Goal: Answer question/provide support

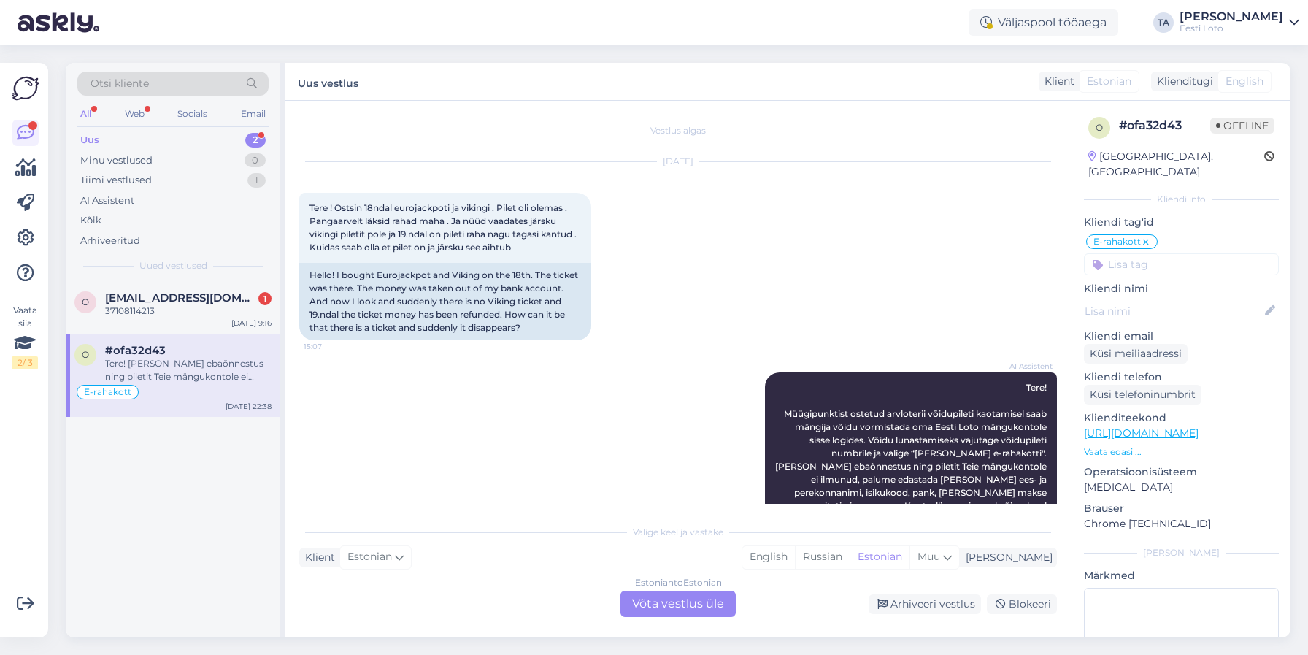
scroll to position [1641, 0]
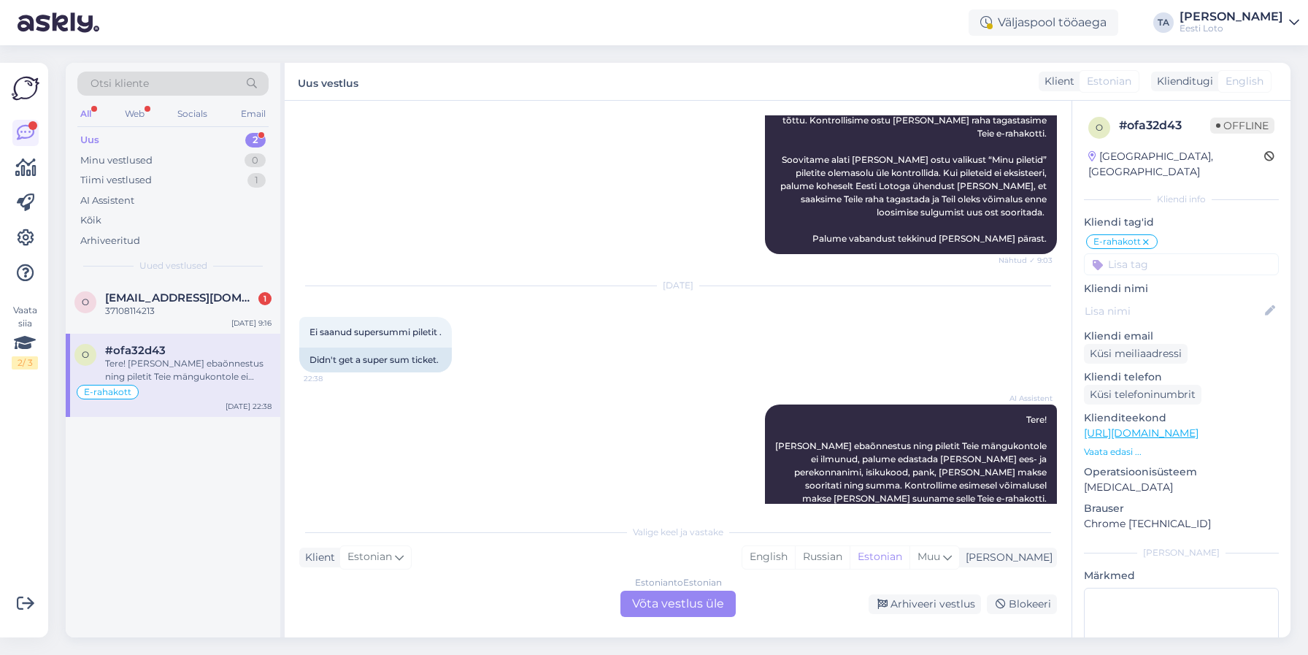
click at [103, 139] on div "Uus 2" at bounding box center [172, 140] width 191 height 20
click at [147, 308] on div "37108114213" at bounding box center [188, 310] width 166 height 13
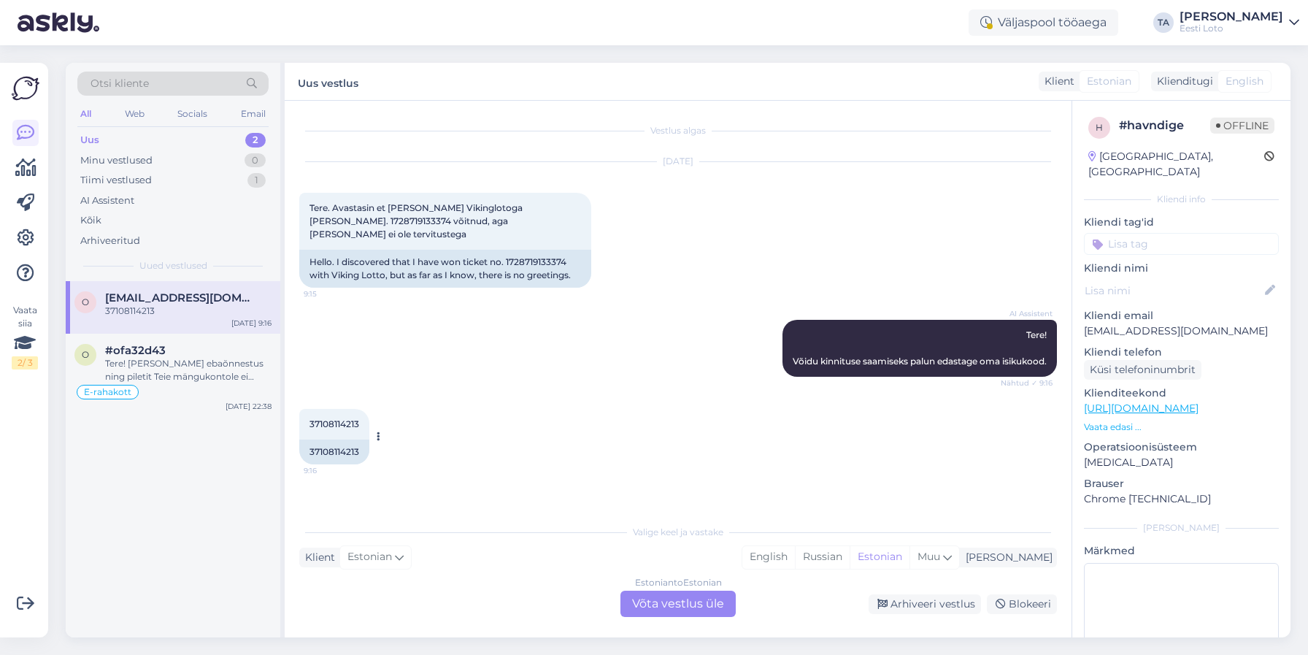
click at [344, 418] on span "37108114213" at bounding box center [335, 423] width 50 height 11
click at [522, 207] on span "Tere. Avastasin et [PERSON_NAME] Vikinglotoga [PERSON_NAME]. 1728719133374 võit…" at bounding box center [417, 220] width 215 height 37
copy span "1728719133374"
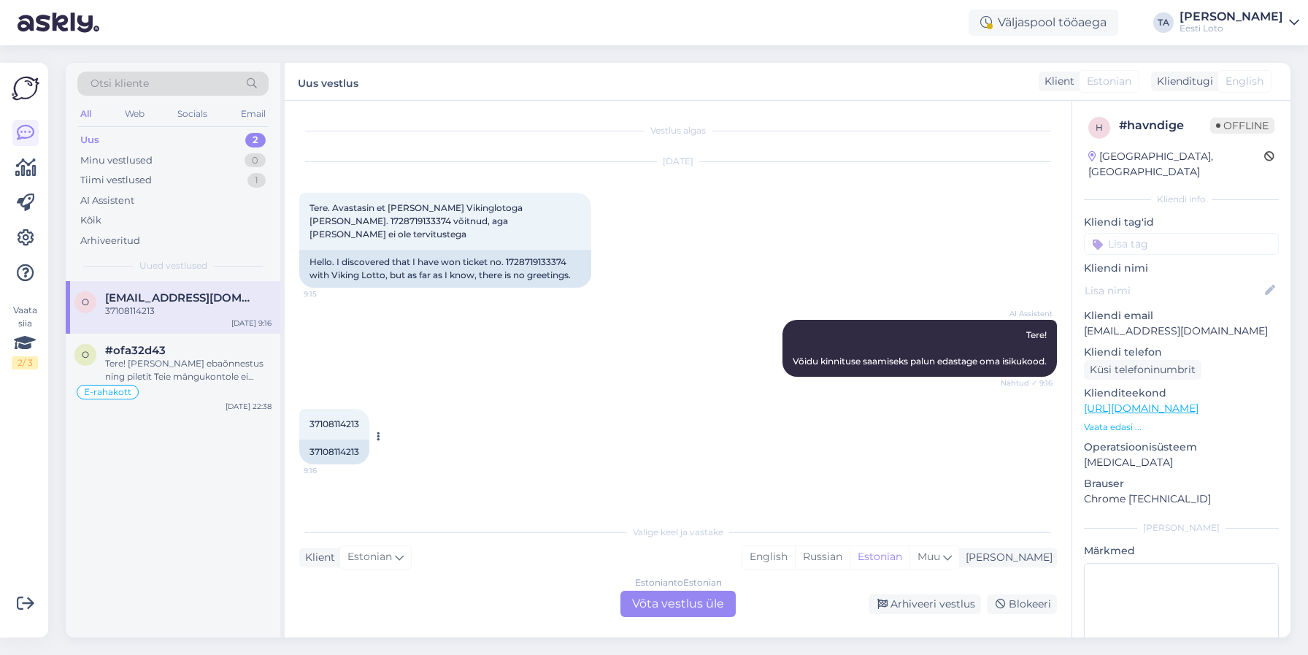
click at [336, 440] on div "37108114213" at bounding box center [334, 452] width 70 height 25
click at [337, 418] on span "37108114213" at bounding box center [335, 423] width 50 height 11
copy span "37108114213"
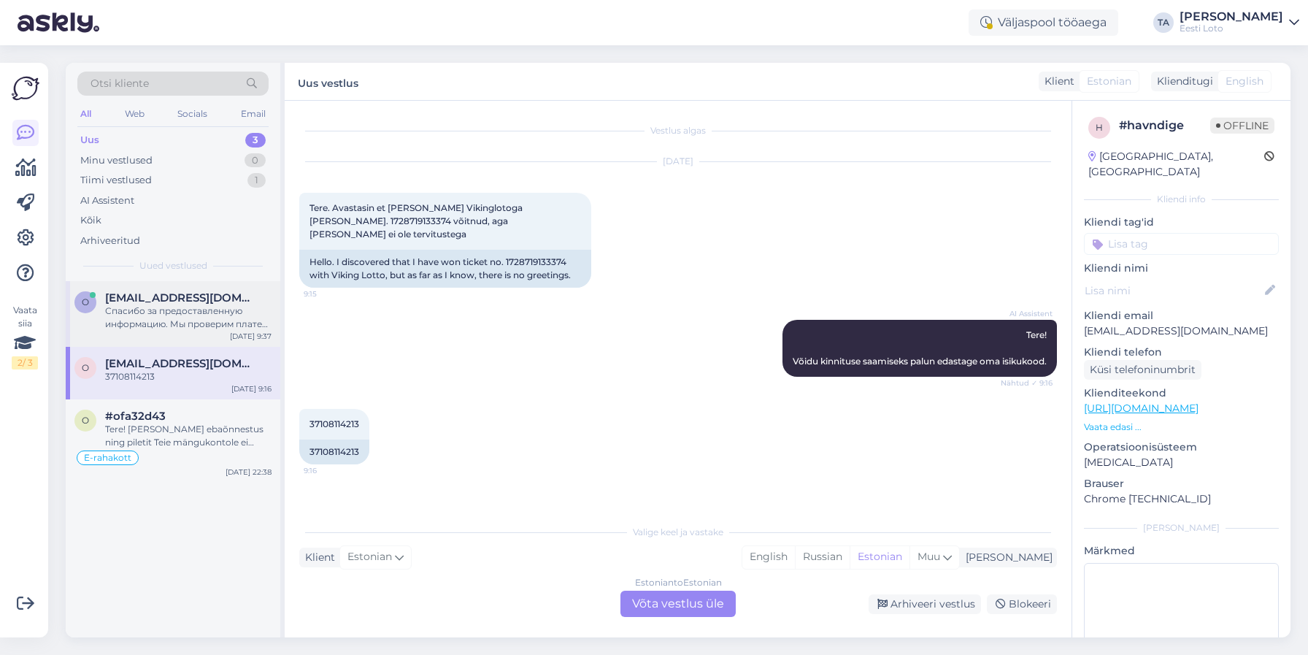
click at [164, 311] on div "Спасибо за предоставленную информацию. Мы проверим платеж и свяжемся с Вами в б…" at bounding box center [188, 317] width 166 height 26
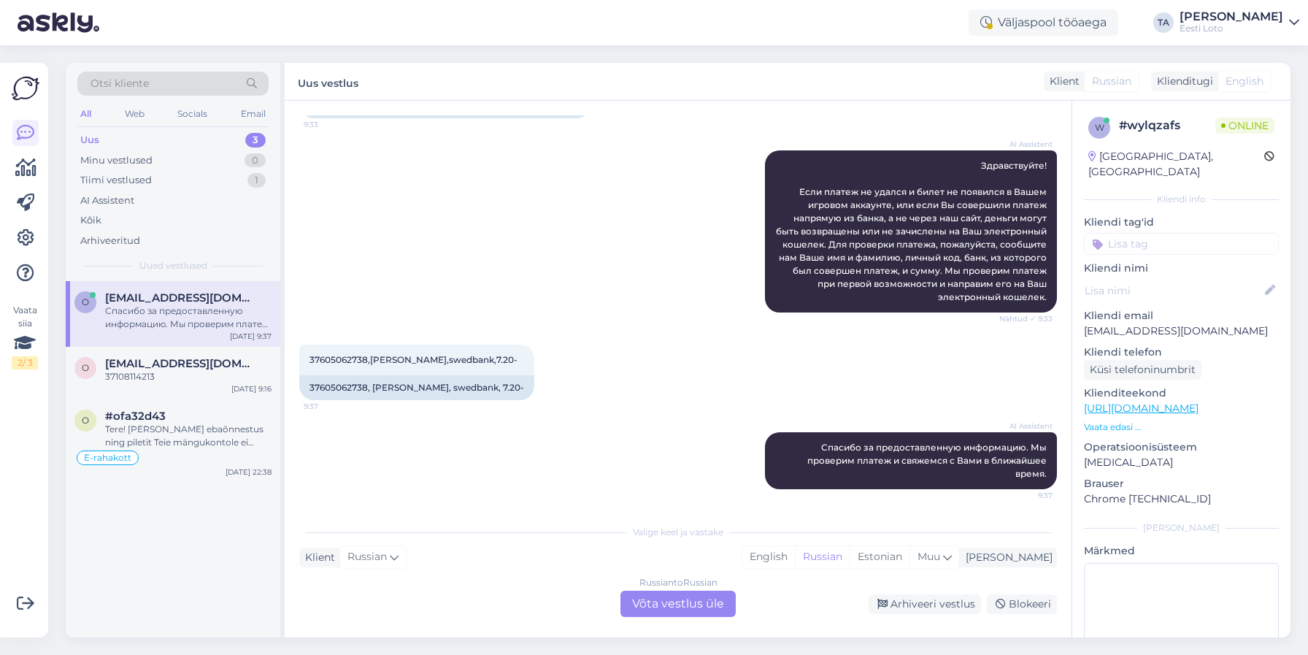
scroll to position [184, 0]
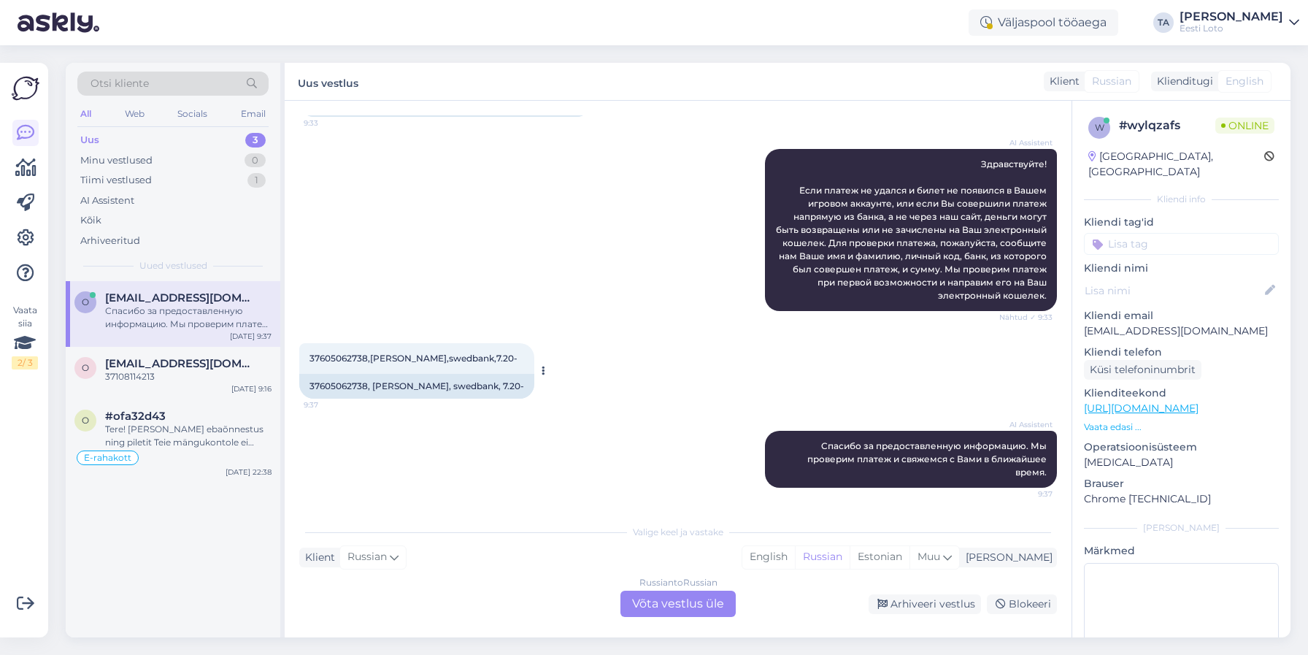
click at [334, 359] on span "37605062738,[PERSON_NAME],swedbank,7.20-" at bounding box center [414, 358] width 208 height 11
copy span "37605062738"
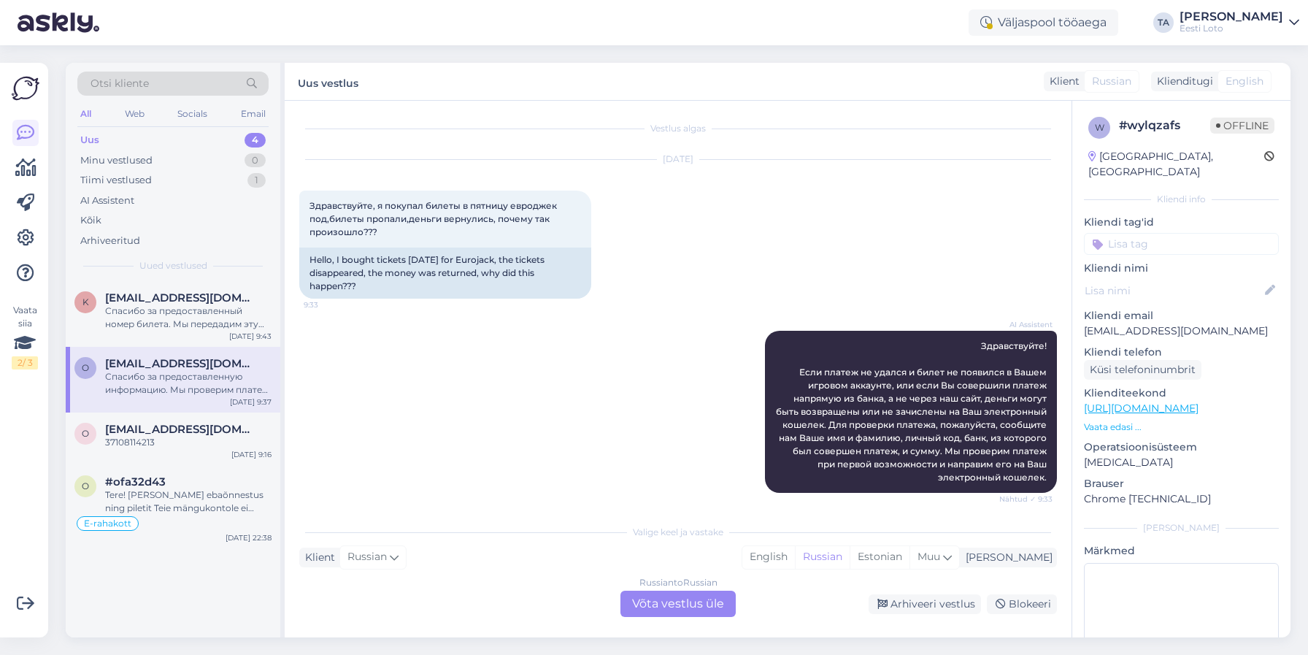
scroll to position [0, 0]
click at [161, 318] on div "Спасибо за предоставленный номер билета. Мы передадим эту информацию коллеге дл…" at bounding box center [188, 317] width 166 height 26
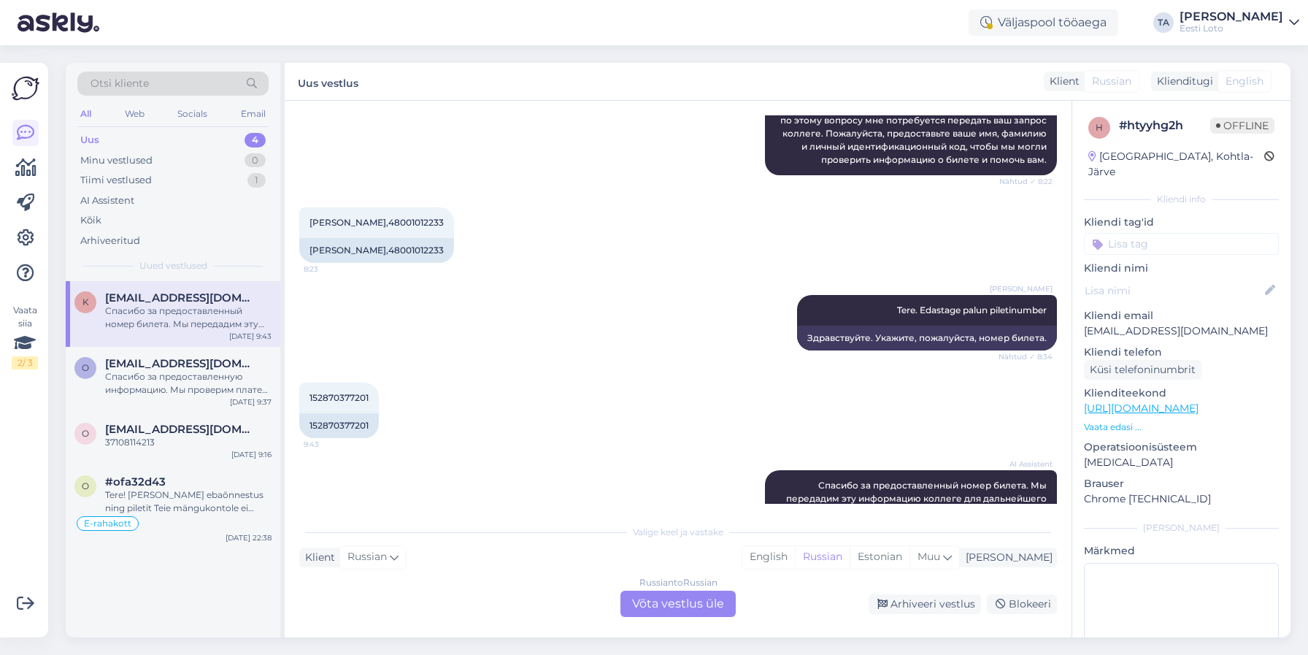
scroll to position [457, 0]
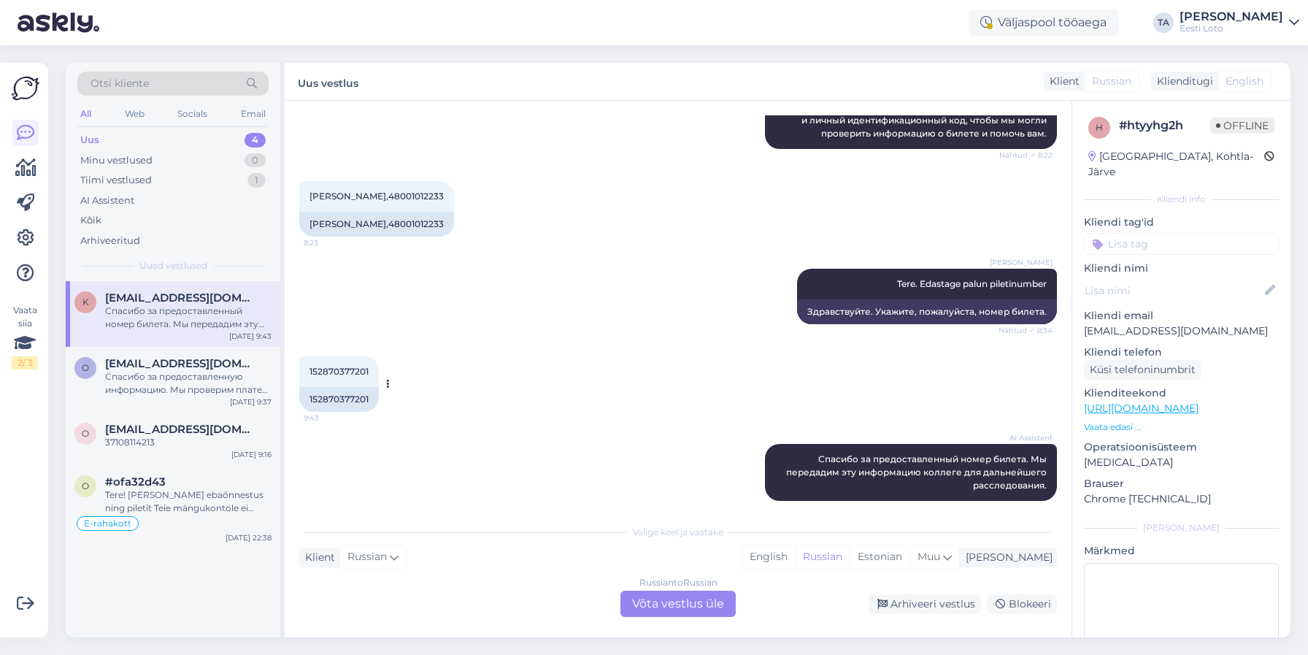
click at [358, 366] on span "152870377201" at bounding box center [339, 371] width 59 height 11
copy span
click at [414, 191] on span "[PERSON_NAME],48001012233" at bounding box center [377, 196] width 134 height 11
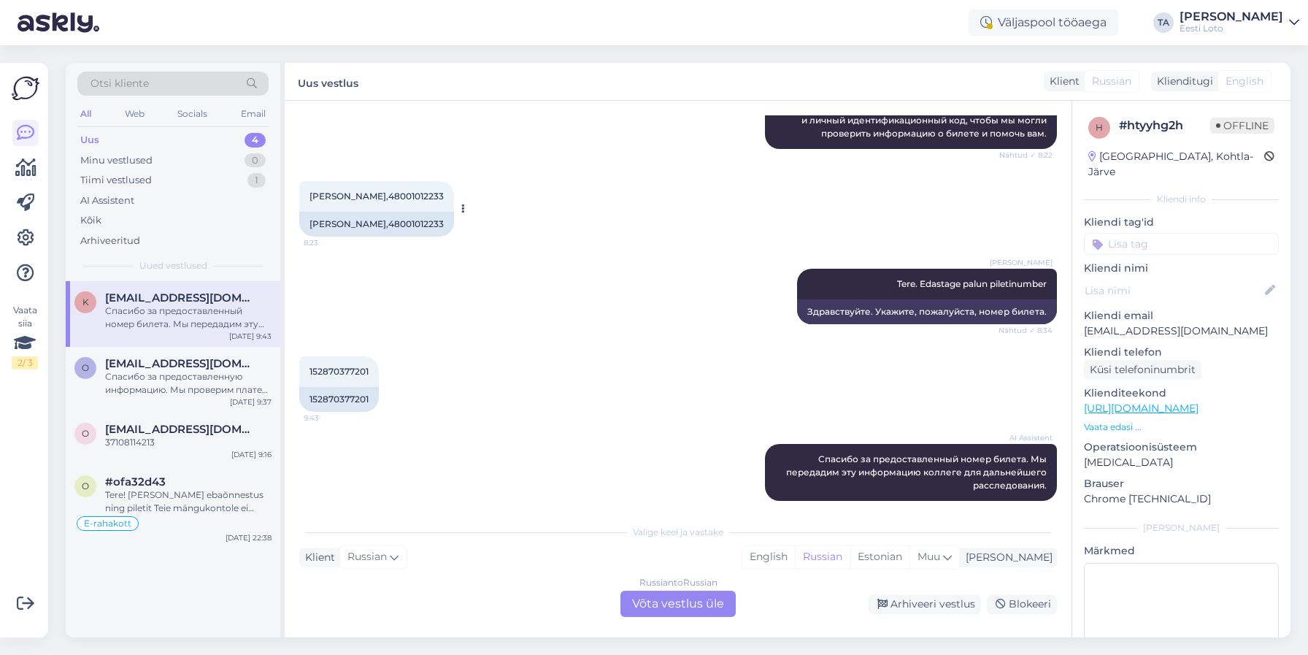
click at [414, 191] on span "[PERSON_NAME],48001012233" at bounding box center [377, 196] width 134 height 11
copy span "48001012233"
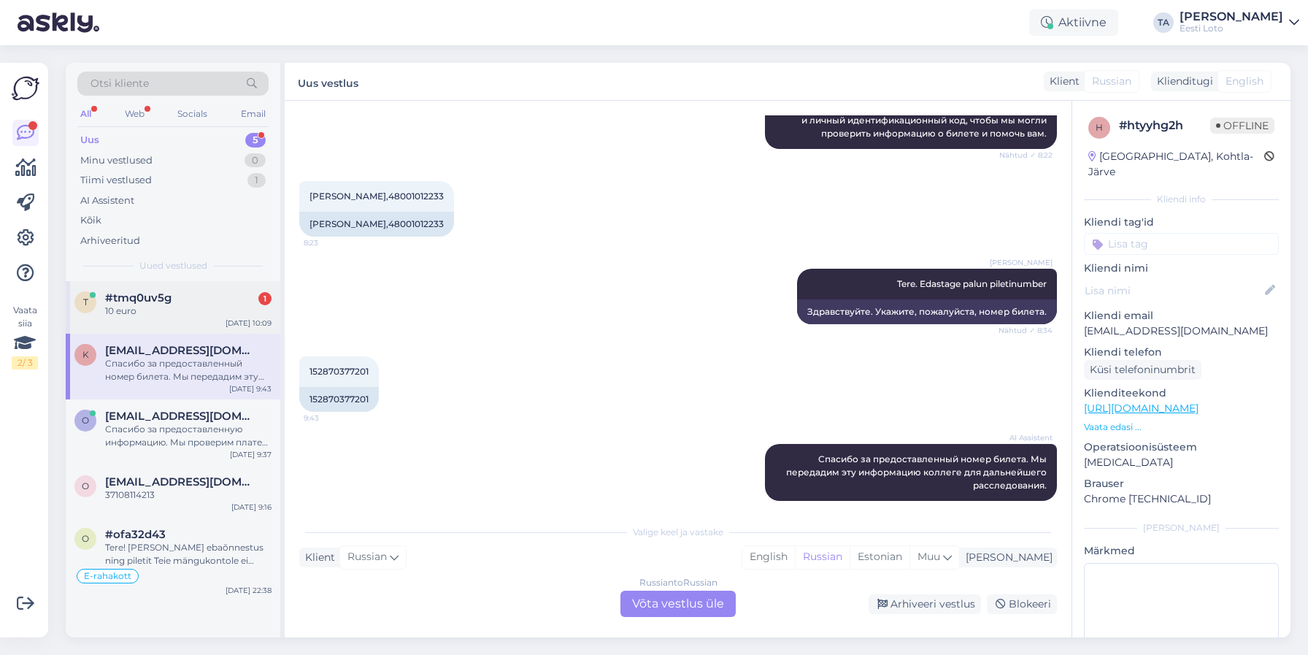
click at [150, 295] on span "#tmq0uv5g" at bounding box center [138, 297] width 66 height 13
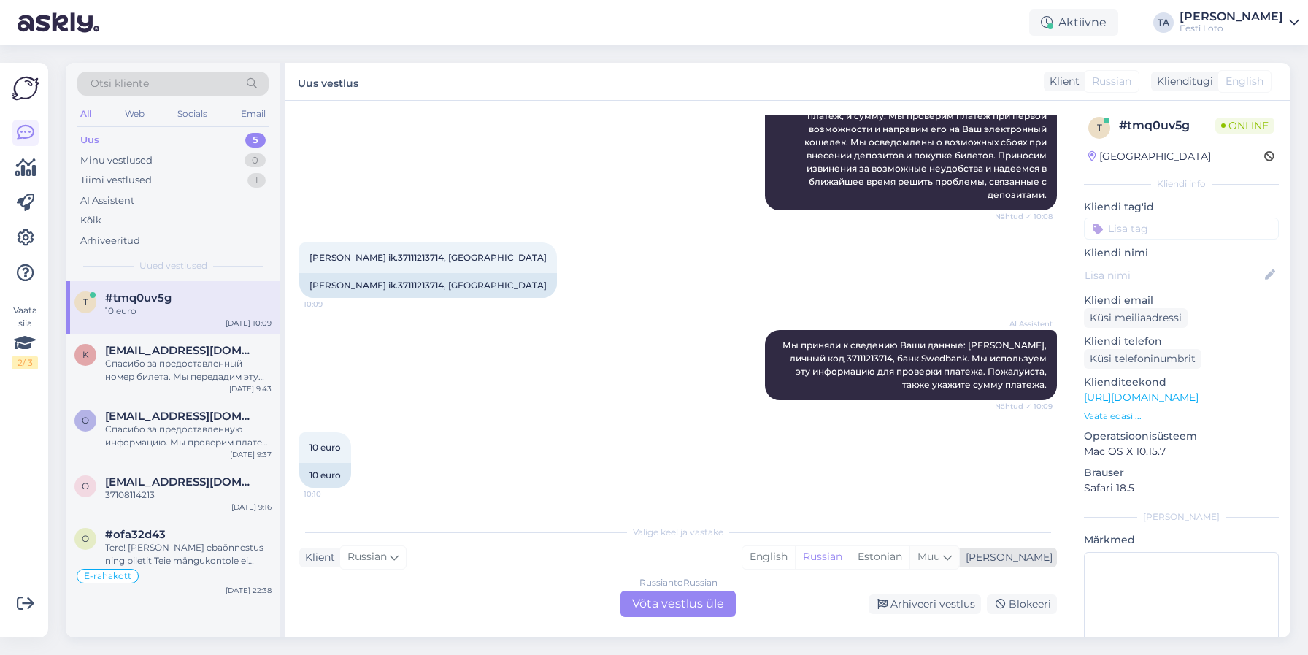
click at [959, 559] on div "Muu" at bounding box center [935, 557] width 50 height 22
type input "est"
click at [899, 519] on link "Estonian" at bounding box center [899, 519] width 161 height 23
click at [692, 596] on div "Russian to Estonian Võta vestlus üle" at bounding box center [678, 604] width 115 height 26
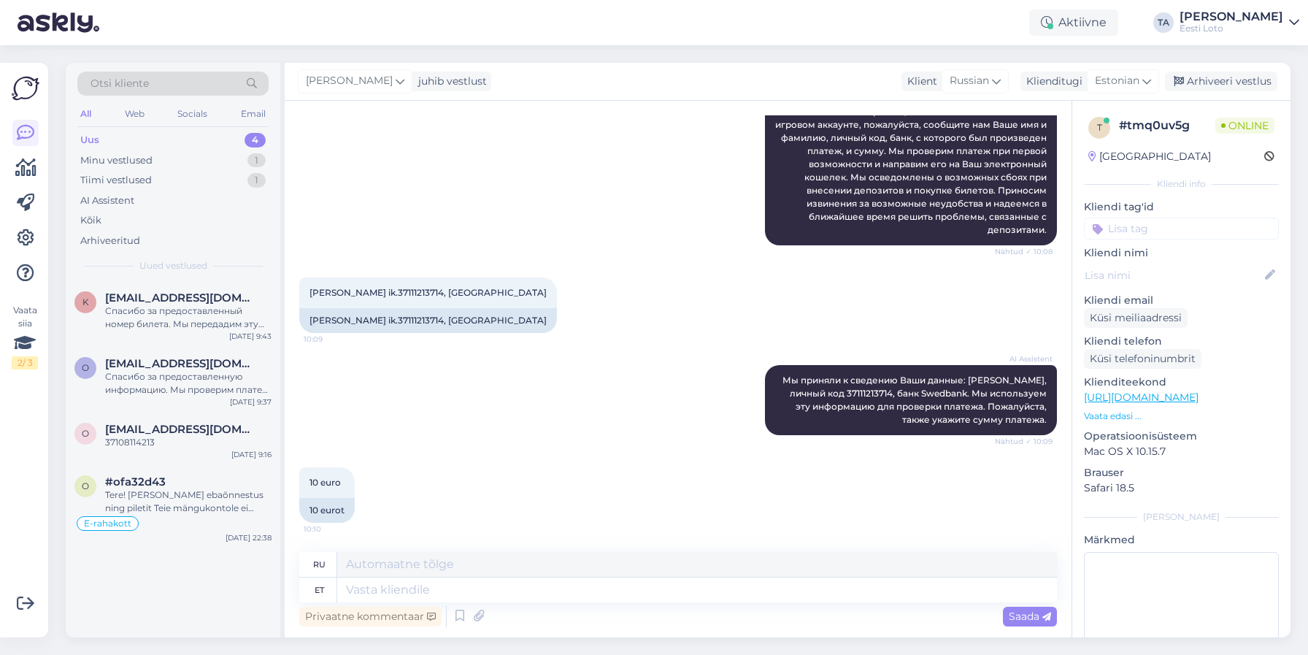
scroll to position [315, 0]
click at [409, 293] on span "[PERSON_NAME] ik.37111213714, [GEOGRAPHIC_DATA]" at bounding box center [428, 292] width 237 height 11
copy span "37111213714"
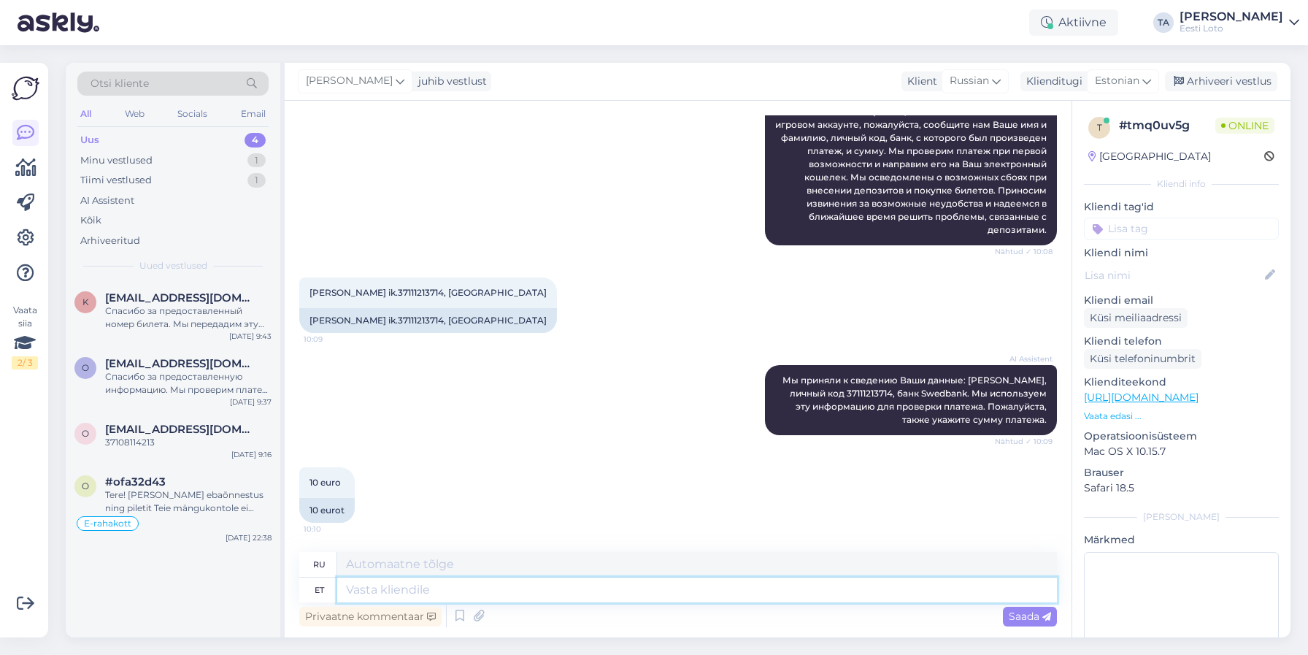
click at [412, 589] on textarea at bounding box center [697, 590] width 720 height 25
type textarea "Tere."
type textarea "Привет"
type textarea "Tere."
type textarea "Привет."
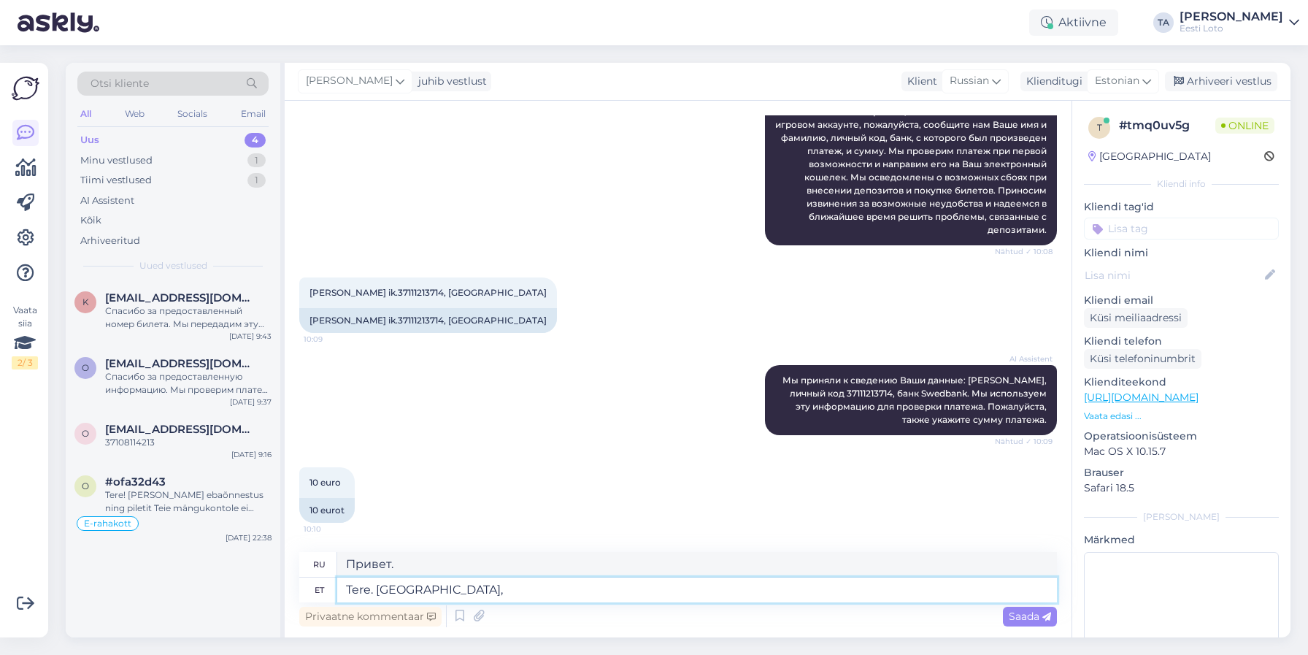
type textarea "Tere. [GEOGRAPHIC_DATA],"
type textarea "Привет. До встречи."
type textarea "Tere. Näeme, et s"
type textarea "Привет. Мы видим это."
type textarea "Tere. Näeme, et summa"
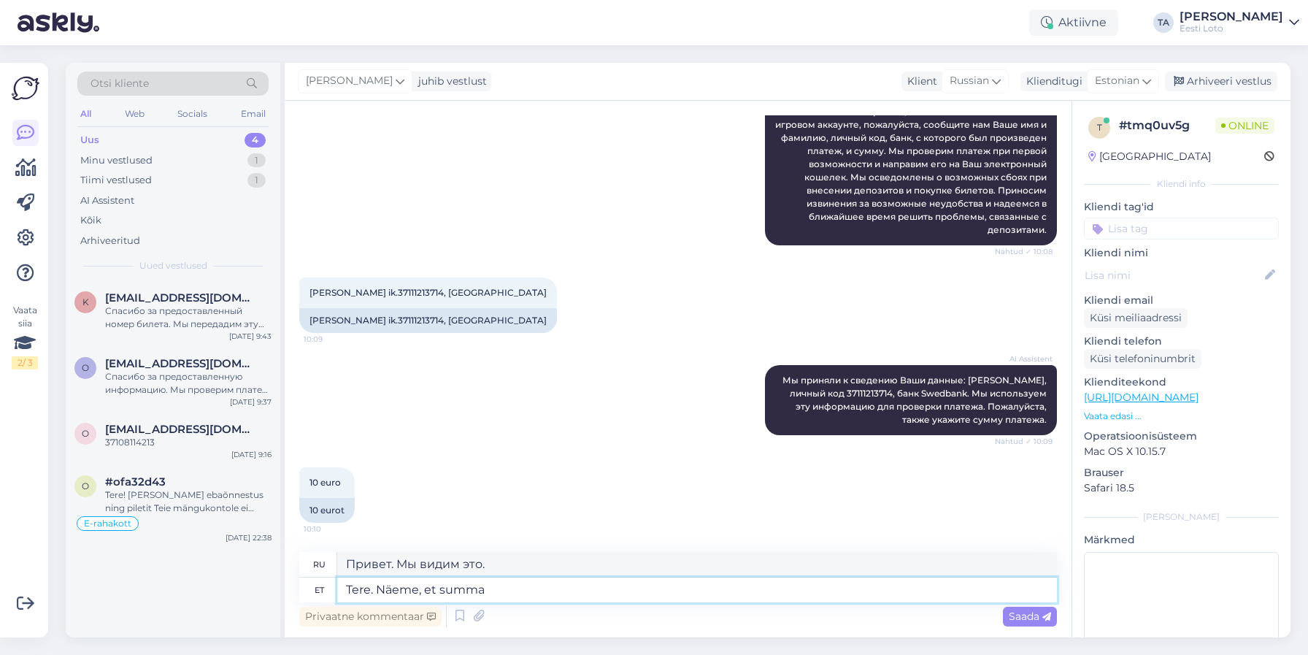
type textarea "Здравствуйте. Мы видим, что сумма"
type textarea "Tere. Näeme, et summa laekus"
type textarea "Здравствуйте. Мы видим, что сумма получена."
type textarea "Tere. Näeme, et summa laekus Teie"
type textarea "Здравствуйте. Мы видим, что сумма вами получена."
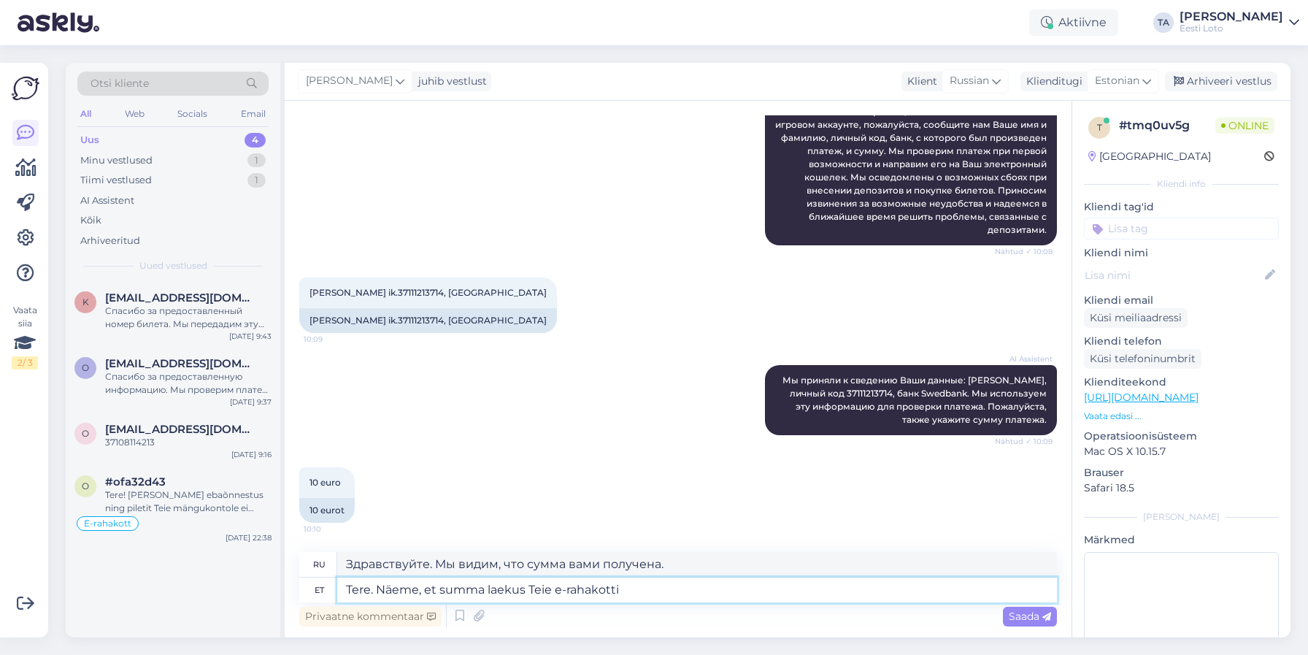
type textarea "Tere. Näeme, et summa laekus Teie e-rahakotti."
type textarea "Здравствуйте. Мы видим, что сумма поступила на ваш электронный кошелёк."
click at [485, 589] on textarea "Tere. Näeme, et summa laekus Teie e-rahakotti." at bounding box center [697, 590] width 720 height 25
type textarea "Tere. Näeme, et summa 10 euro laekus Teie e-rahakotti."
type textarea "Здравствуйте. Мы видим, что на ваш электронный кошелёк поступила сумма в размер…"
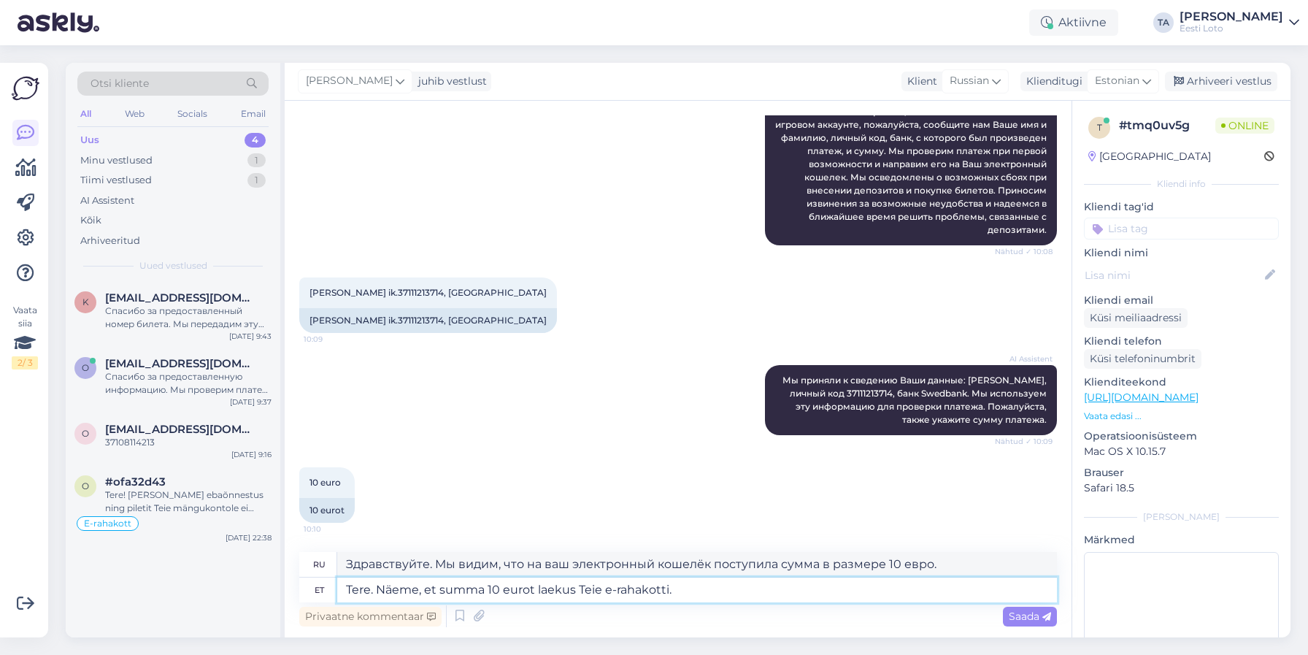
click at [734, 594] on textarea "Tere. Näeme, et summa 10 eurot laekus Teie e-rahakotti." at bounding box center [697, 590] width 720 height 25
type textarea "Tere. Näeme, et summa 10 eurot laekus Teie e-rahakotti."
click at [1013, 616] on span "Saada" at bounding box center [1030, 616] width 42 height 13
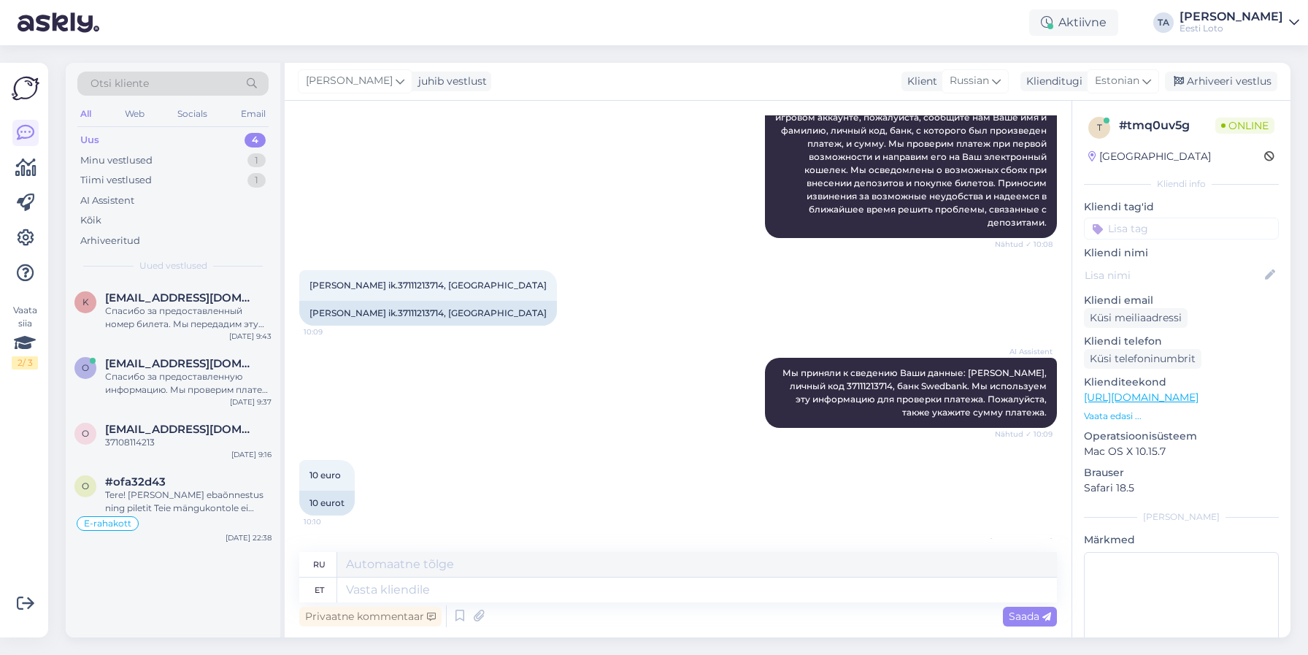
scroll to position [416, 0]
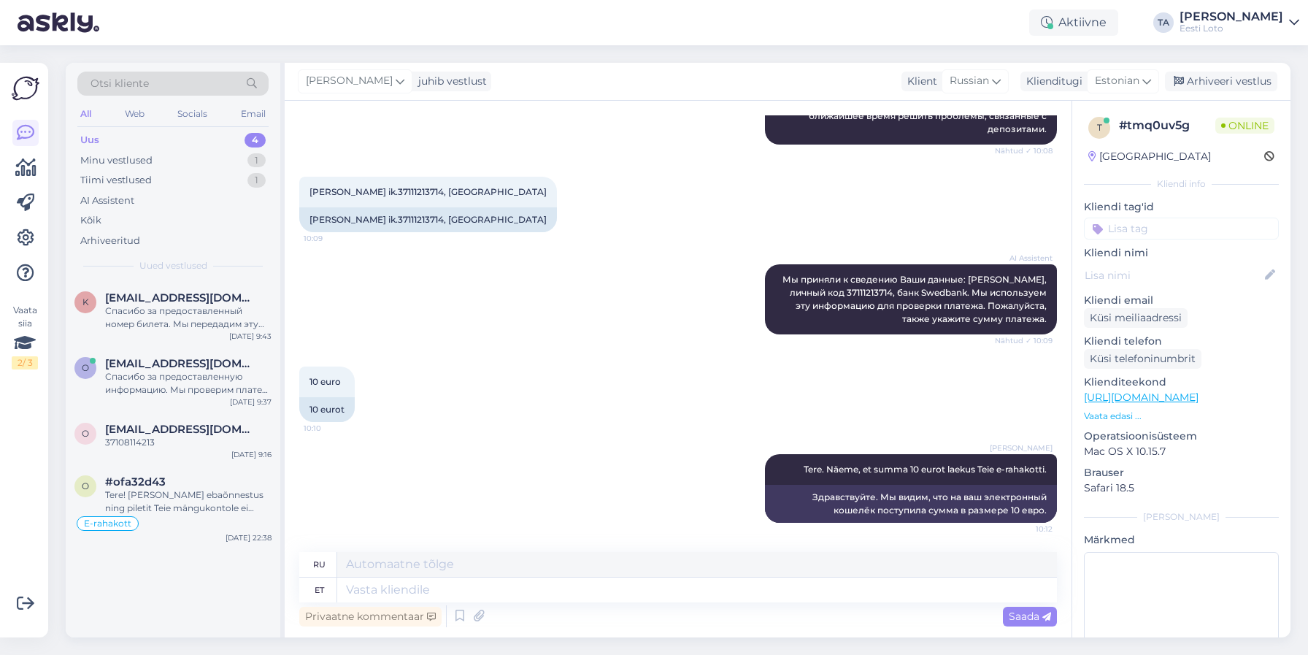
click at [1170, 223] on input at bounding box center [1181, 229] width 195 height 22
type input "üleka"
click at [1182, 271] on span "Ülekanne" at bounding box center [1182, 268] width 42 height 9
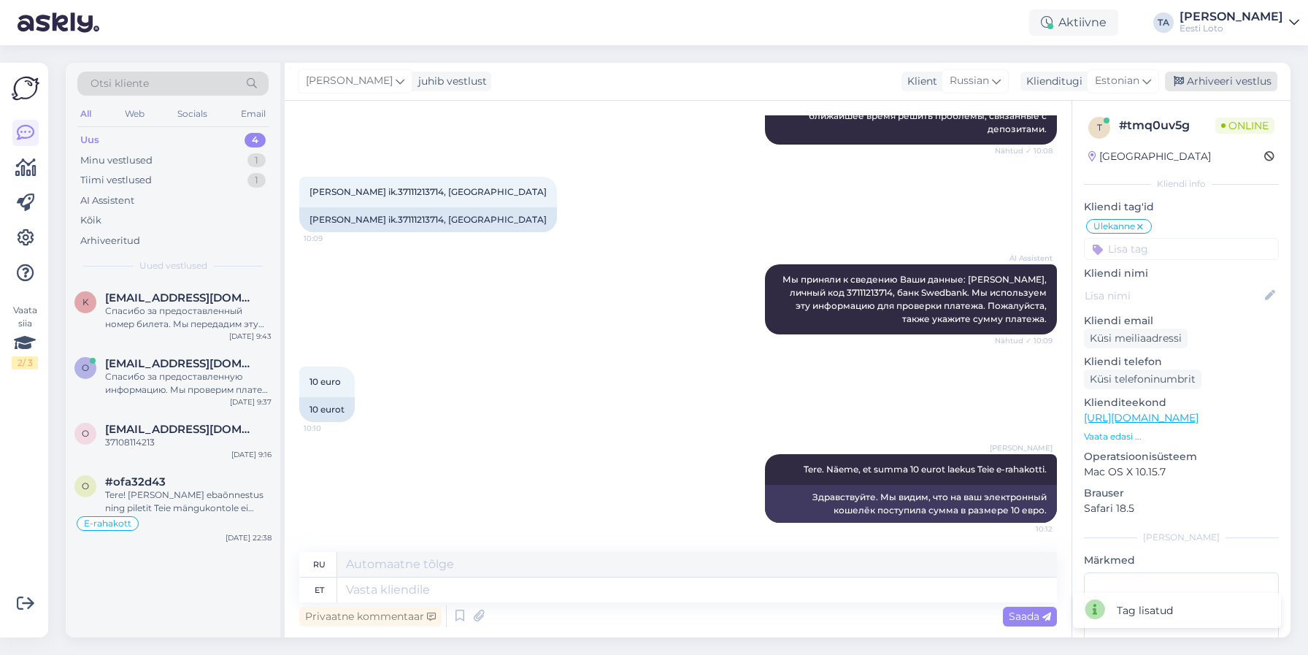
click at [1208, 83] on div "Arhiveeri vestlus" at bounding box center [1221, 82] width 112 height 20
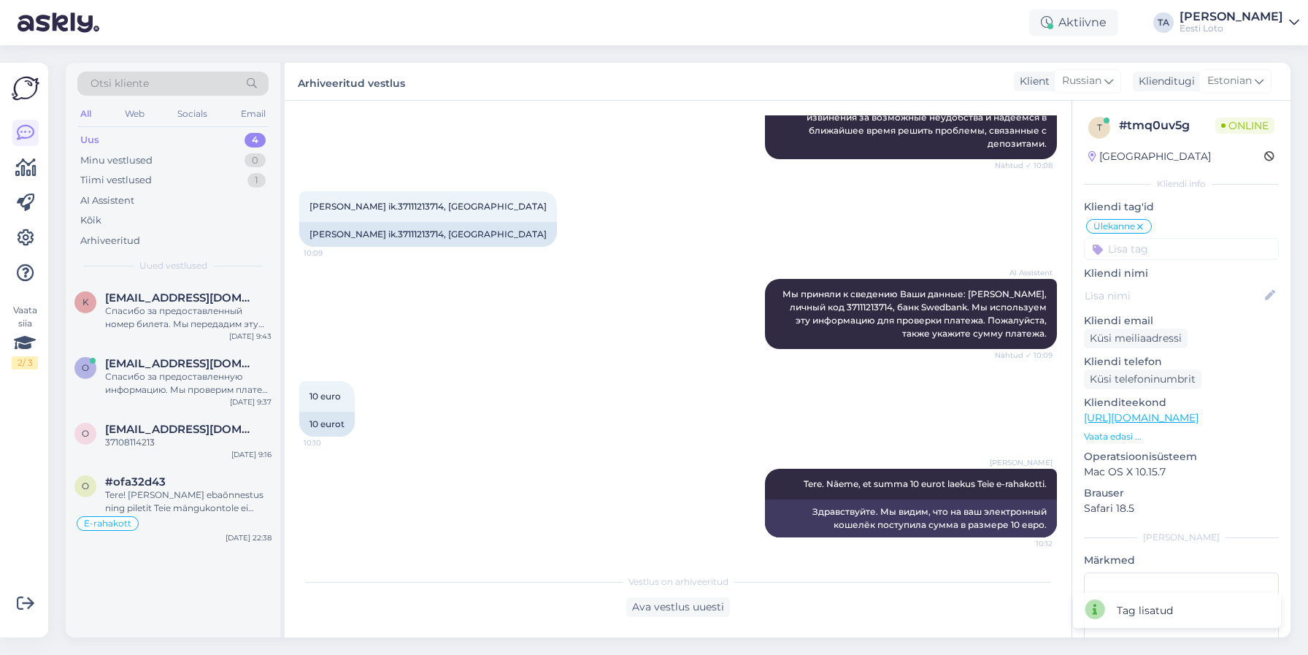
scroll to position [402, 0]
click at [189, 307] on div "Спасибо за предоставленный номер билета. Мы передадим эту информацию коллеге дл…" at bounding box center [188, 317] width 166 height 26
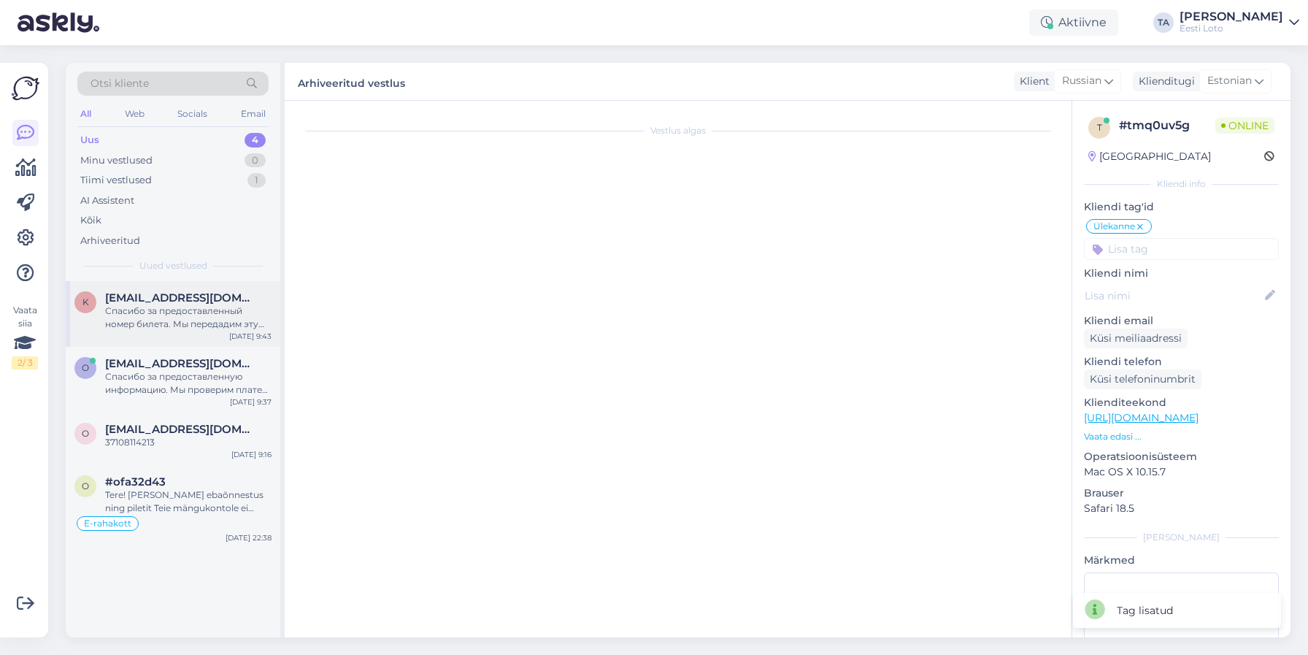
scroll to position [457, 0]
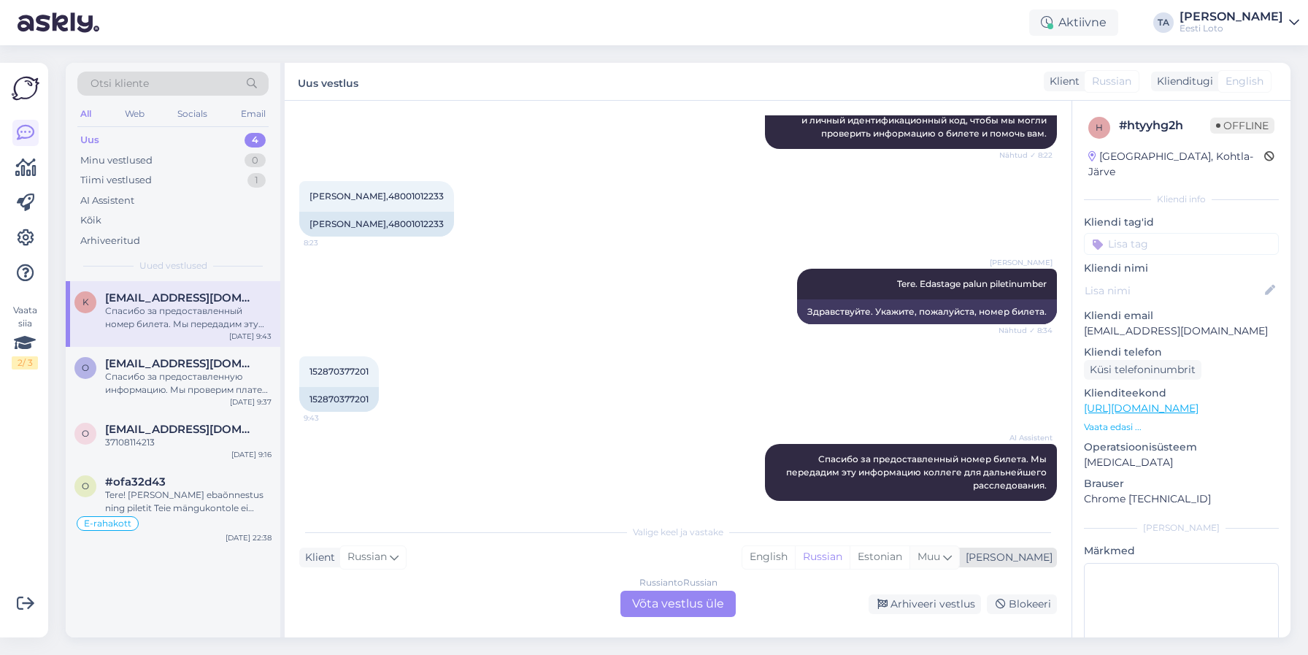
click at [952, 556] on icon at bounding box center [947, 557] width 9 height 16
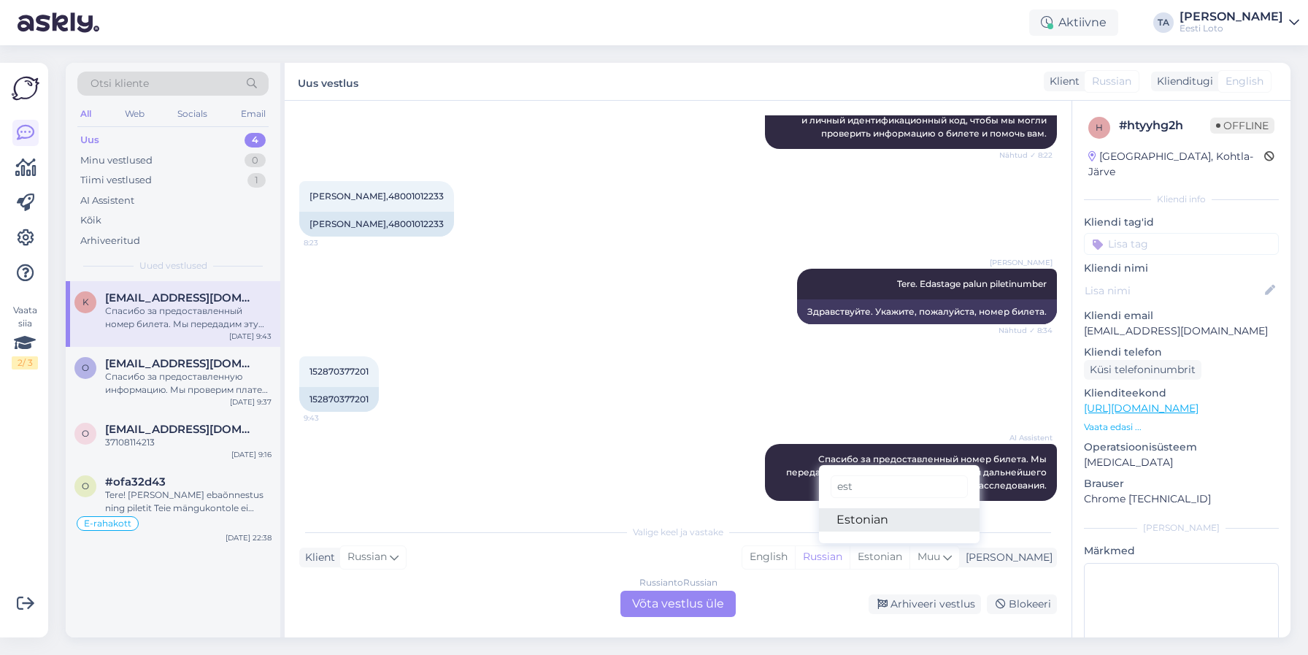
type input "est"
click at [900, 522] on link "Estonian" at bounding box center [899, 519] width 161 height 23
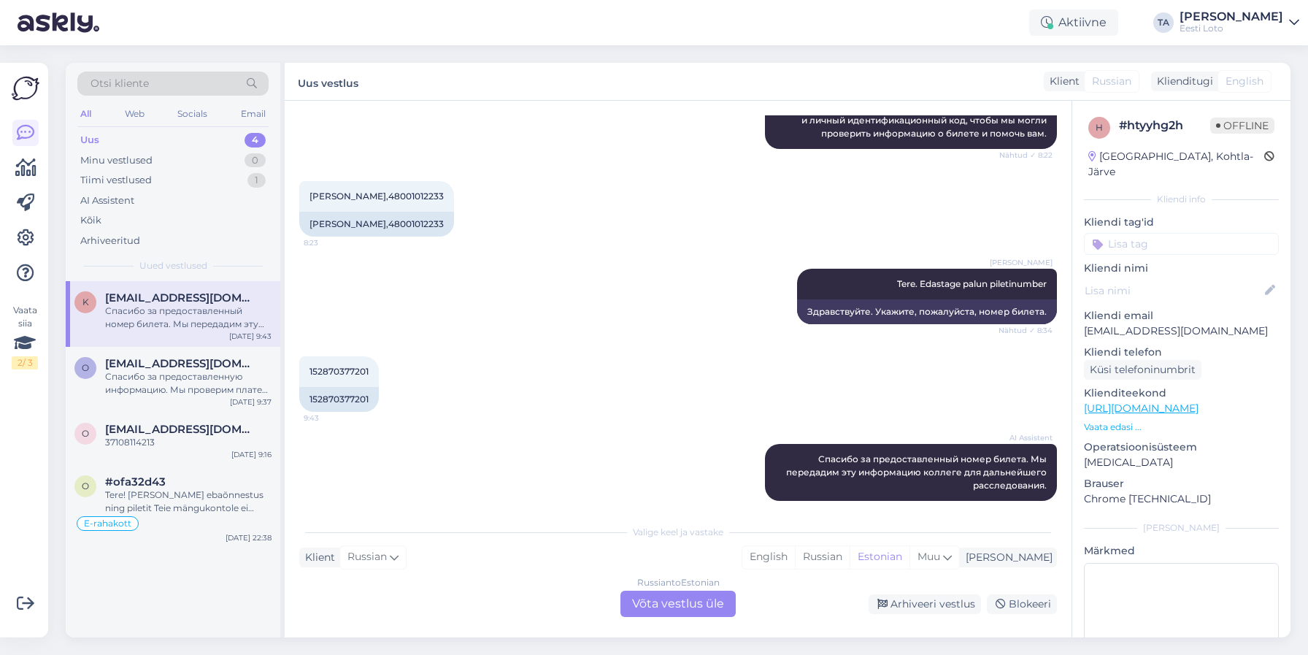
click at [689, 610] on div "Russian to Estonian Võta vestlus üle" at bounding box center [678, 604] width 115 height 26
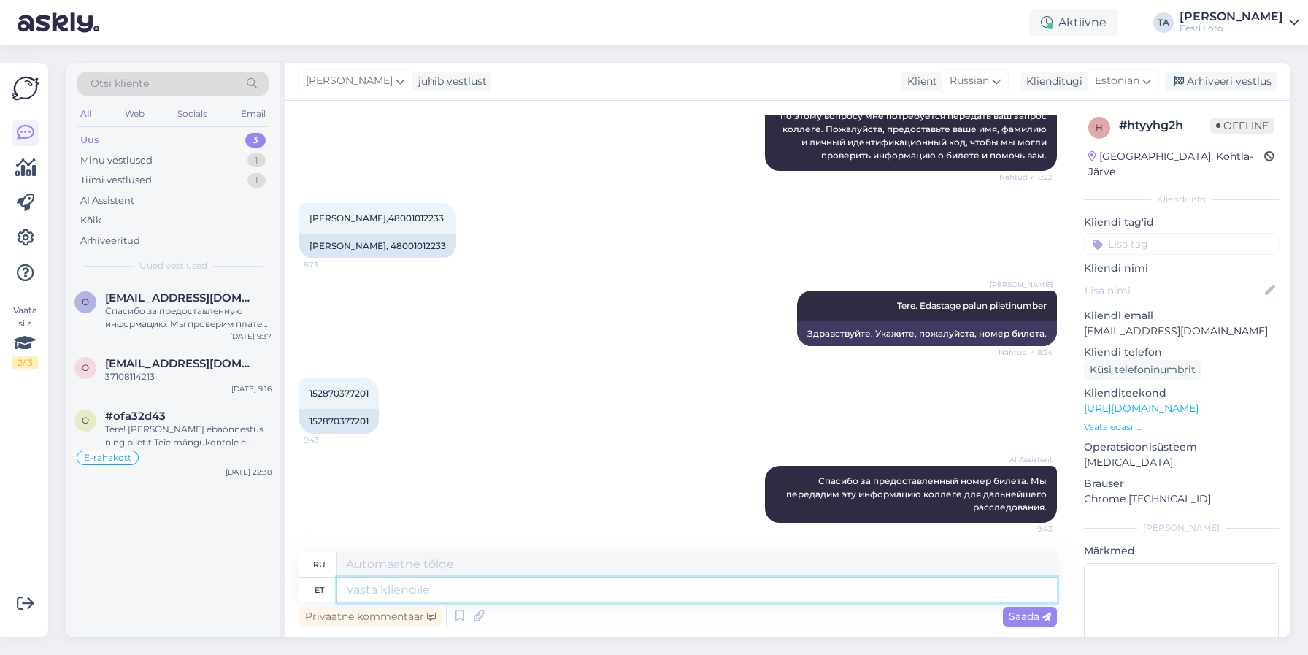
click at [390, 586] on textarea at bounding box center [697, 590] width 720 height 25
type textarea "Tere."
type textarea "Привет."
type textarea "Tere. [GEOGRAPHIC_DATA]"
type textarea "Здравствуйте. Пожалуйста."
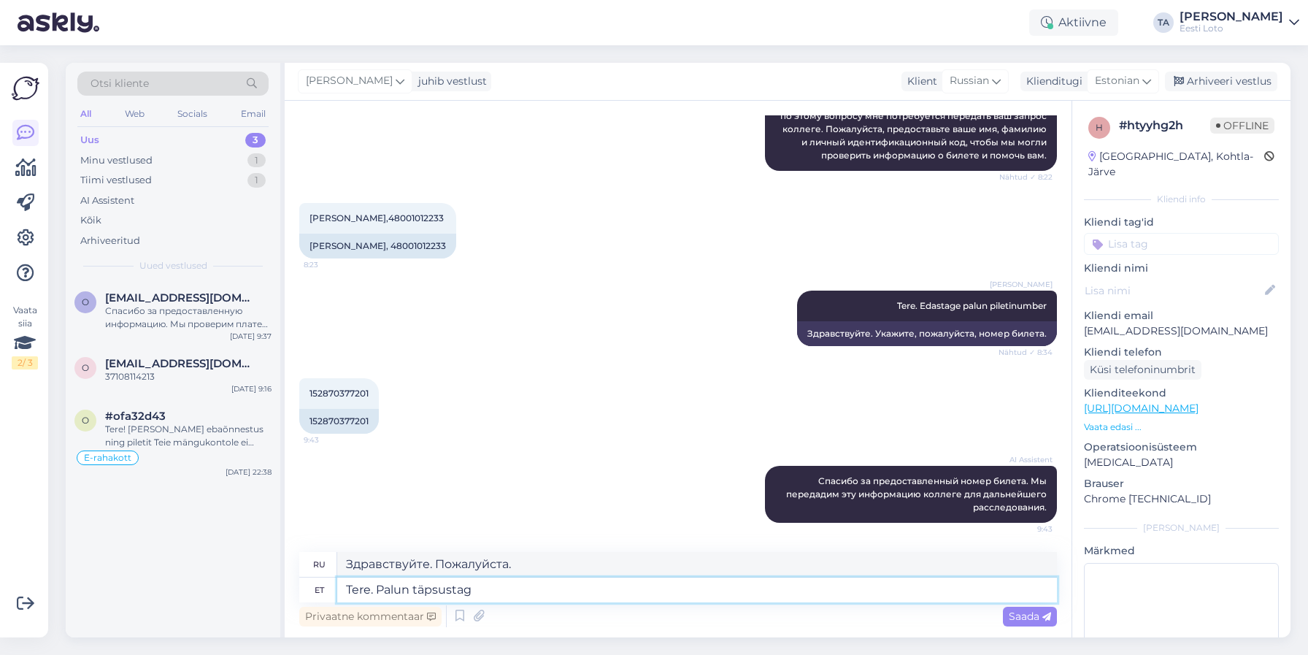
type textarea "Tere. Palun täpsustage"
type textarea "Здравствуйте. Уточните, пожалуйста."
type textarea "Tere. Palun täpsustage piletinumber"
type textarea "Здравствуйте. Укажите, пожалуйста, номер билета."
type textarea "Tere. Palun täpsustage piletinumber, saadetud"
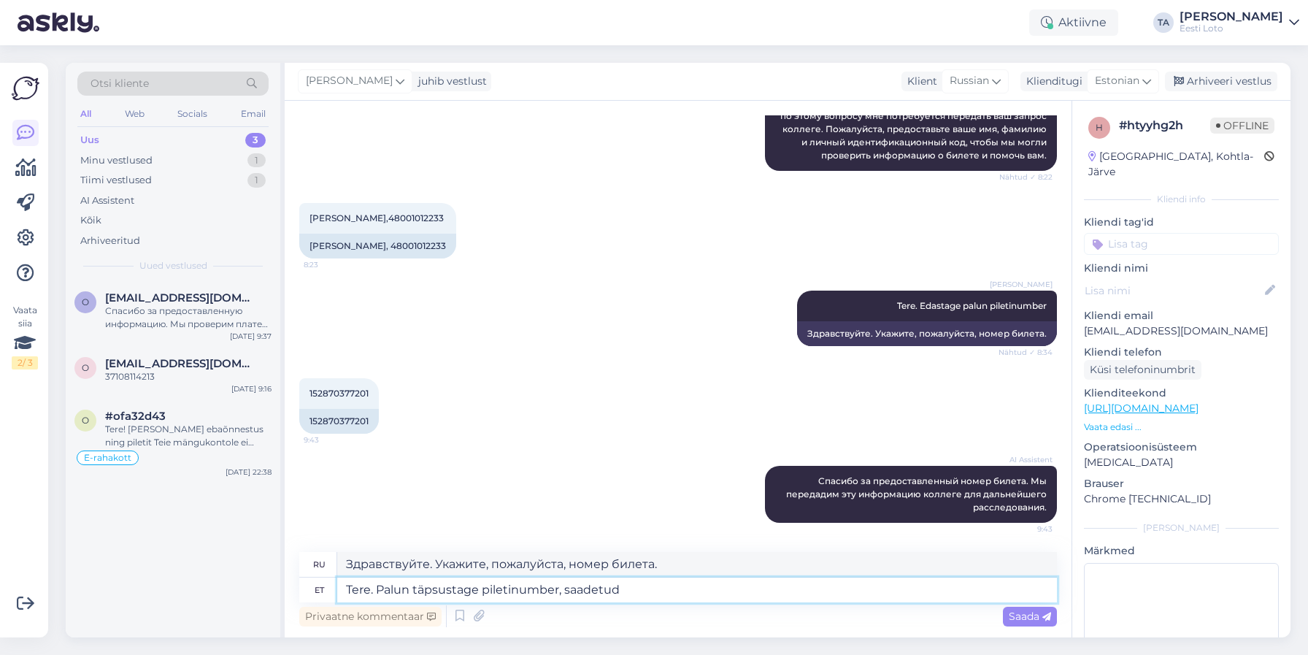
type textarea "Здравствуйте. Укажите, пожалуйста, номер отправленного билета."
type textarea "Tere. Palun täpsustage piletinumber, saadetud piletinumber e"
type textarea "Здравствуйте. Пожалуйста, укажите номер тикета, номер отправленного тикета."
type textarea "Tere. Palun täpsustage piletinumber, saadetud piletinumber ei"
type textarea "Здравствуйте. Пожалуйста, укажите номер тикета. Номер отправленного тикета не с…"
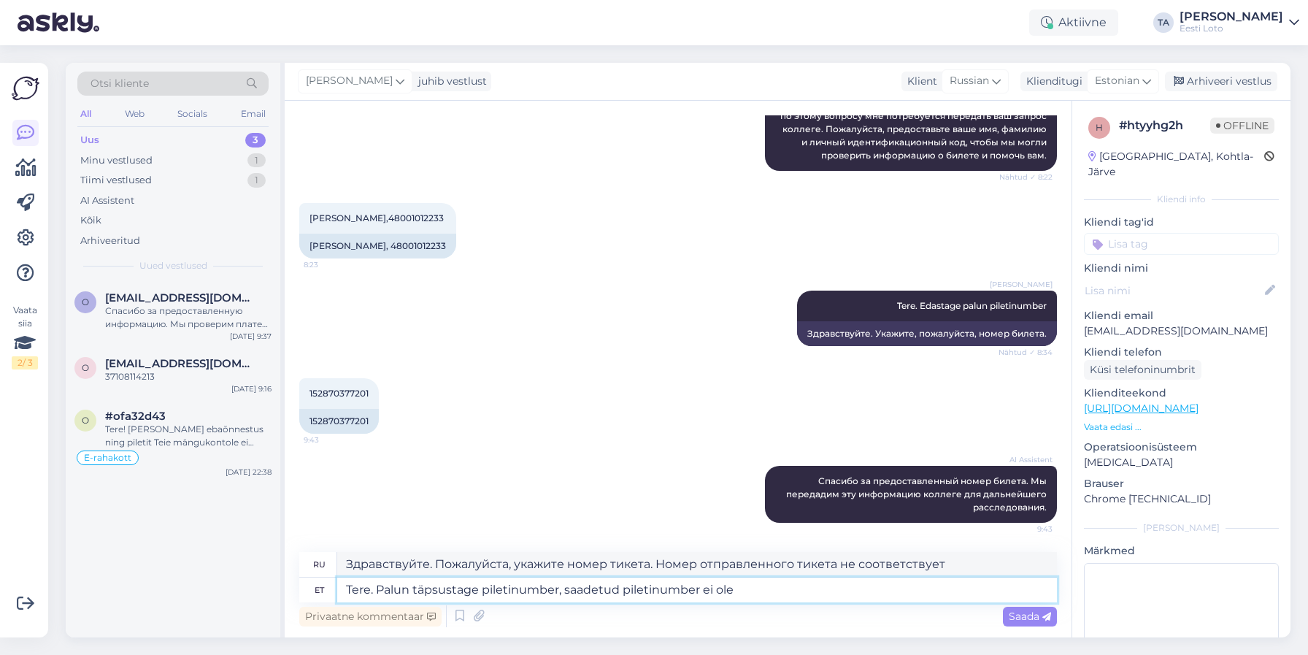
type textarea "Tere. Palun täpsustage piletinumber, saadetud piletinumber ei ole k"
type textarea "Здравствуйте. Укажите, пожалуйста, номер тикета, отправленный номер тикета неде…"
type textarea "Tere. Palun täpsustage piletinumber, saadetud piletinumber ei ole korrektne."
type textarea "Здравствуйте. Укажите, пожалуйста, номер тикета, отправленный номер тикета неве…"
click at [513, 593] on textarea "Tere. Palun täpsustage piletinumber, saadetud piletinumber ei ole korrektne." at bounding box center [697, 590] width 720 height 25
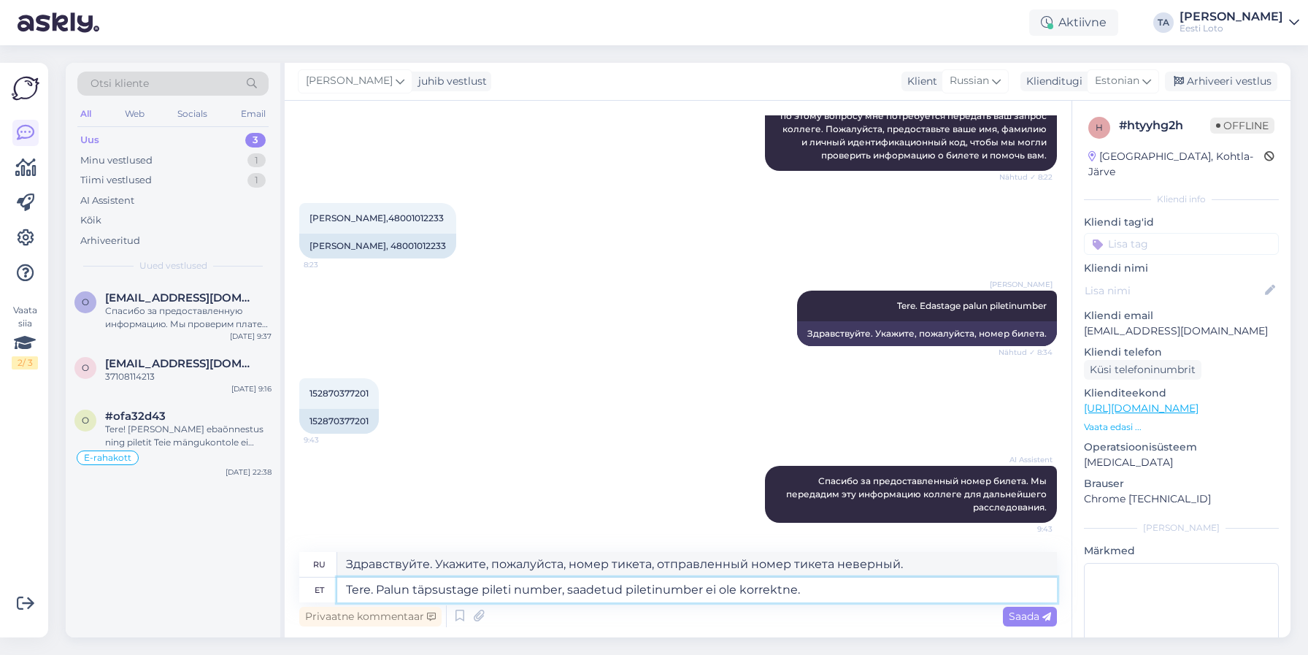
click at [813, 591] on textarea "Tere. Palun täpsustage pileti number, saadetud piletinumber ei ole korrektne." at bounding box center [697, 590] width 720 height 25
type textarea "Tere. Palun täpsustage pileti number, saadetud piletinumber ei"
type textarea "Здравствуйте. Укажите, пожалуйста, номер тикета, отправленный номер тикета неде…"
type textarea "Tere. Palun täpsustage pileti number, saadetud piletinumber"
type textarea "Здравствуйте. Пожалуйста, укажите номер тикета. Номер отправленного тикета не с…"
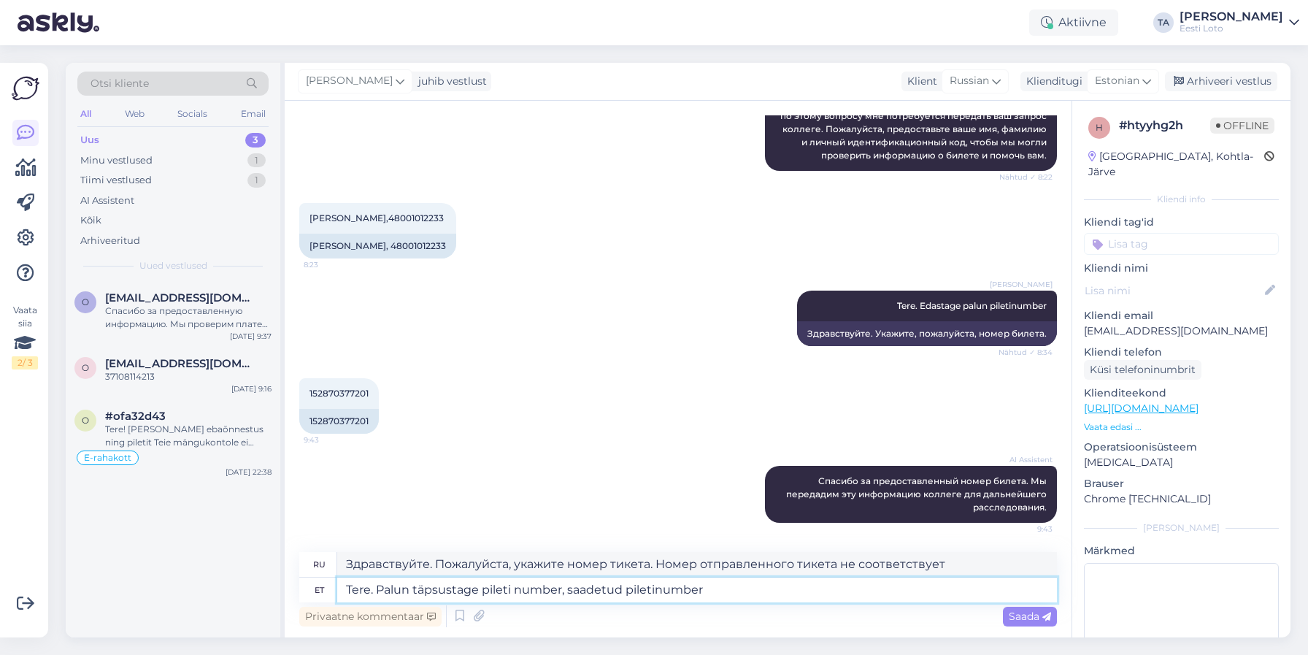
type textarea "Tere. Palun täpsustage pileti number, saadetud piletinumbe"
type textarea "Здравствуйте. Укажите, пожалуйста, номер отправленного тикета."
type textarea "Tere. Palun täpsustage pileti number, saadetu"
type textarea "Здравствуйте. Укажите, пожалуйста, номер отправленного билета."
type textarea "Tere. Palun täpsustage pileti number, sa"
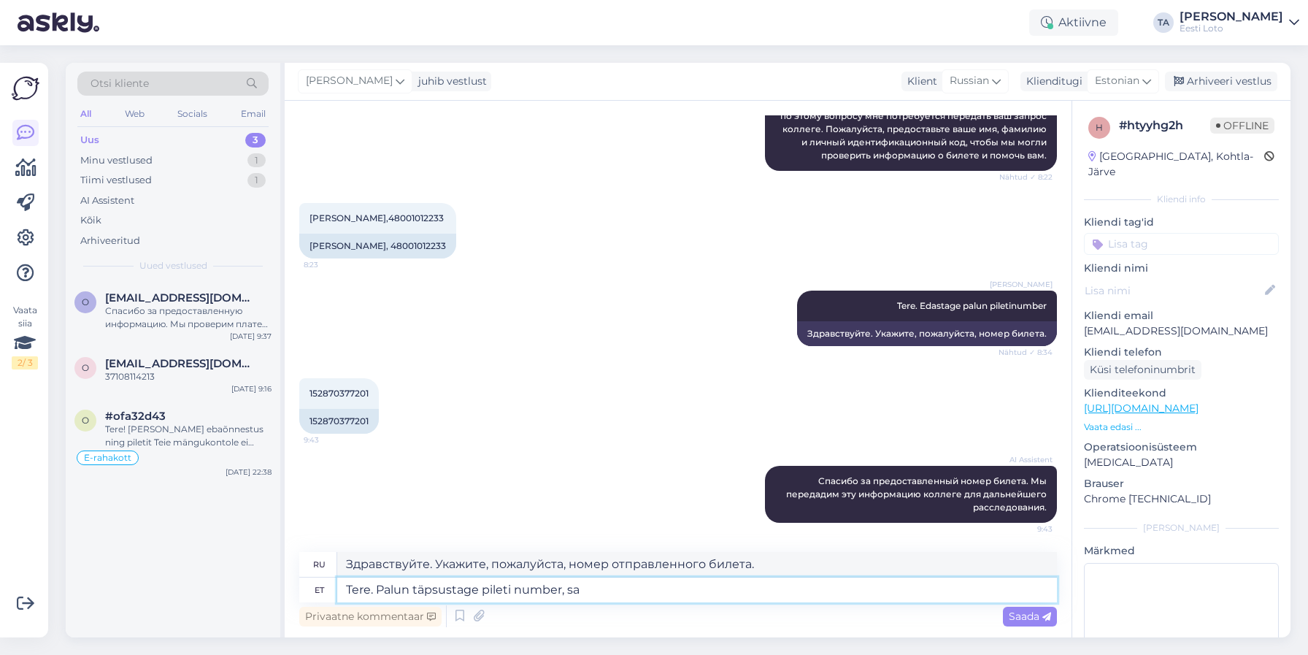
type textarea "Здравствуйте. Укажите, пожалуйста, номер билета, сэр."
type textarea "Tere. Palun täpsustage pileti number,"
type textarea "Здравствуйте. Укажите, пожалуйста, номер билета."
type textarea "Tere. Palun täpsustag"
type textarea "Здравствуйте. Уточните, пожалуйста."
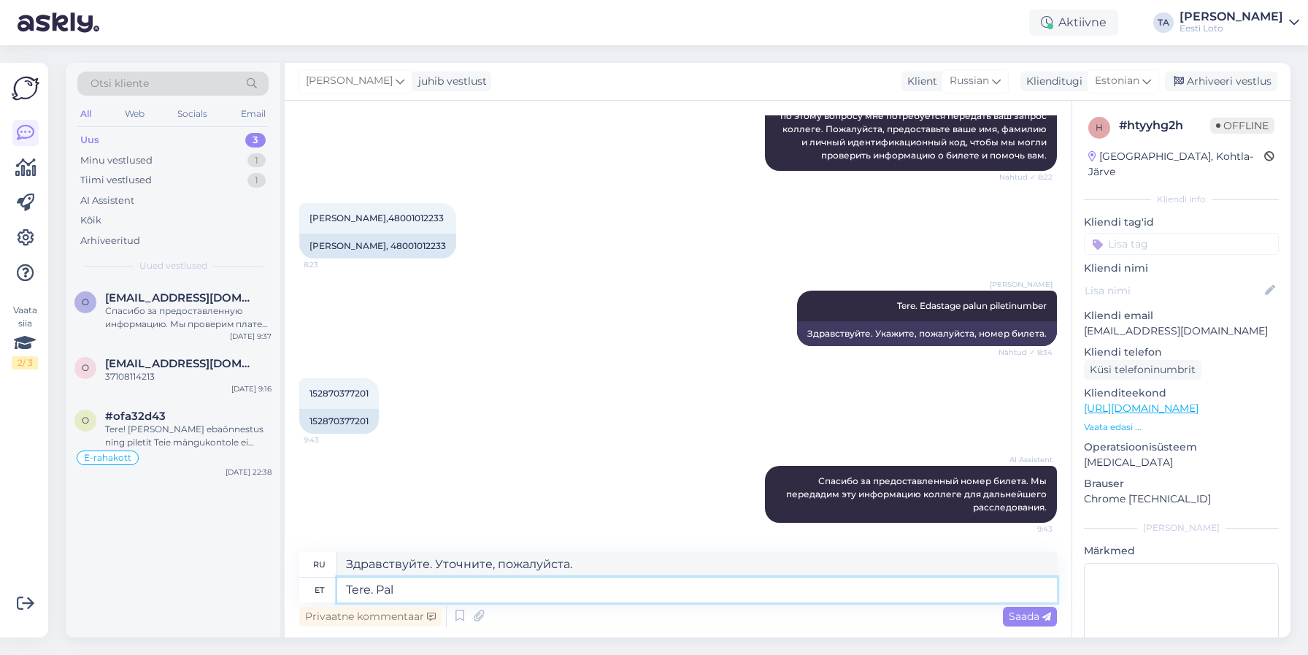
type textarea "Tere. Pa"
type textarea "Здравствуйте. Пожалуйста."
type textarea "Tere."
type textarea "Привет."
type textarea "Tere. Sellist"
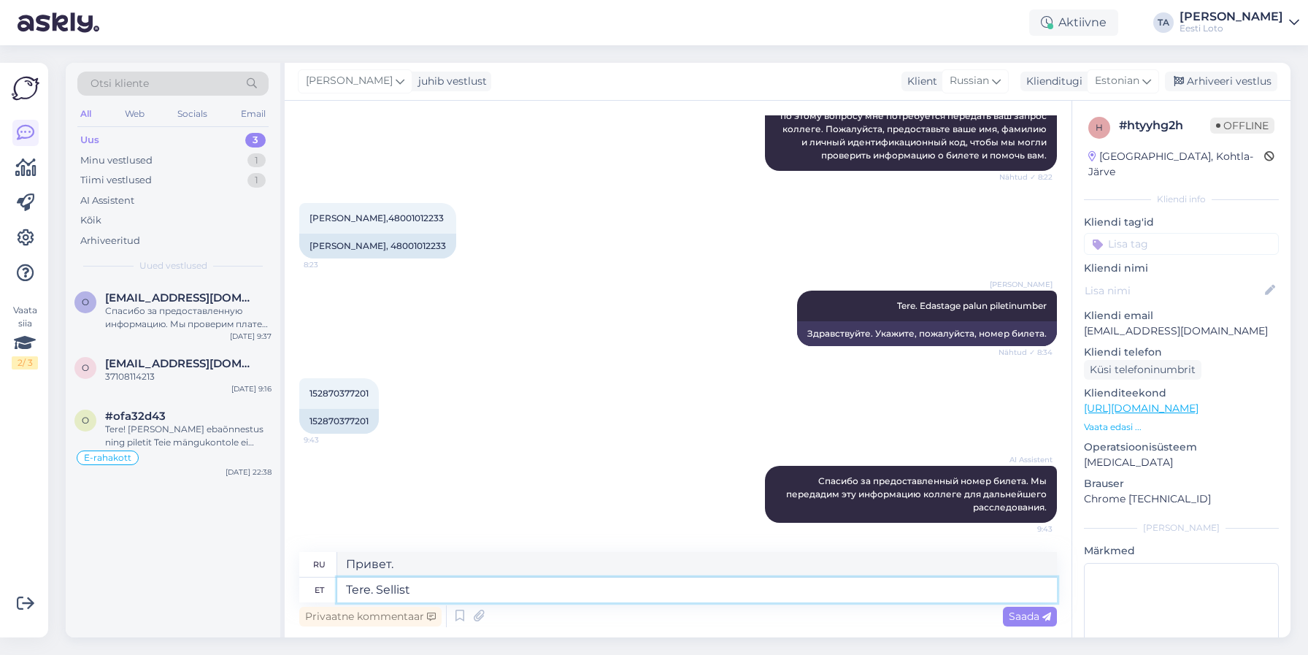
type textarea "Привет. Такой"
type textarea "Tere. Sellist piletit"
type textarea "Привет. Такой билет"
type textarea "Tere. Sellist piletit ei"
type textarea "Здравствуйте. Такого билета нет."
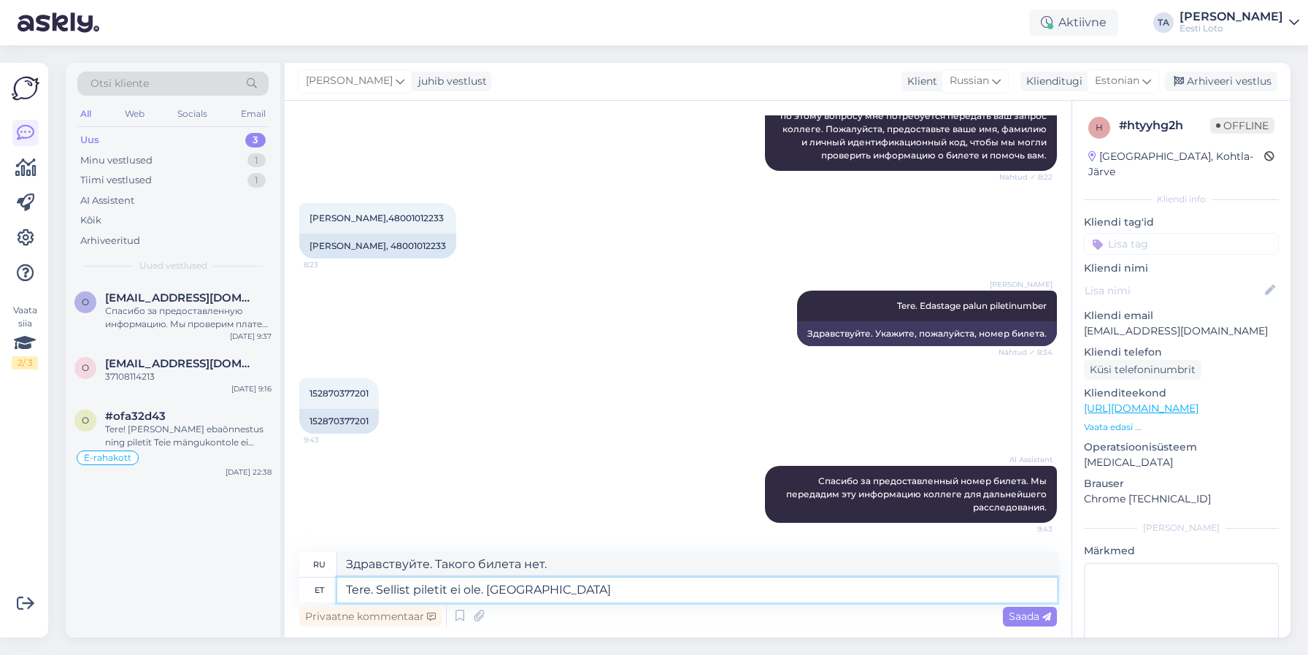
type textarea "Tere. Sellist piletit ei ole. [GEOGRAPHIC_DATA]"
type textarea "Здравствуйте. Такого билета нет. Пожалуйста."
type textarea "Tere. Sellist piletit ei ole. Palun saatke p"
type textarea "Здравствуйте. Такого билета нет. Пожалуйста, отправьте."
type textarea "Tere. Sellist piletit ei ole. Palun saatke pileti"
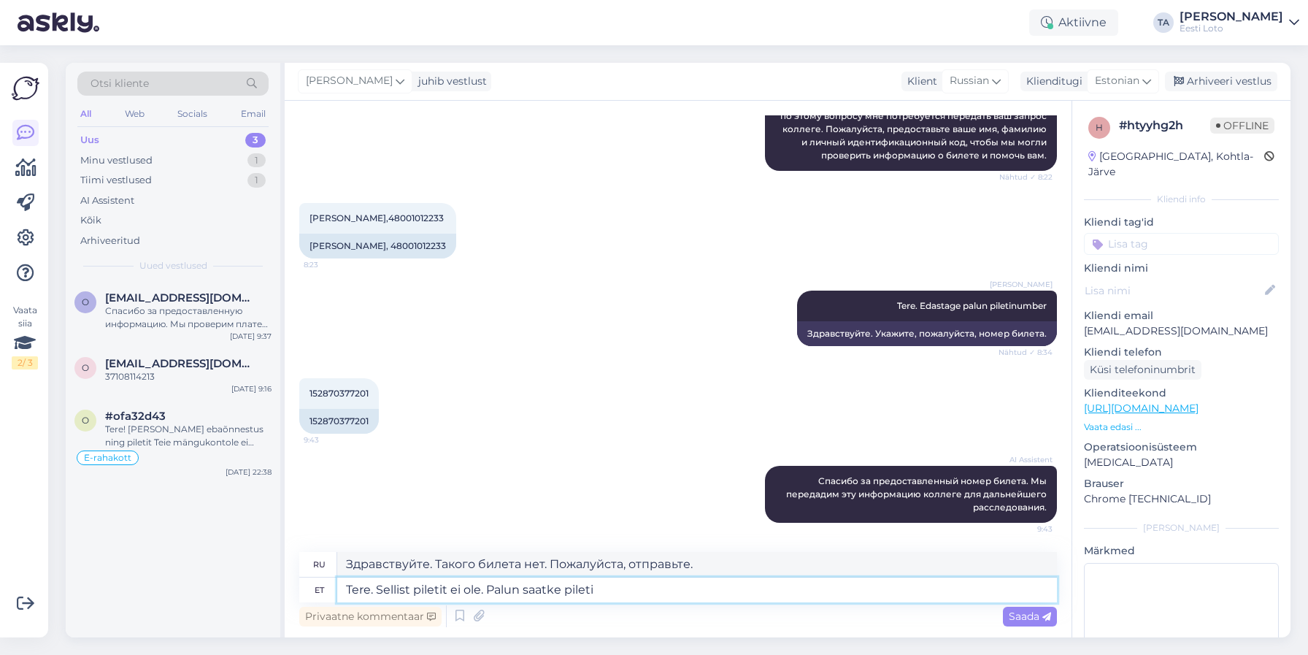
type textarea "Здравствуйте. Такого тикета нет. Пожалуйста, отправьте тикет."
type textarea "Tere. Sellist piletit ei ole. Palun saatke pileti number"
type textarea "Здравствуйте. Такого билета нет. Пожалуйста, пришлите номер билета."
type textarea "Tere. Sellist piletit ei ole. Palun saatke pileti number uuesti"
type textarea "Здравствуйте. Такого тикета нет. Пожалуйста, отправьте номер тикета ещё раз."
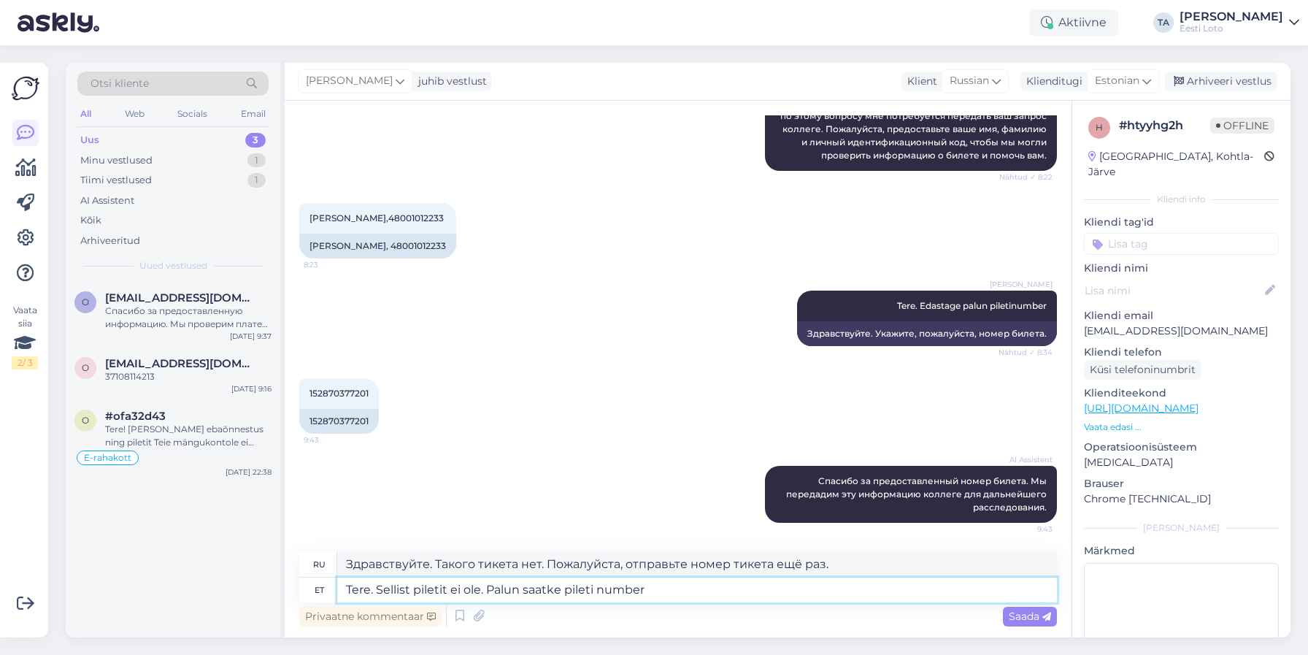
type textarea "Tere. Sellist piletit ei ole. Palun saatke pileti number"
type textarea "Здравствуйте. Такого билета нет. Пожалуйста, пришлите номер билета."
click at [561, 593] on textarea "Tere. Sellist piletit ei ole. Palun saatke pileti number" at bounding box center [697, 590] width 720 height 25
type textarea "Tere. Sellist piletit ei ole. Palun saatke uuesti pileti number"
type textarea "Здравствуйте. Такого тикета нет. Пожалуйста, отправьте номер тикета ещё раз."
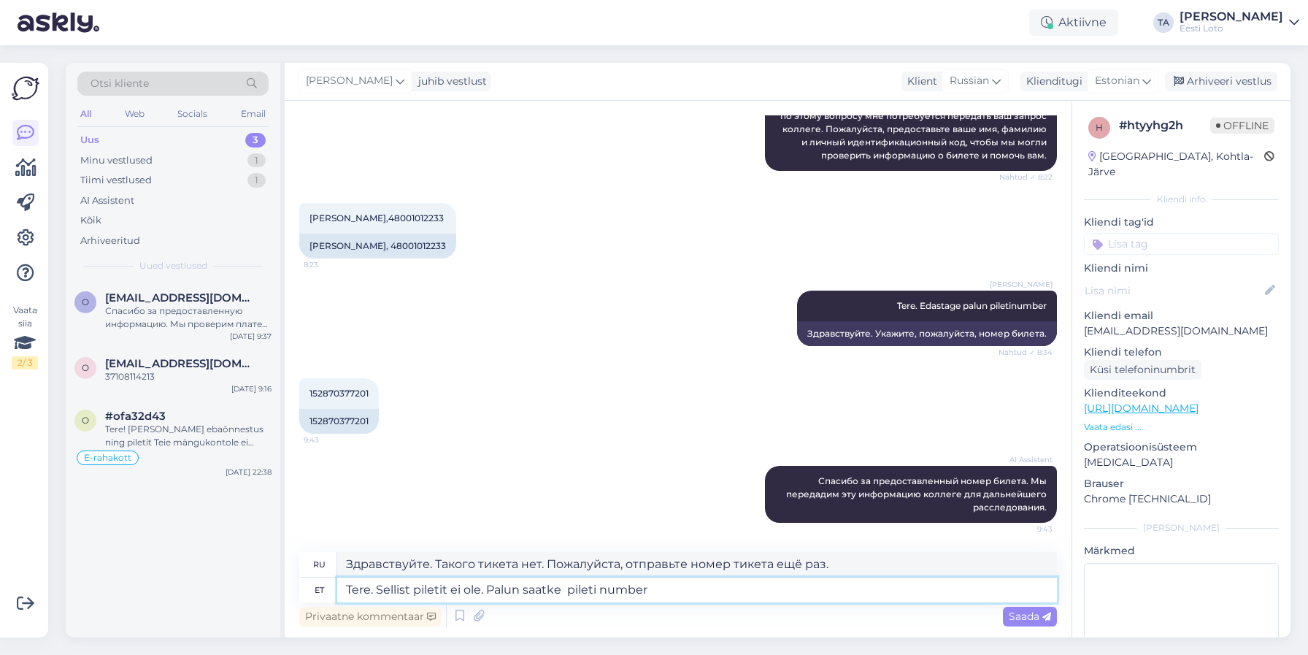
type textarea "Tere. Sellist piletit ei ole. Palun saatke pileti number"
type textarea "Здравствуйте. Такого билета нет. Пожалуйста, пришлите номер билета."
type textarea "Tere. Sellist piletit ei ole. Palun saatke kor pileti number"
type textarea "Здравствуйте. Такого билета нет. Пожалуйста, пришлите мне номер билета."
type textarea "Tere. Sellist piletit ei ole. Palun saatke korrektne pileti number"
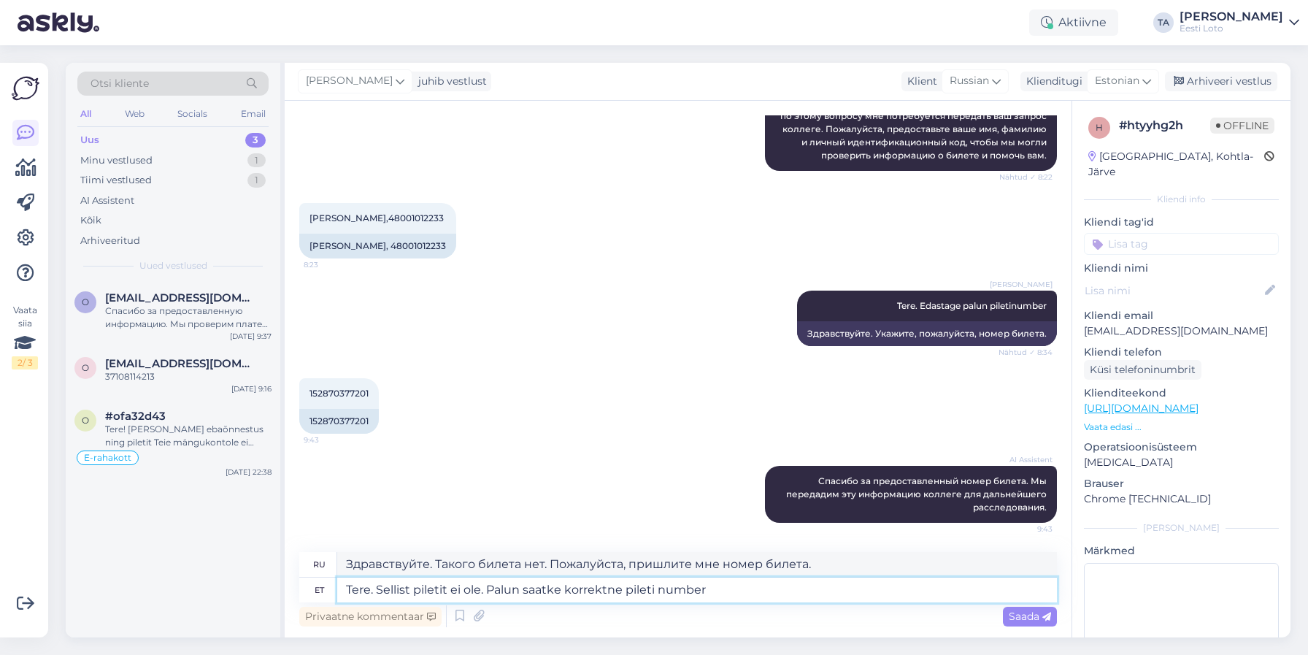
type textarea "Здравствуйте. Такого билета нет. Пожалуйста, пришлите правильный номер билета."
type textarea "Tere. Sellist piletit ei ole. Palun saatke korrektne pileti number"
click at [1023, 615] on span "Saada" at bounding box center [1030, 616] width 42 height 13
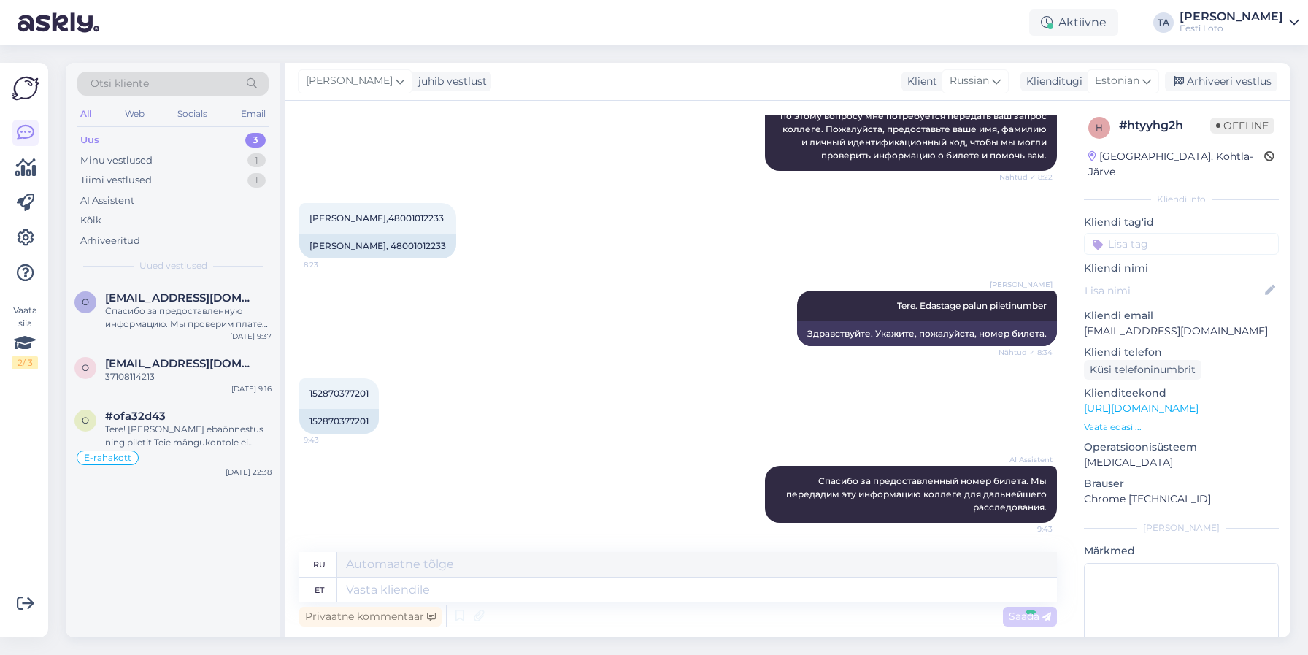
scroll to position [549, 0]
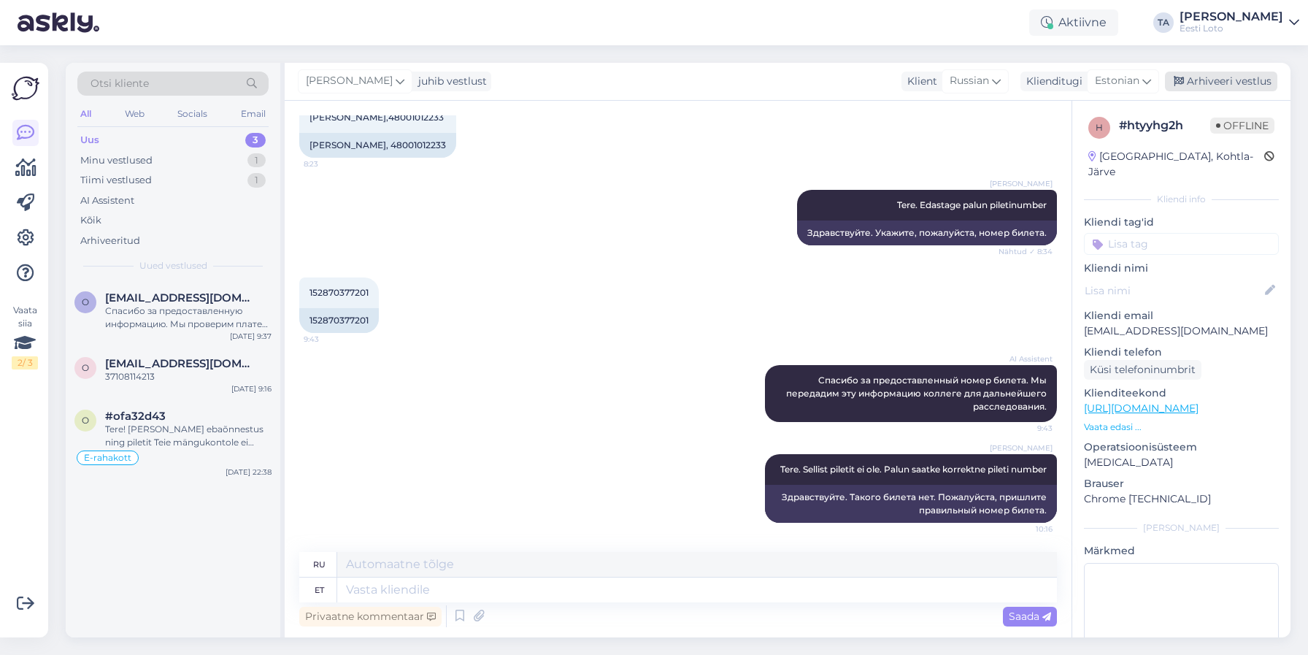
click at [1200, 85] on div "Arhiveeri vestlus" at bounding box center [1221, 82] width 112 height 20
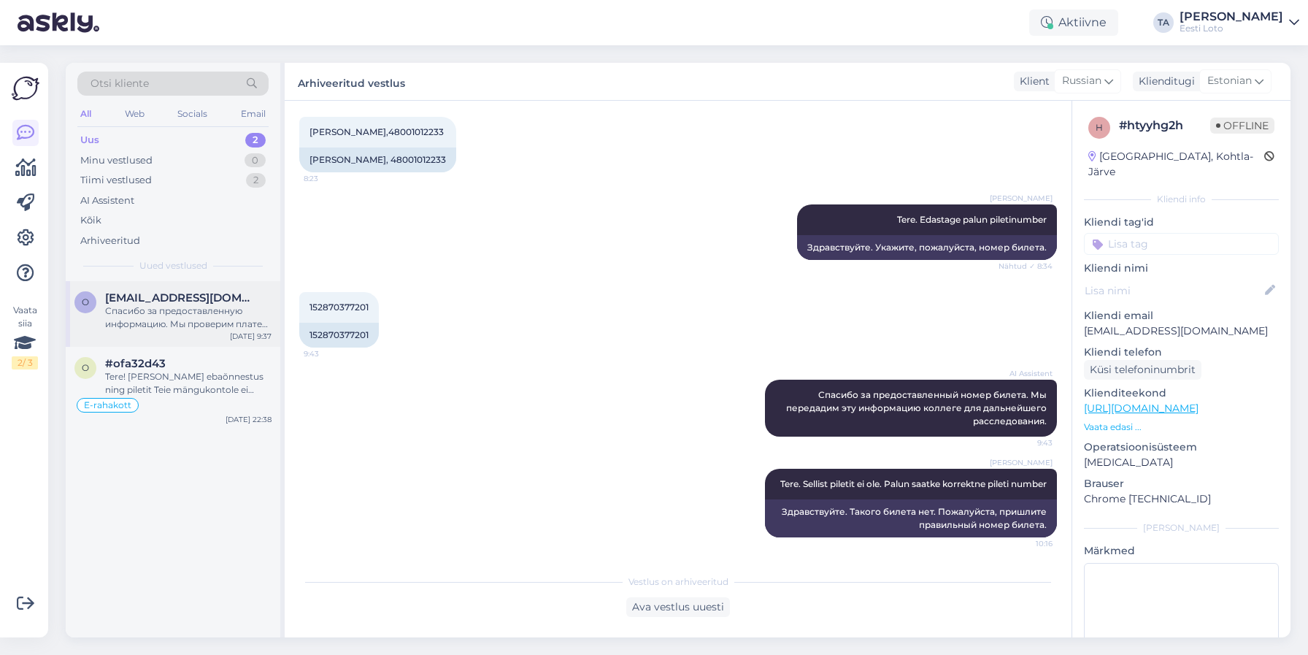
click at [180, 311] on div "Спасибо за предоставленную информацию. Мы проверим платеж и свяжемся с Вами в б…" at bounding box center [188, 317] width 166 height 26
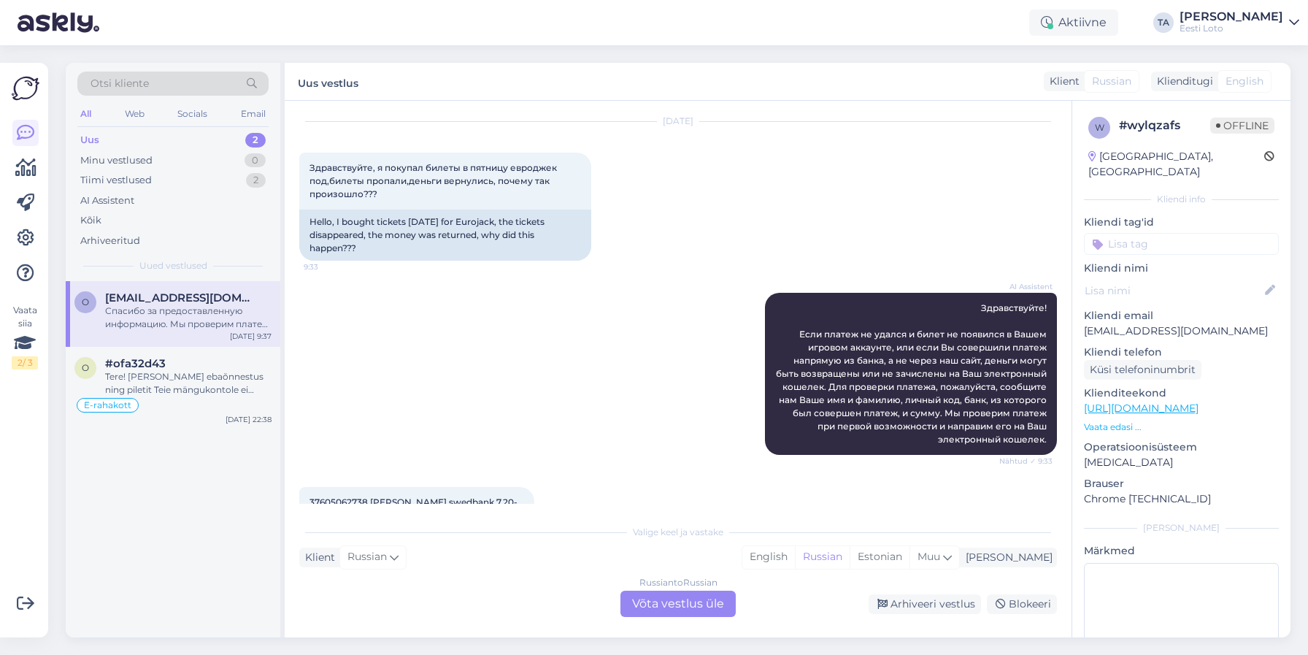
scroll to position [0, 0]
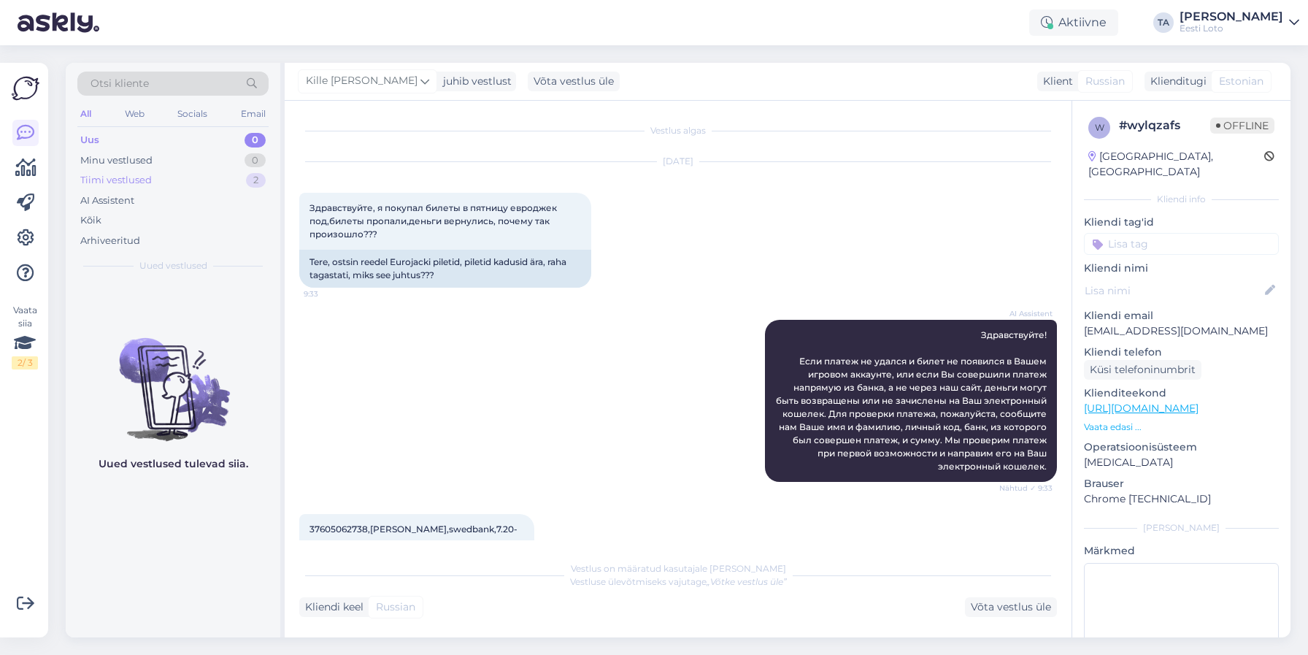
click at [132, 182] on div "Tiimi vestlused" at bounding box center [116, 180] width 72 height 15
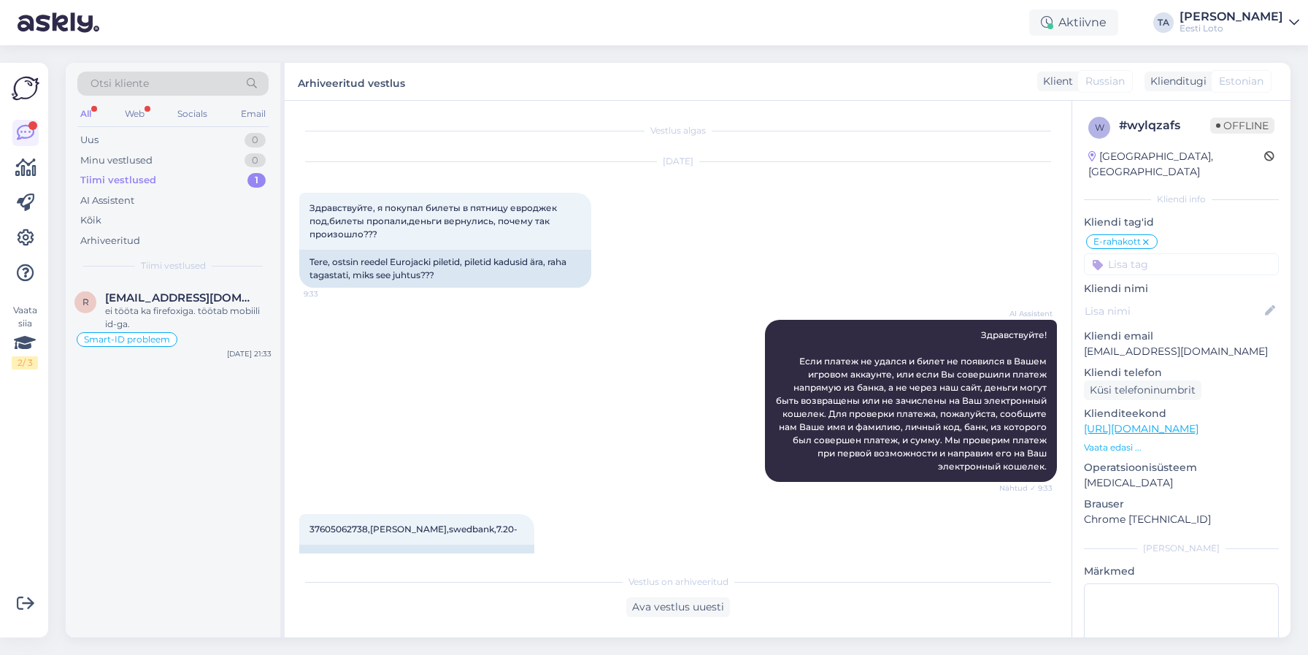
scroll to position [340, 0]
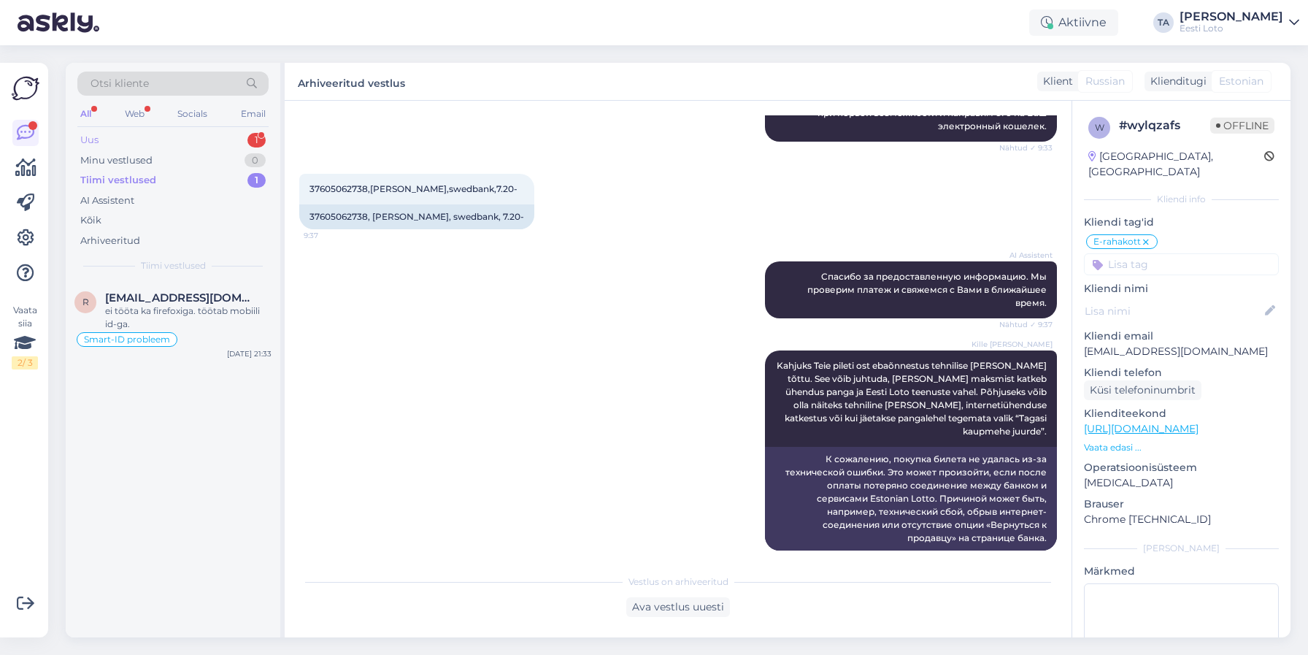
click at [99, 137] on div "Uus 1" at bounding box center [172, 140] width 191 height 20
click at [160, 306] on div "I am routing this question to the colleague who is responsible for this topic. …" at bounding box center [188, 317] width 166 height 26
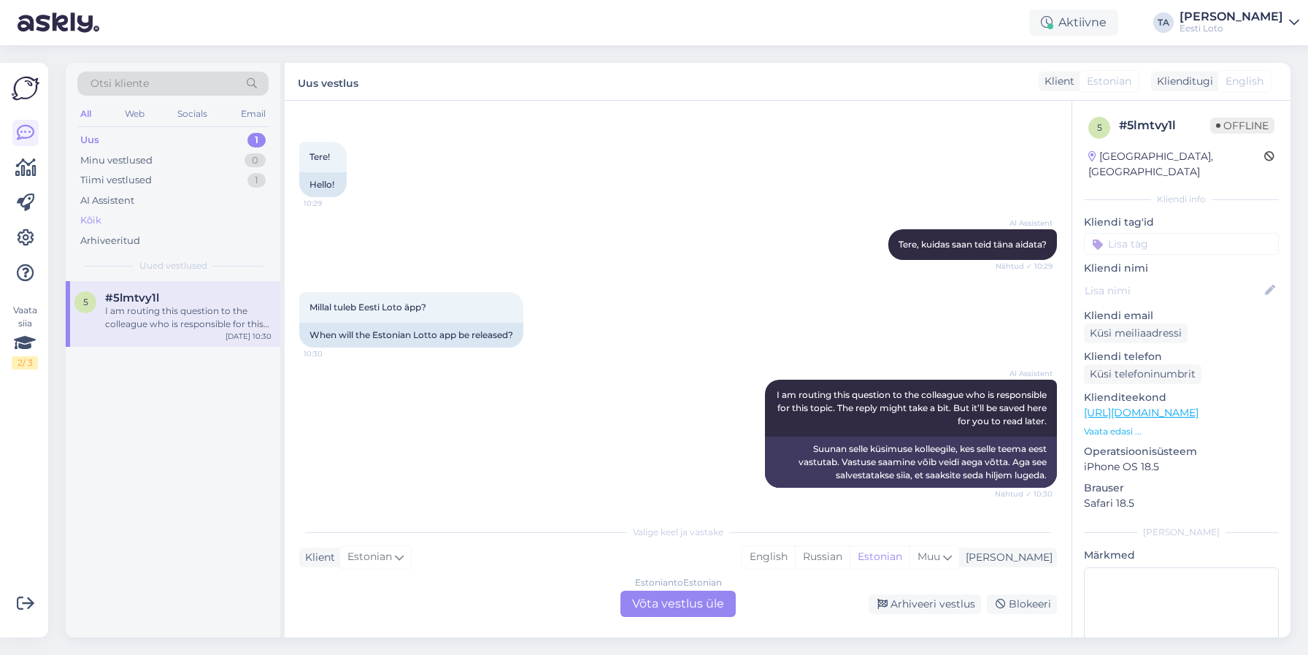
click at [99, 221] on div "Kõik" at bounding box center [90, 220] width 21 height 15
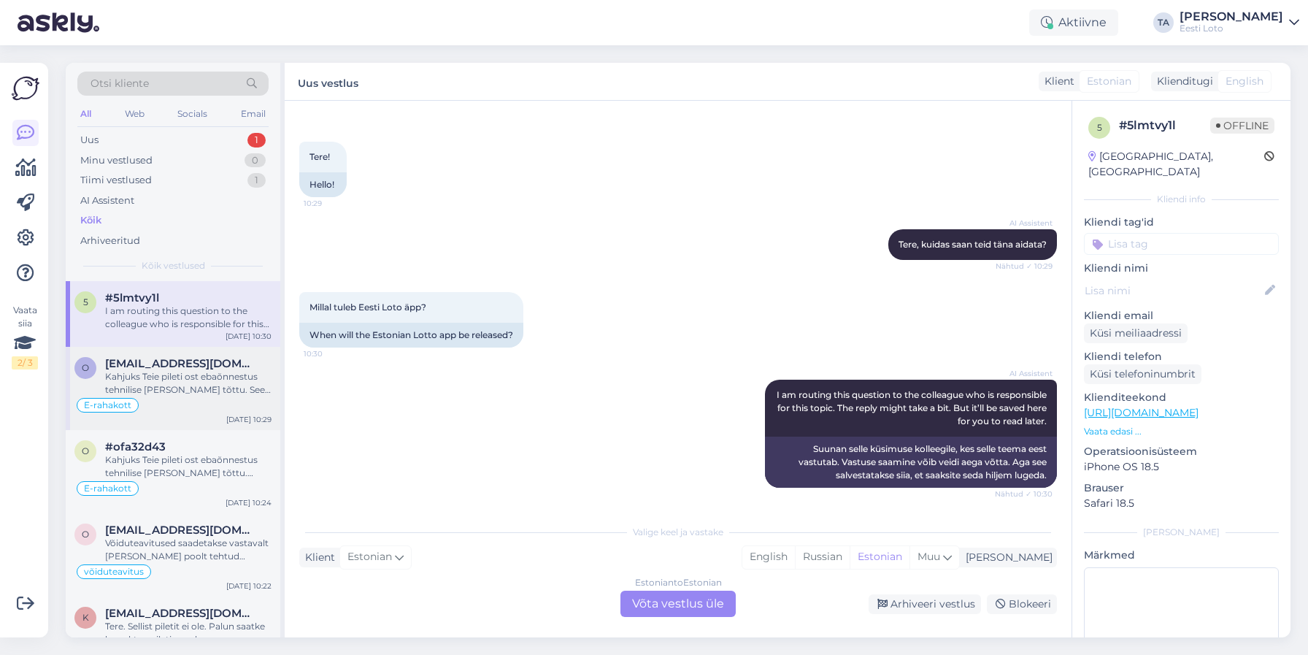
click at [155, 369] on span "[EMAIL_ADDRESS][DOMAIN_NAME]" at bounding box center [181, 363] width 152 height 13
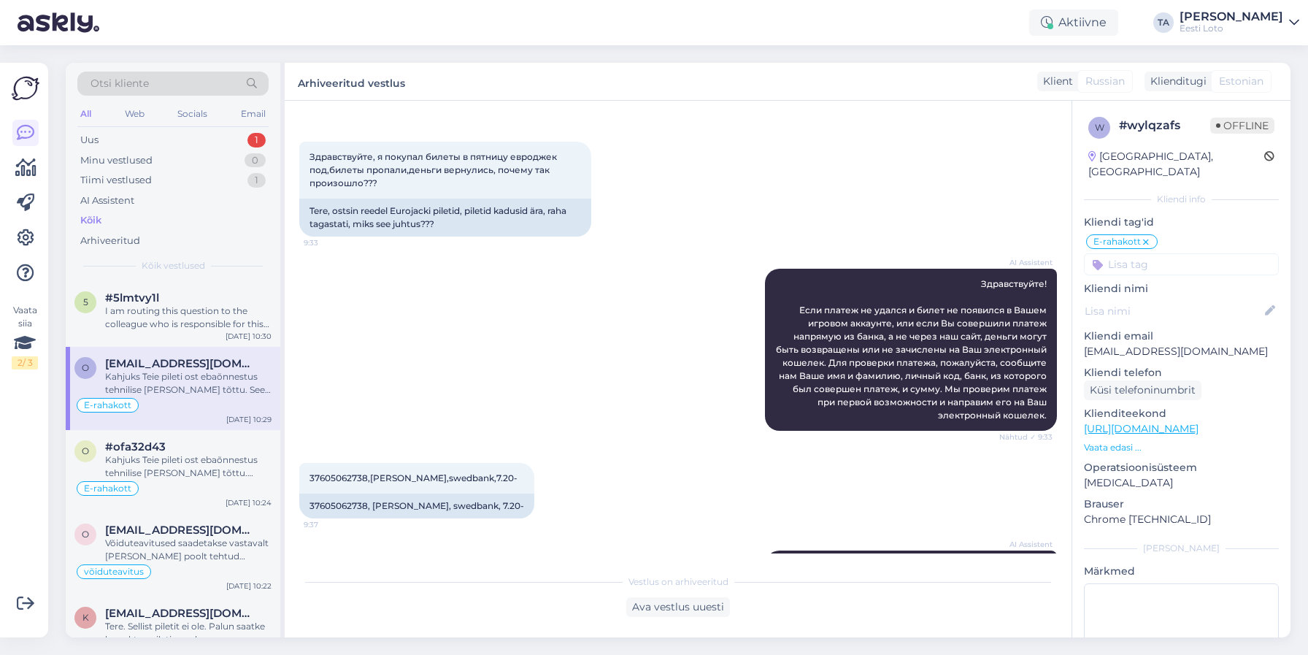
scroll to position [340, 0]
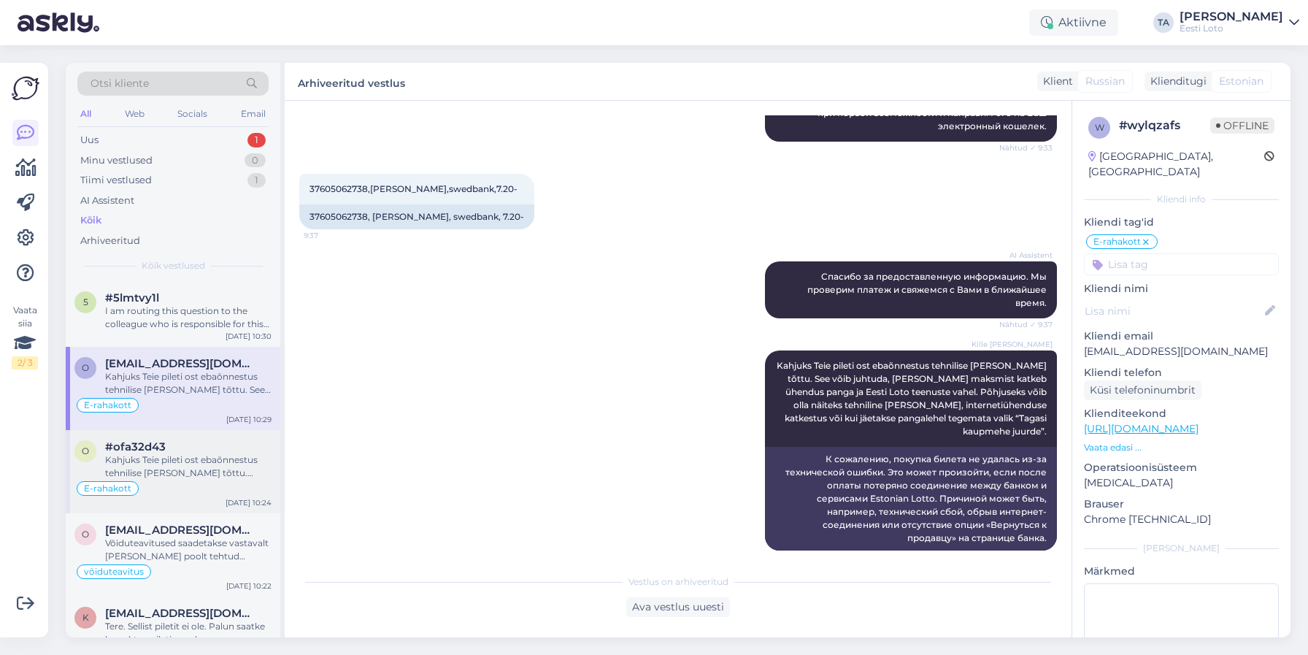
click at [180, 455] on div "Kahjuks Teie pileti ost ebaõnnestus tehnilise [PERSON_NAME] tõttu. Kontrollisim…" at bounding box center [188, 466] width 166 height 26
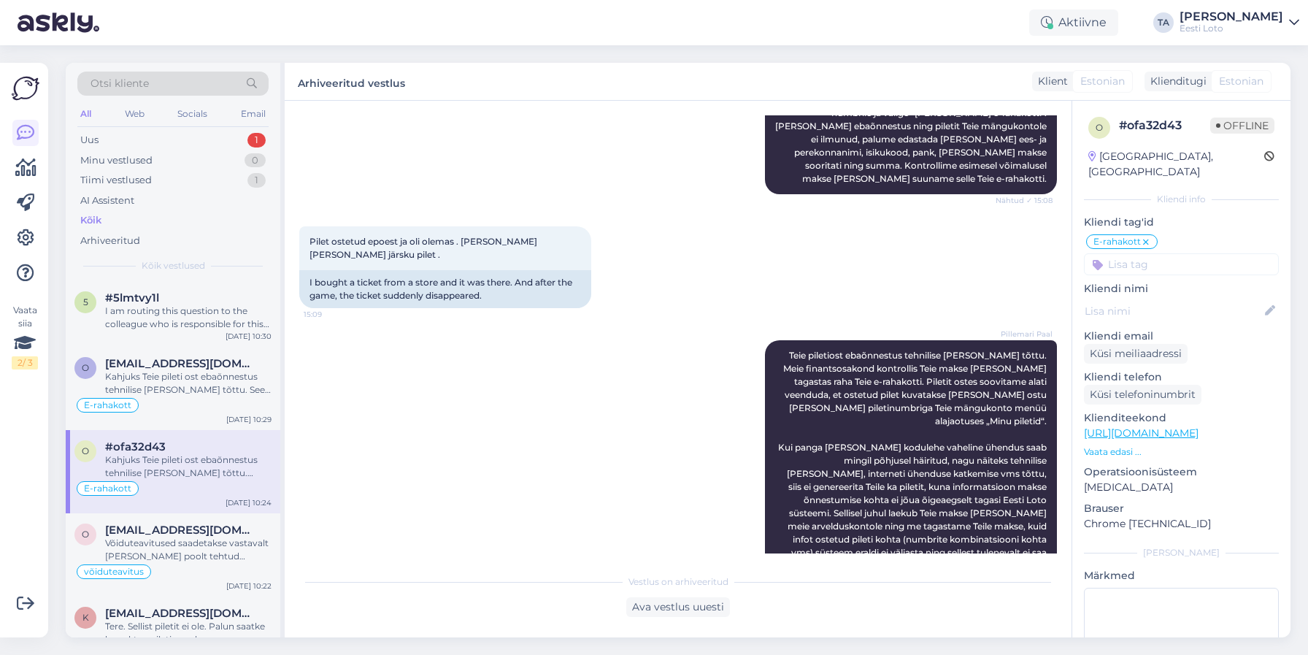
scroll to position [1725, 0]
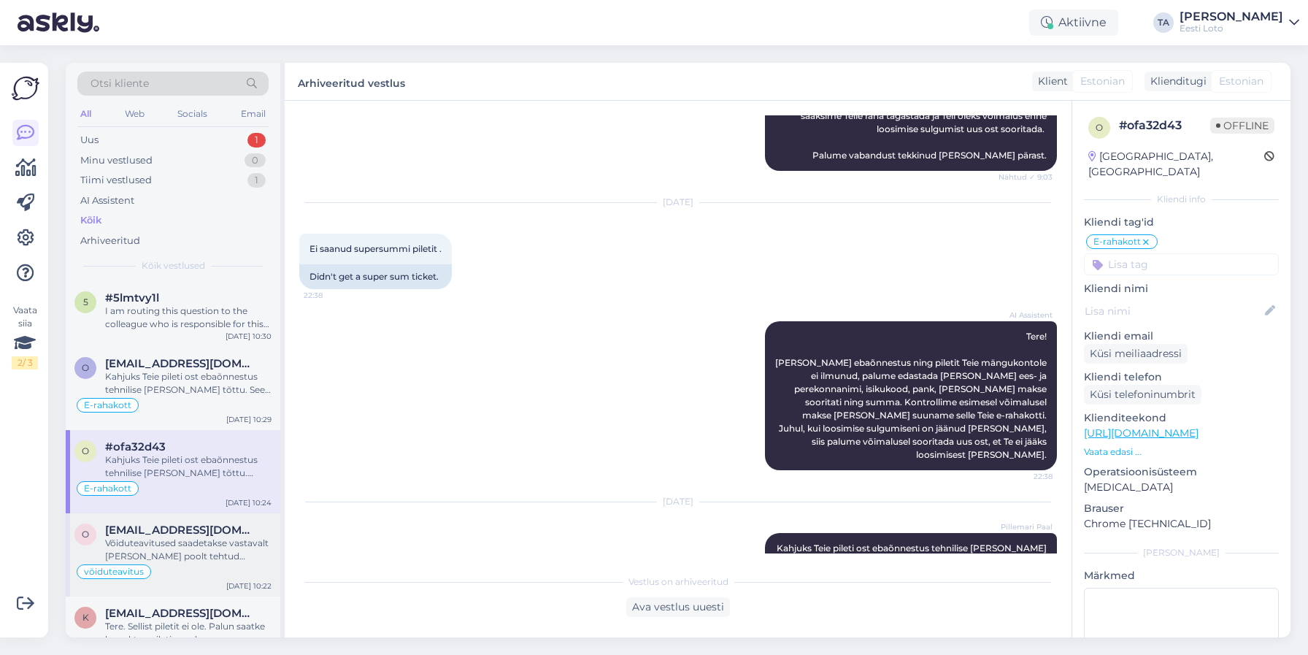
click at [184, 532] on span "[EMAIL_ADDRESS][DOMAIN_NAME]" at bounding box center [181, 529] width 152 height 13
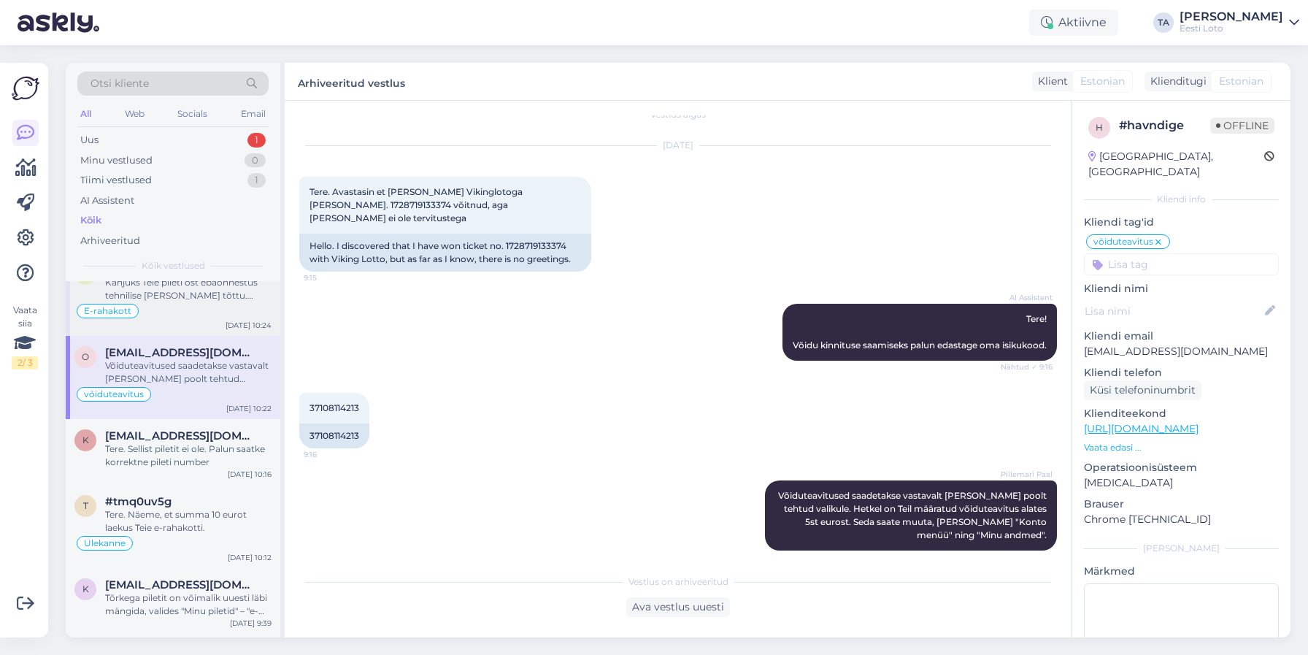
scroll to position [186, 0]
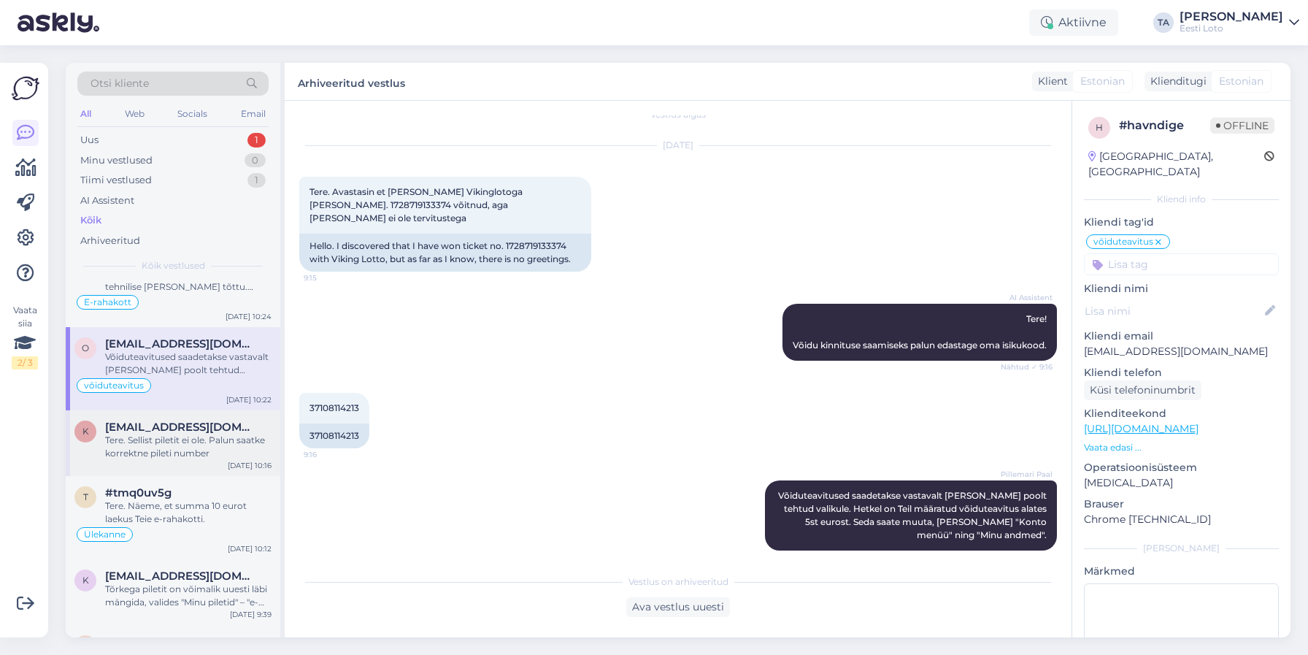
click at [166, 444] on div "Tere. Sellist piletit ei ole. Palun saatke korrektne pileti number" at bounding box center [188, 447] width 166 height 26
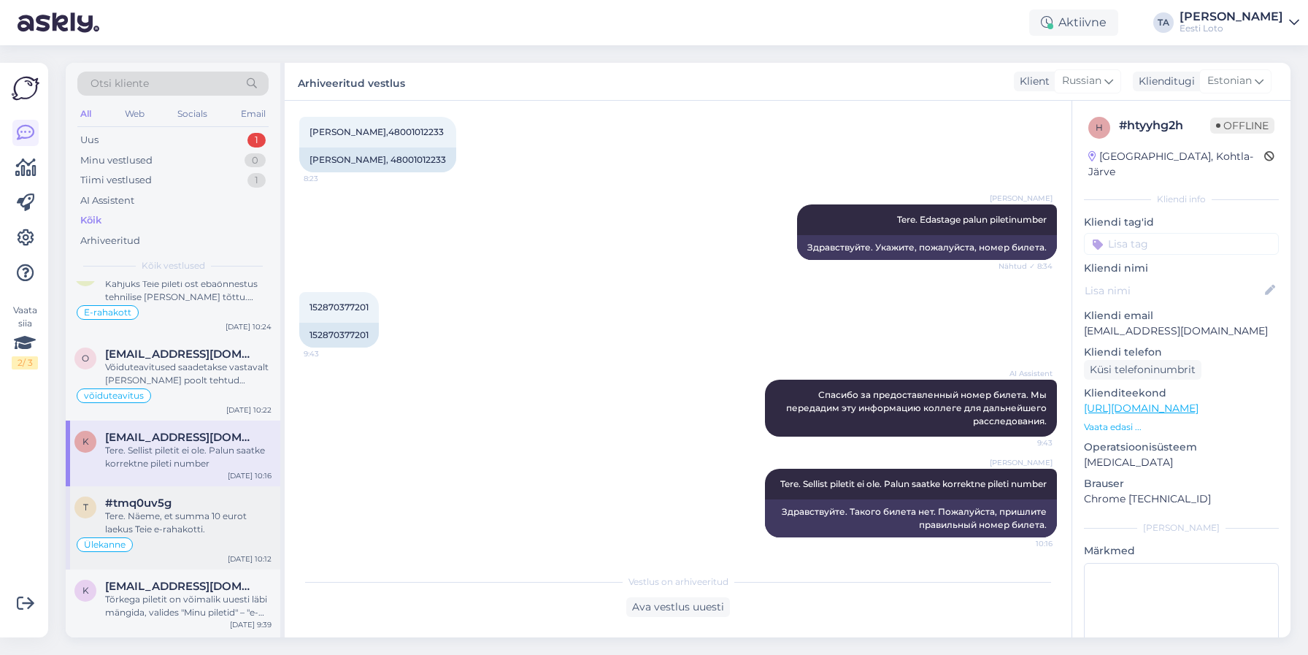
scroll to position [179, 0]
click at [90, 136] on div "Uus" at bounding box center [89, 140] width 18 height 15
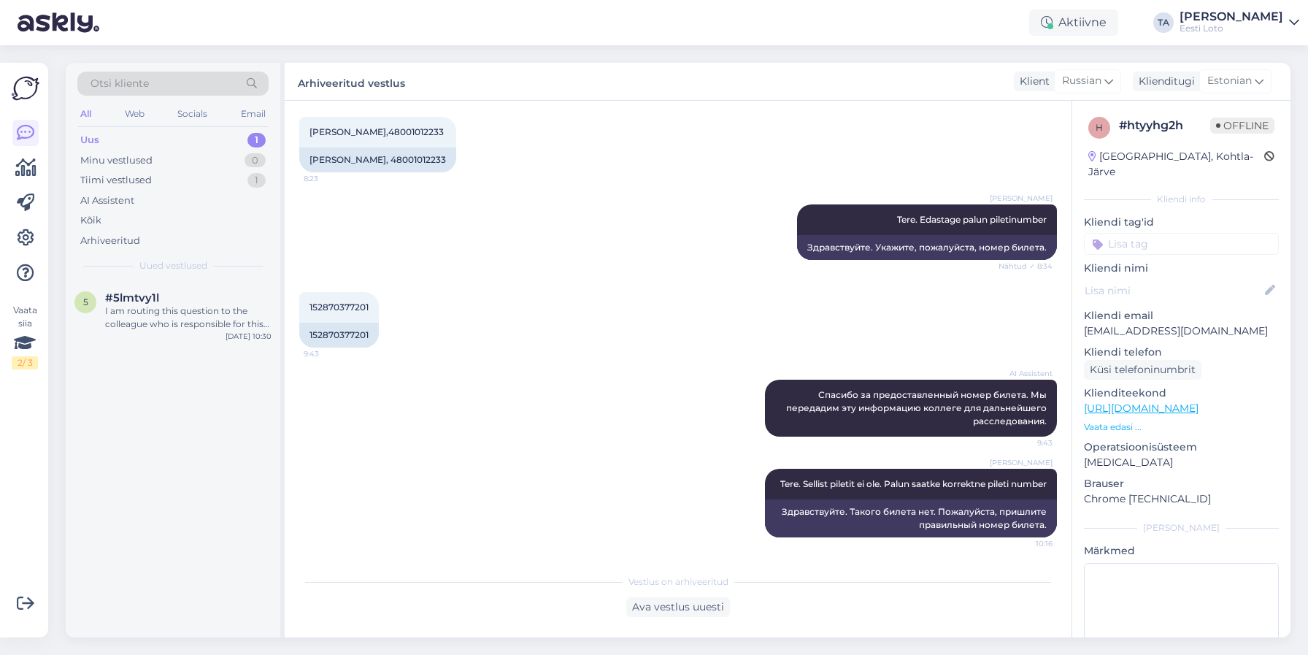
scroll to position [0, 0]
click at [164, 300] on div "#5lmtvy1l" at bounding box center [188, 297] width 166 height 13
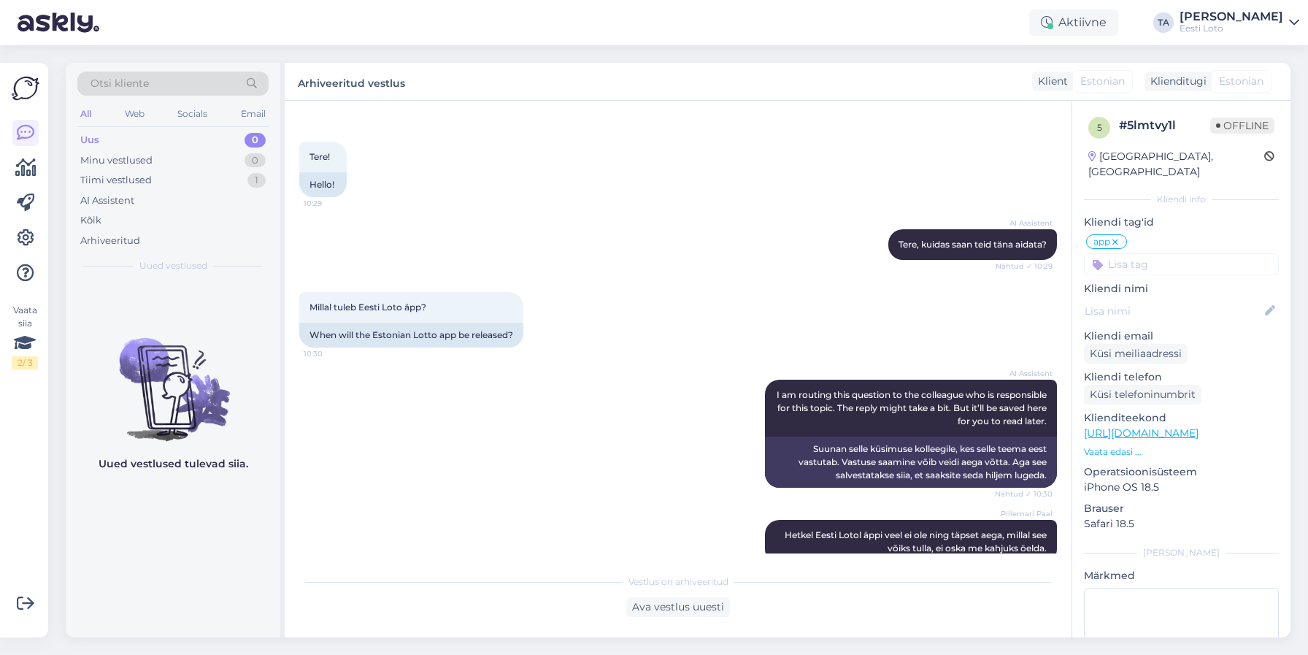
scroll to position [77, 0]
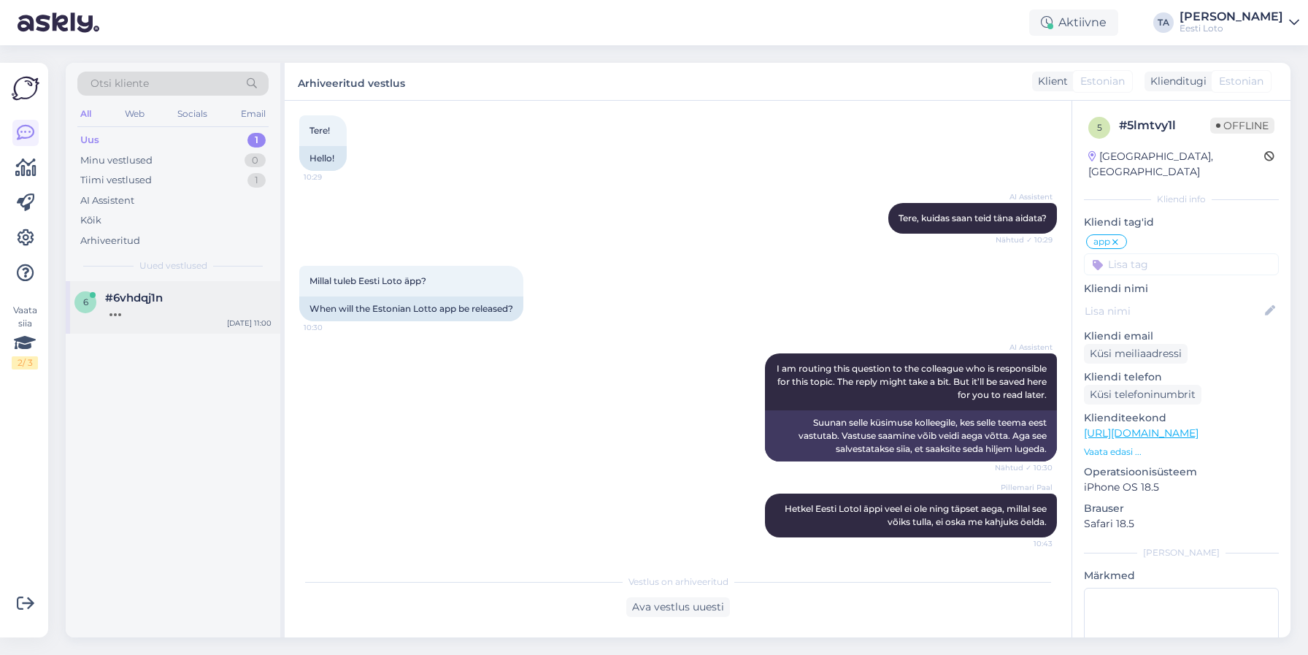
click at [129, 297] on span "#6vhdqj1n" at bounding box center [134, 297] width 58 height 13
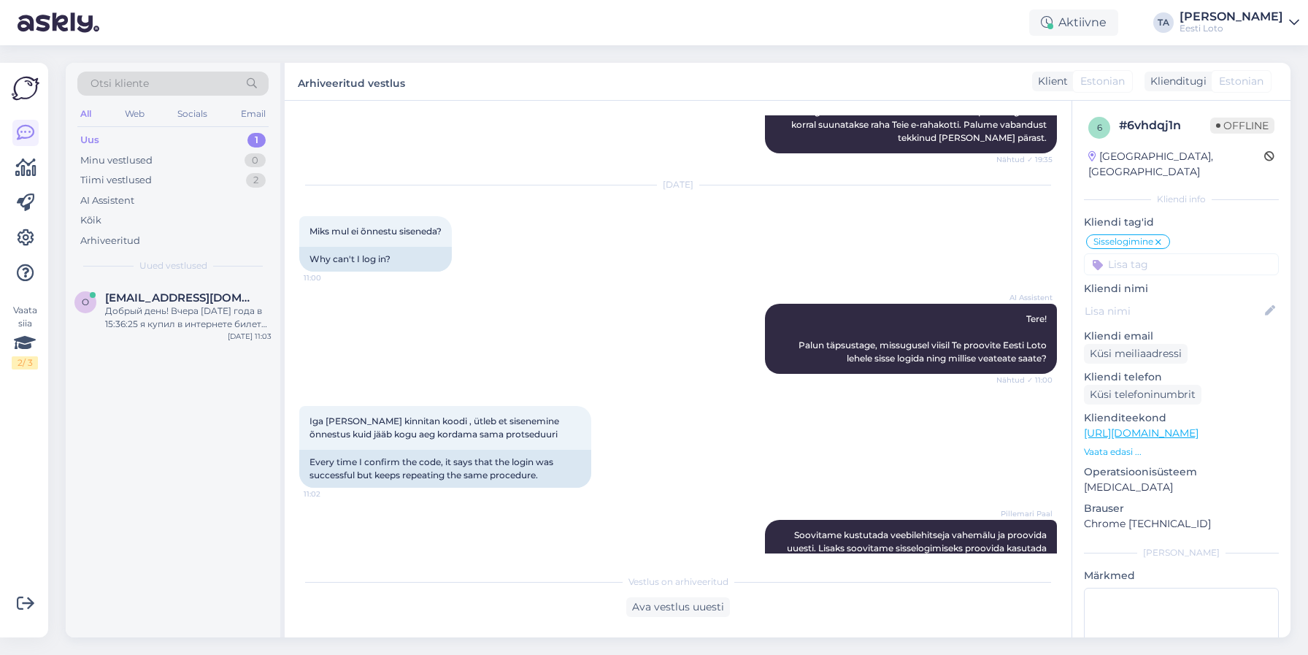
scroll to position [394, 0]
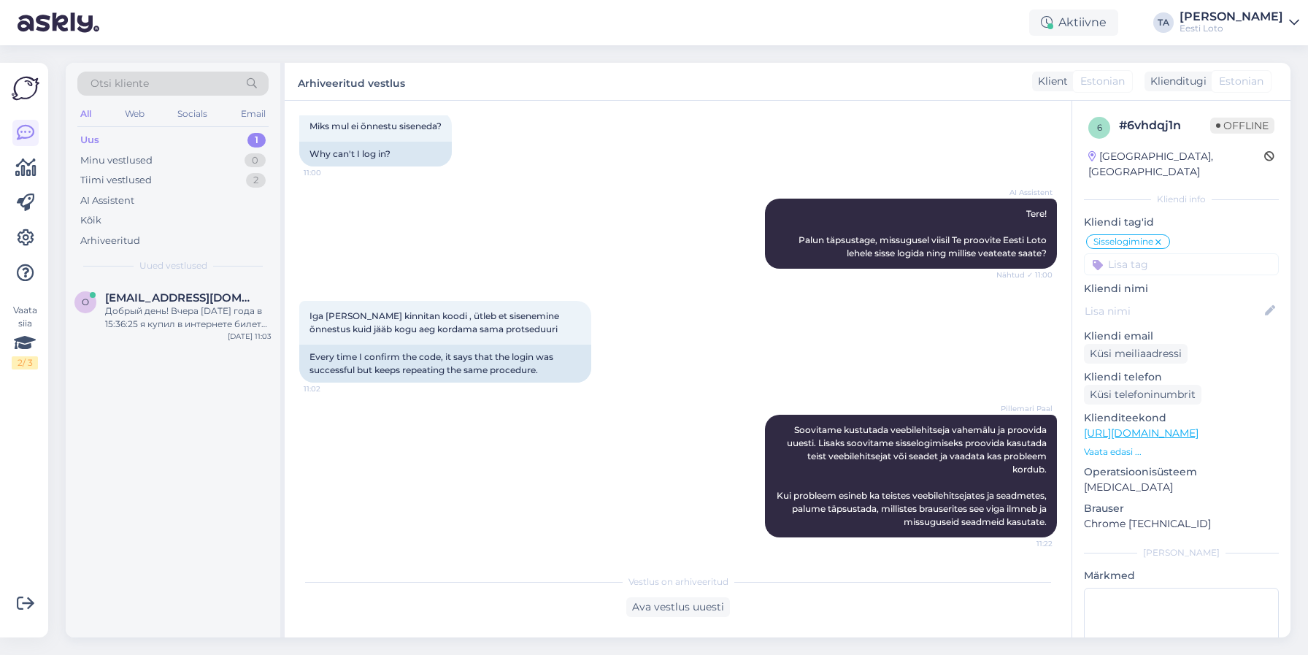
click at [91, 140] on div "Uus" at bounding box center [89, 140] width 19 height 15
click at [195, 306] on div "Добрый день! Вчера [DATE] года в 15:36:25 я купил в интернете билет вэб лотереи…" at bounding box center [188, 317] width 166 height 26
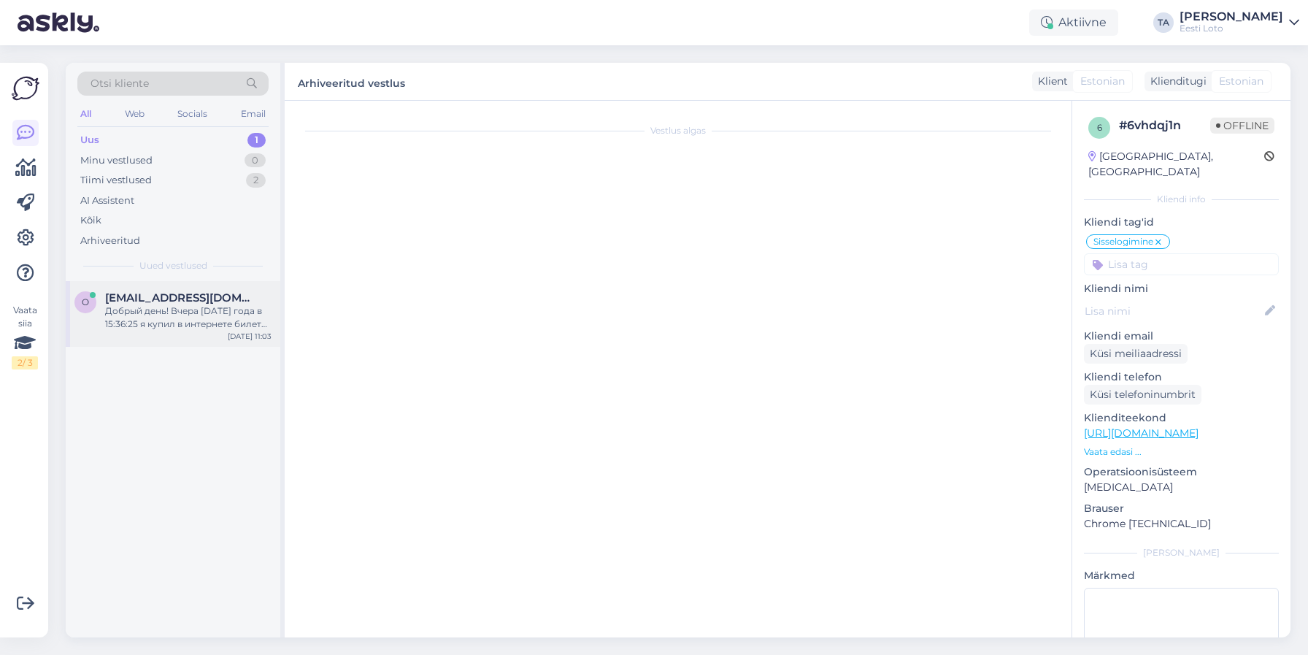
scroll to position [0, 0]
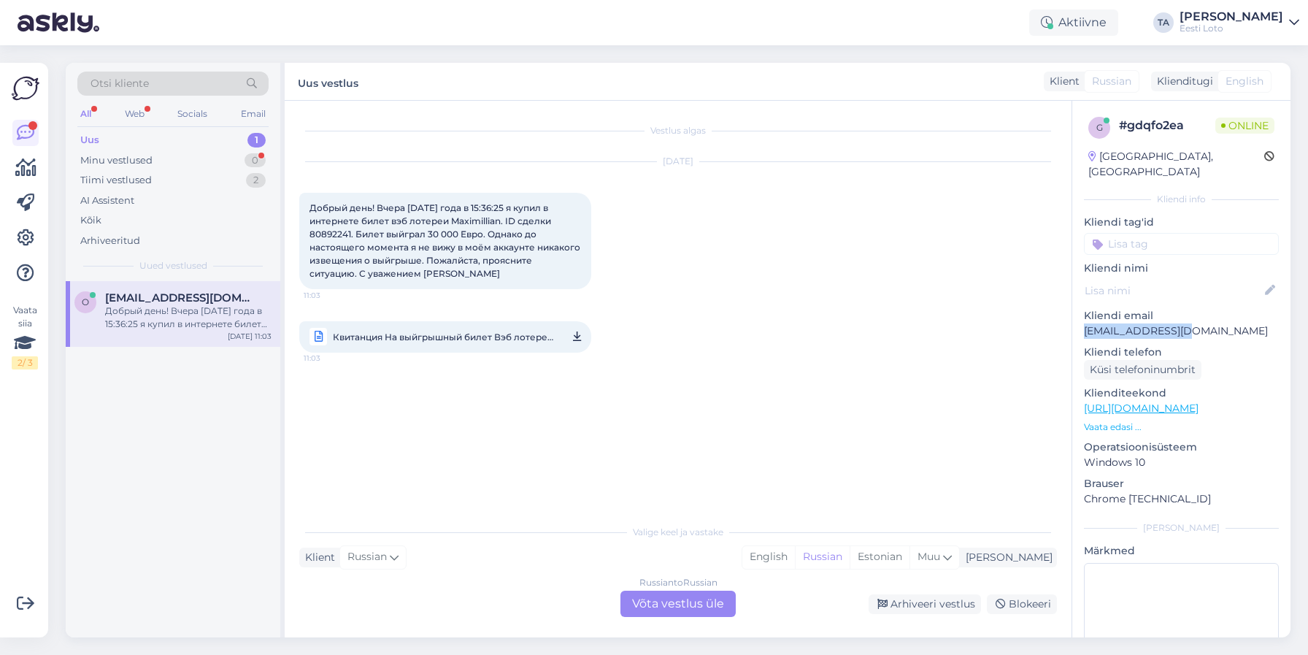
drag, startPoint x: 1194, startPoint y: 317, endPoint x: 1081, endPoint y: 318, distance: 113.2
click at [1084, 323] on p "[EMAIL_ADDRESS][DOMAIN_NAME]" at bounding box center [1181, 330] width 195 height 15
copy p "[EMAIL_ADDRESS][DOMAIN_NAME]"
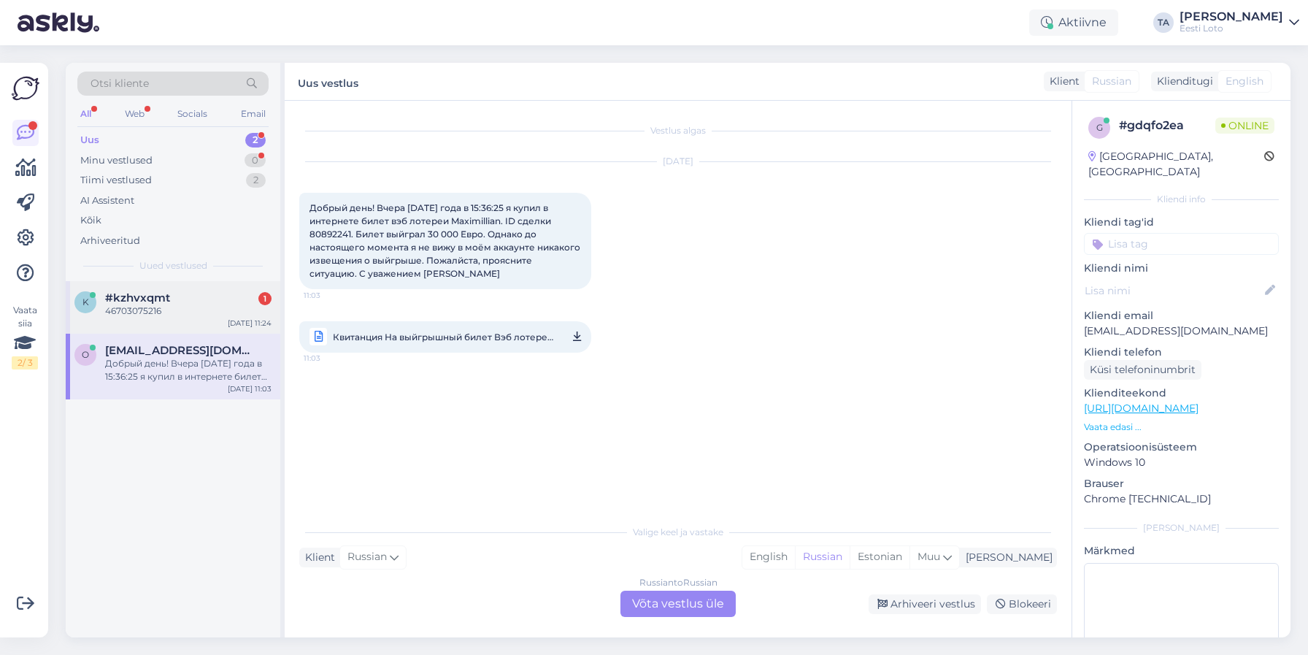
click at [146, 299] on span "#kzhvxqmt" at bounding box center [137, 297] width 65 height 13
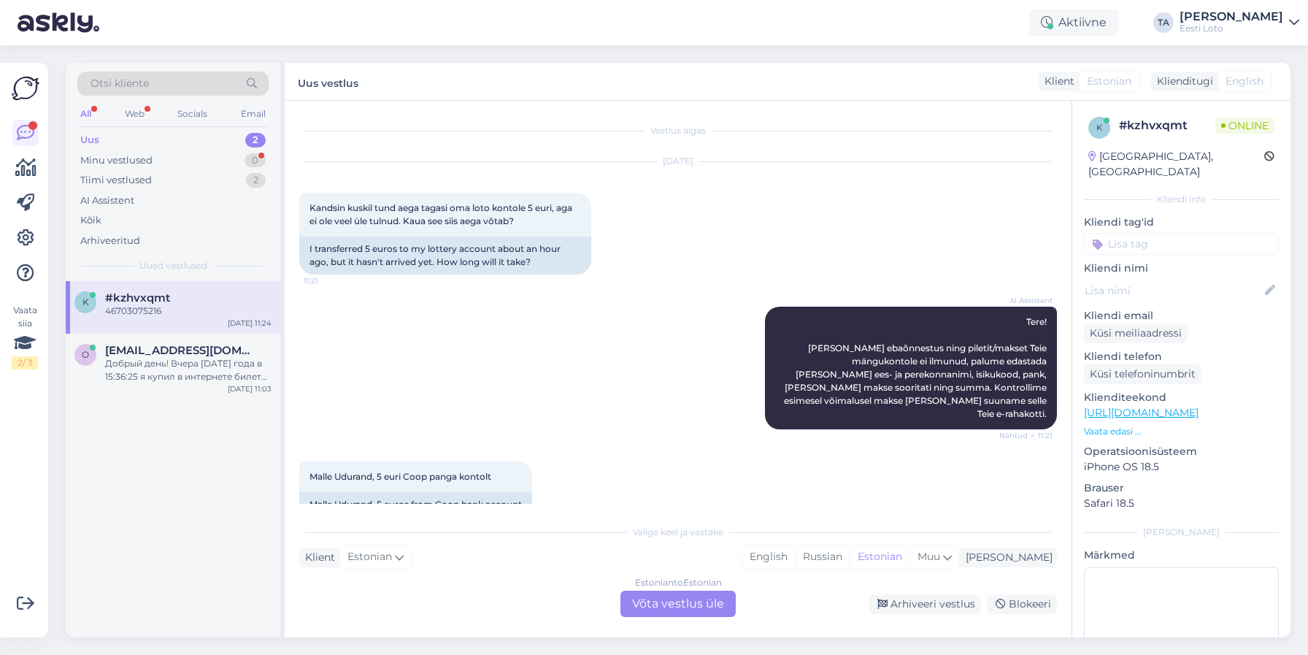
scroll to position [180, 0]
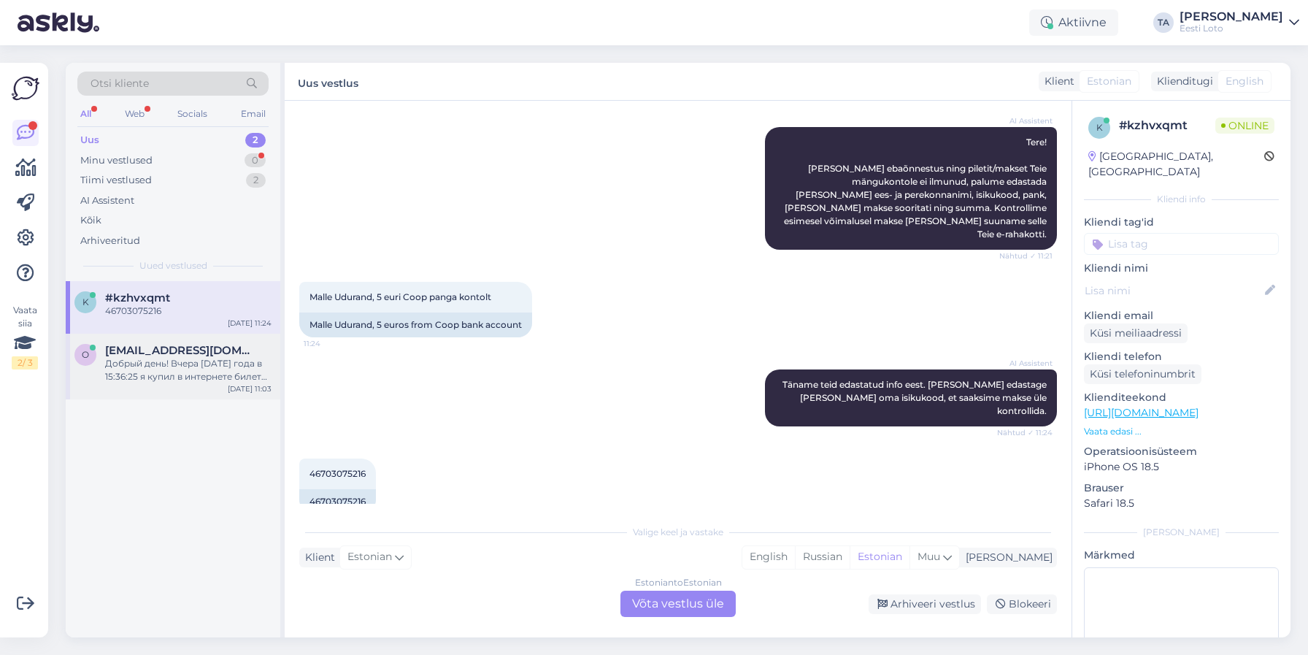
click at [227, 366] on div "Добрый день! Вчера [DATE] года в 15:36:25 я купил в интернете билет вэб лотереи…" at bounding box center [188, 370] width 166 height 26
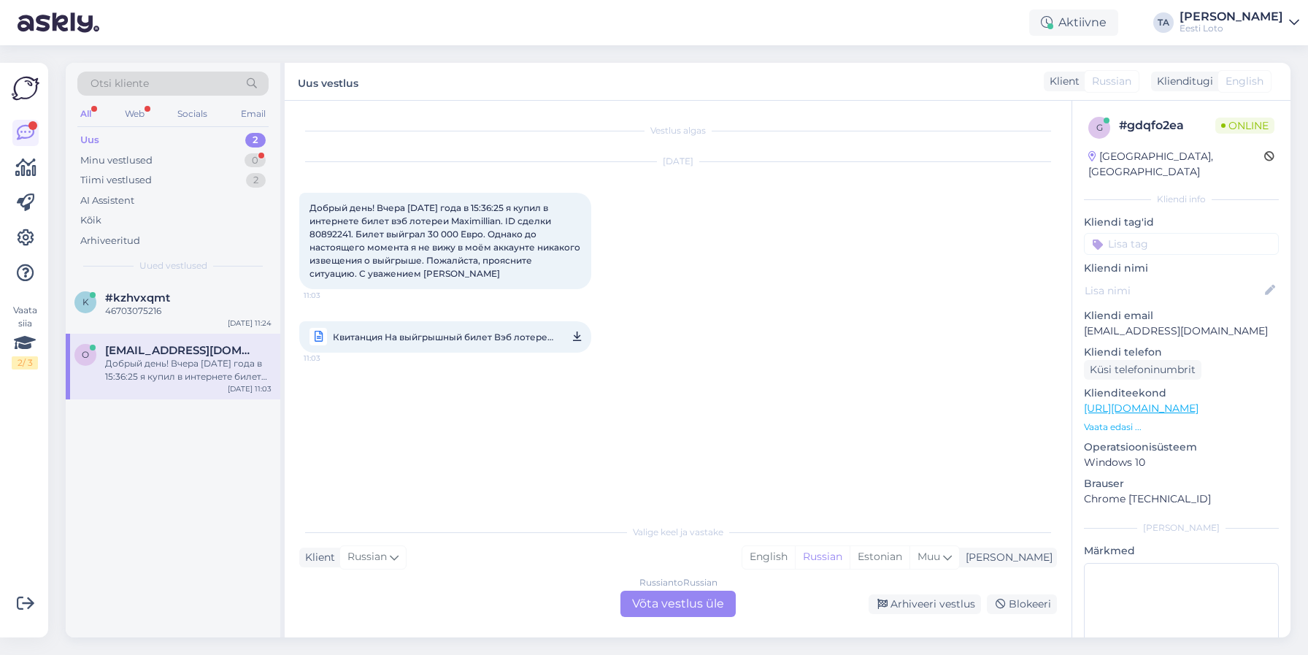
scroll to position [0, 0]
click at [952, 558] on icon at bounding box center [947, 557] width 9 height 16
type input "est"
click at [867, 521] on link "Estonian" at bounding box center [899, 519] width 161 height 23
click at [695, 598] on div "Russian to Estonian Võta vestlus üle" at bounding box center [678, 604] width 115 height 26
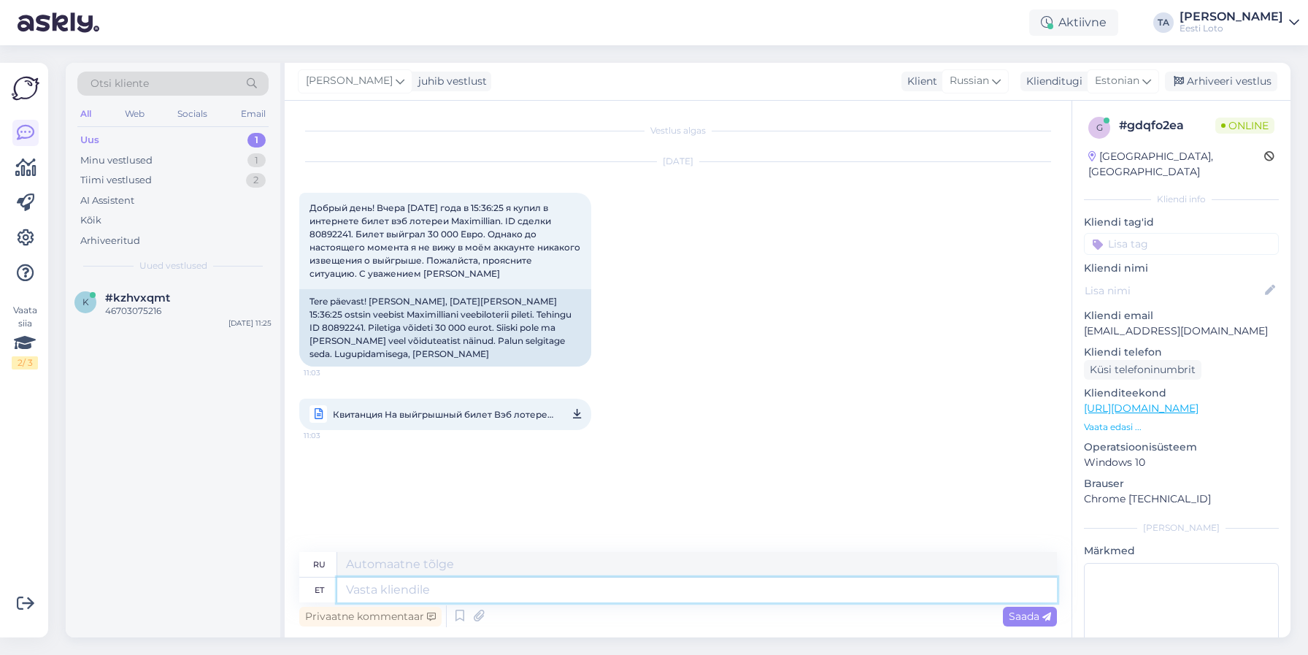
click at [383, 591] on textarea at bounding box center [697, 590] width 720 height 25
paste textarea "Tere Täname, et pöördusite Eesti Loto [PERSON_NAME]. Võidu kättesaamiseks tuleb…"
type textarea "Tere Täname, et pöördusite Eesti Loto [PERSON_NAME]. Võidu kättesaamiseks tuleb…"
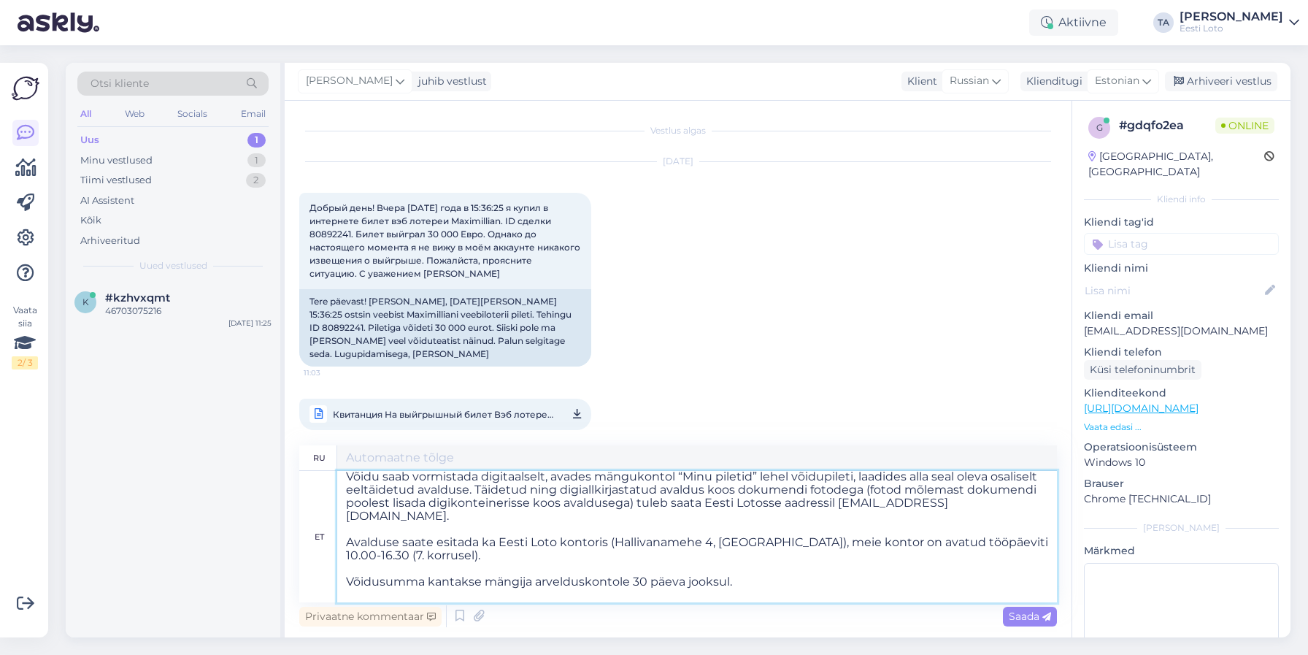
type textarea "Loremipsumdo Sitametcon Adi el seddoeius t Incid Utla. Etdol magnaali enimadm, …"
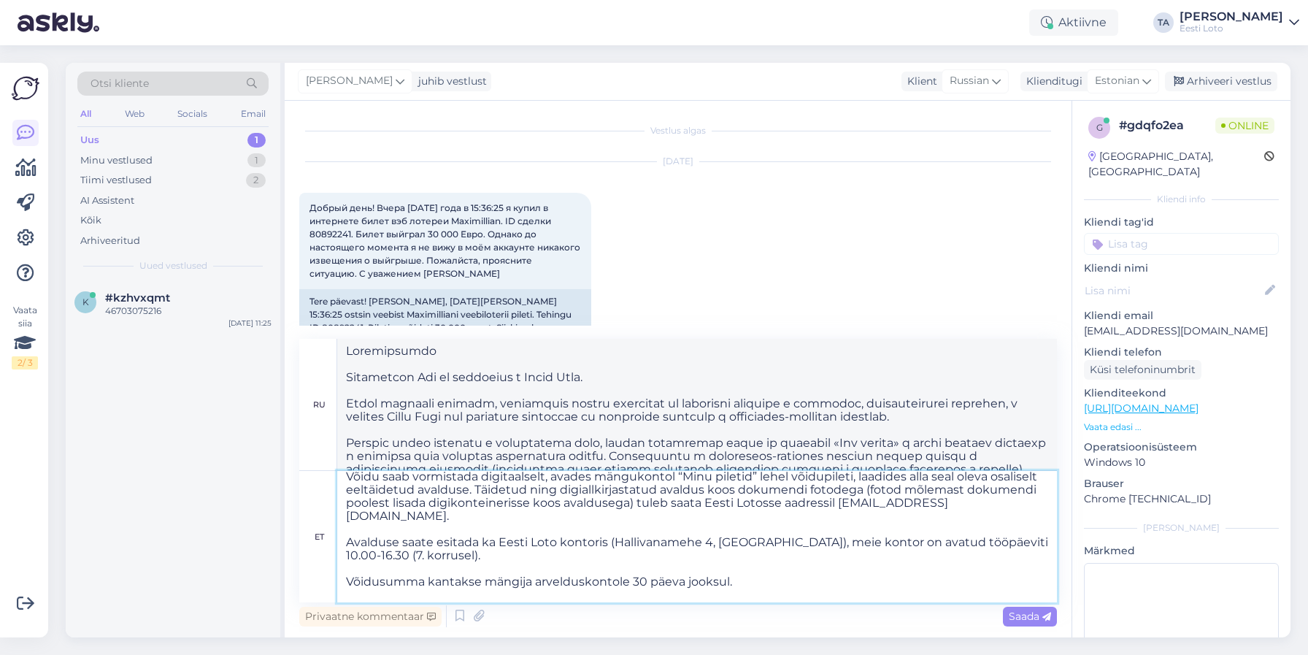
scroll to position [0, 0]
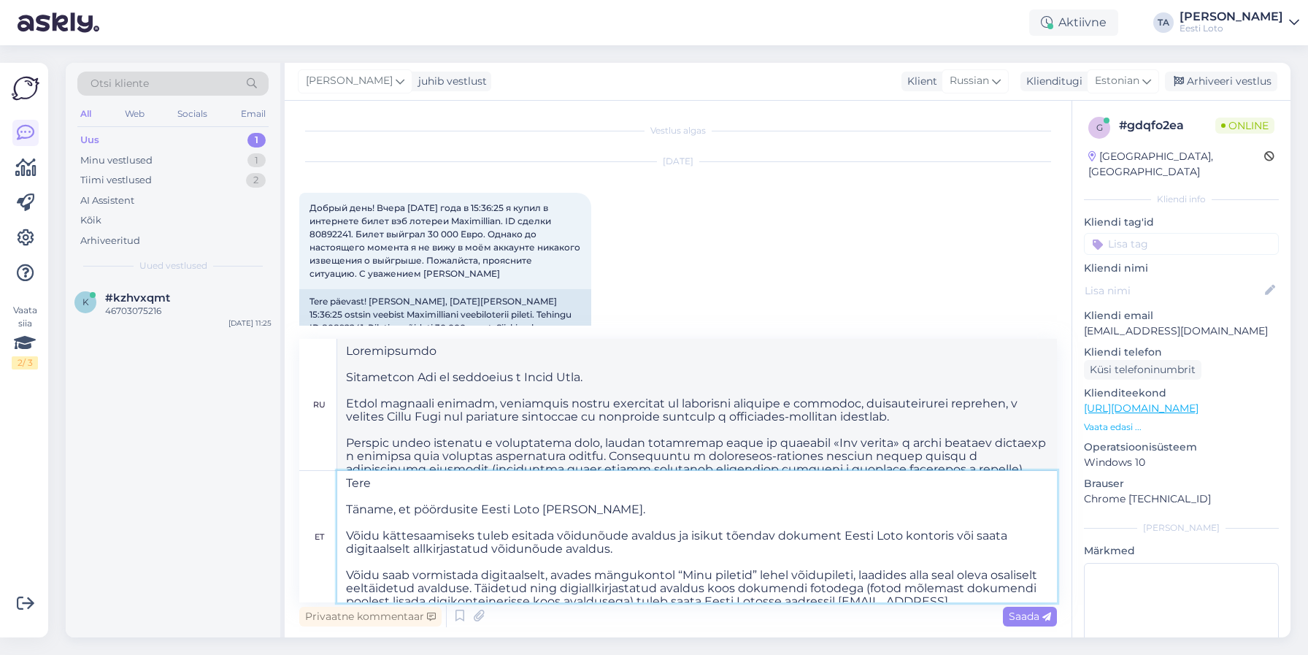
drag, startPoint x: 586, startPoint y: 515, endPoint x: 323, endPoint y: 507, distance: 262.9
click at [337, 507] on textarea "Tere Täname, et pöördusite Eesti Loto [PERSON_NAME]. Võidu kättesaamiseks tuleb…" at bounding box center [697, 536] width 720 height 131
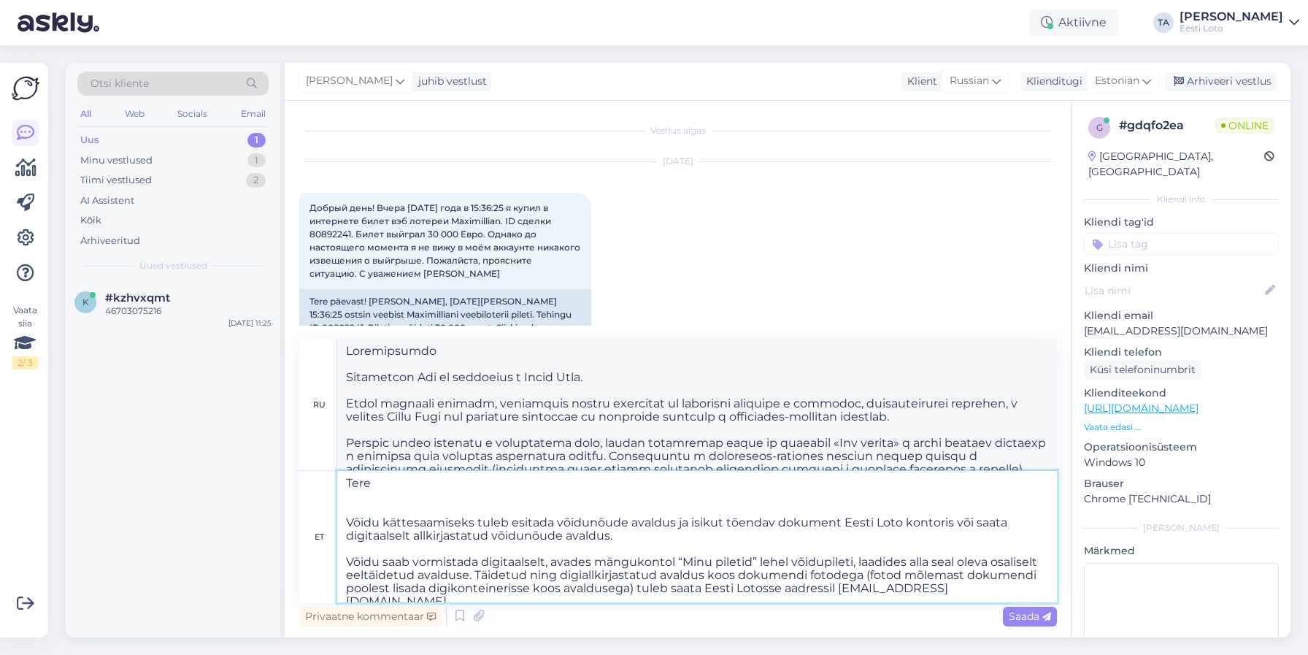
type textarea "Tere Võidu kättesaamiseks tuleb esitada võidunõude avaldus ja isikut tõendav do…"
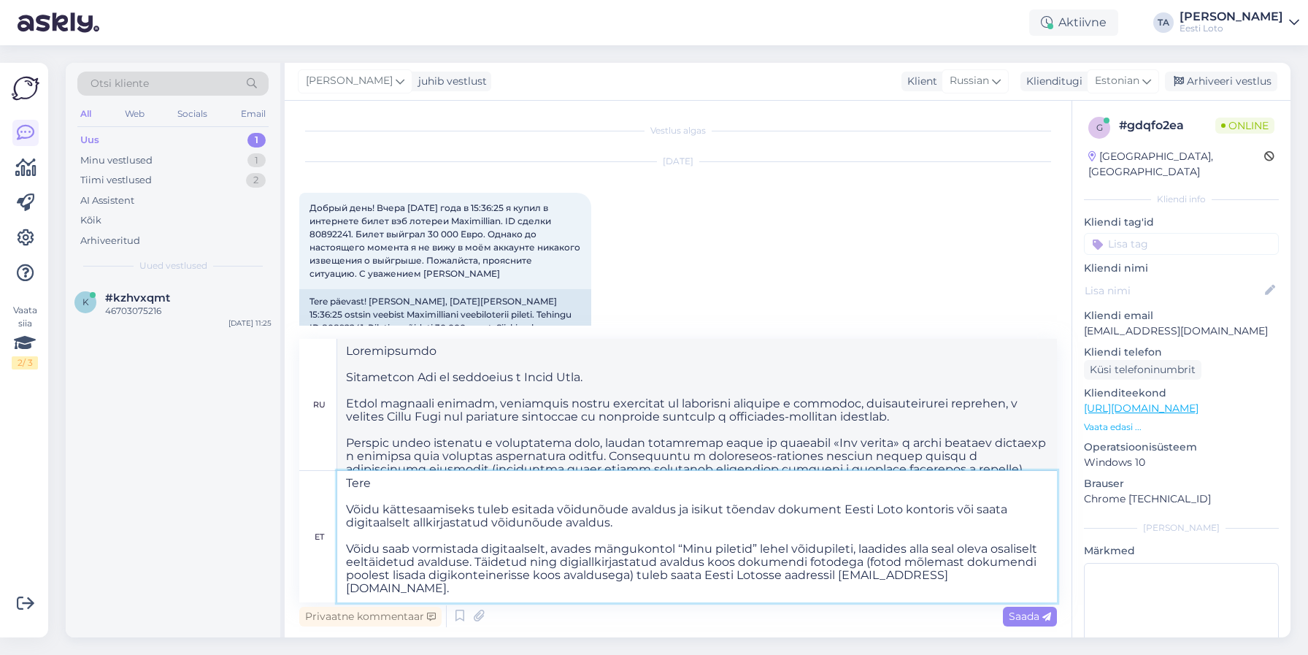
type textarea "Loremipsumdo Sitam consecte adipisc, elitseddoe temporincidi u laboree Dolor Ma…"
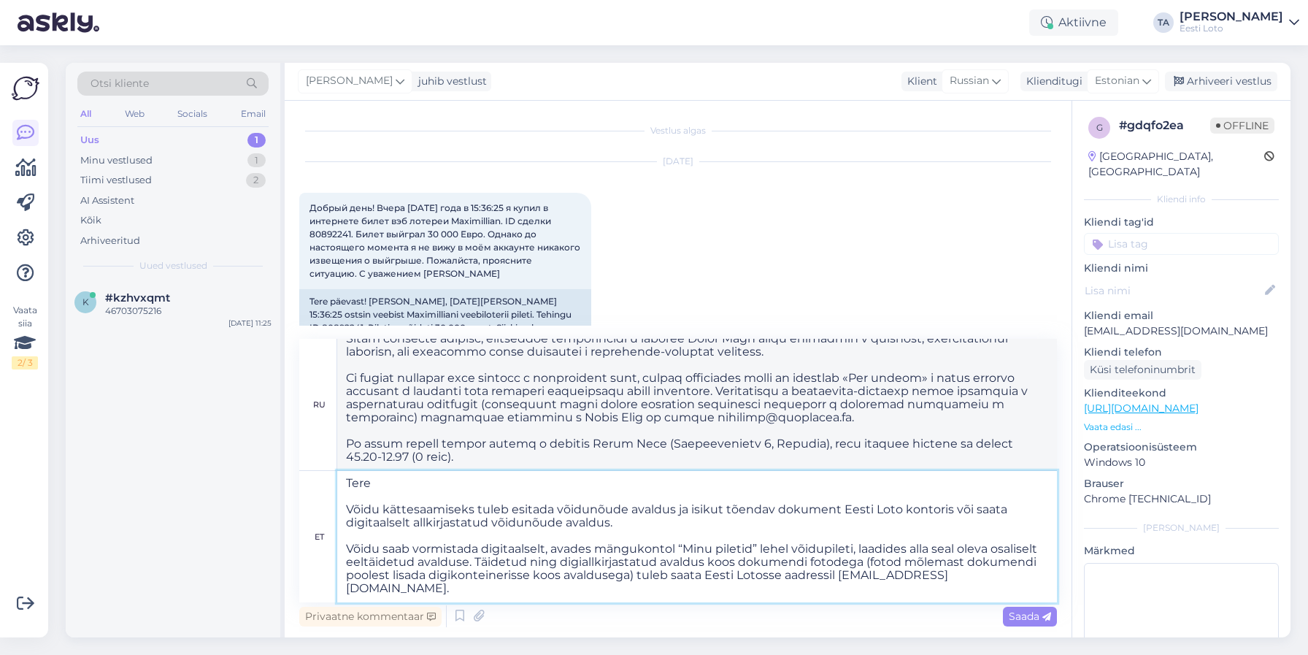
drag, startPoint x: 985, startPoint y: 591, endPoint x: 287, endPoint y: 446, distance: 712.9
click at [337, 471] on textarea "Tere Võidu kättesaamiseks tuleb esitada võidunõude avaldus ja isikut tõendav do…" at bounding box center [697, 536] width 720 height 131
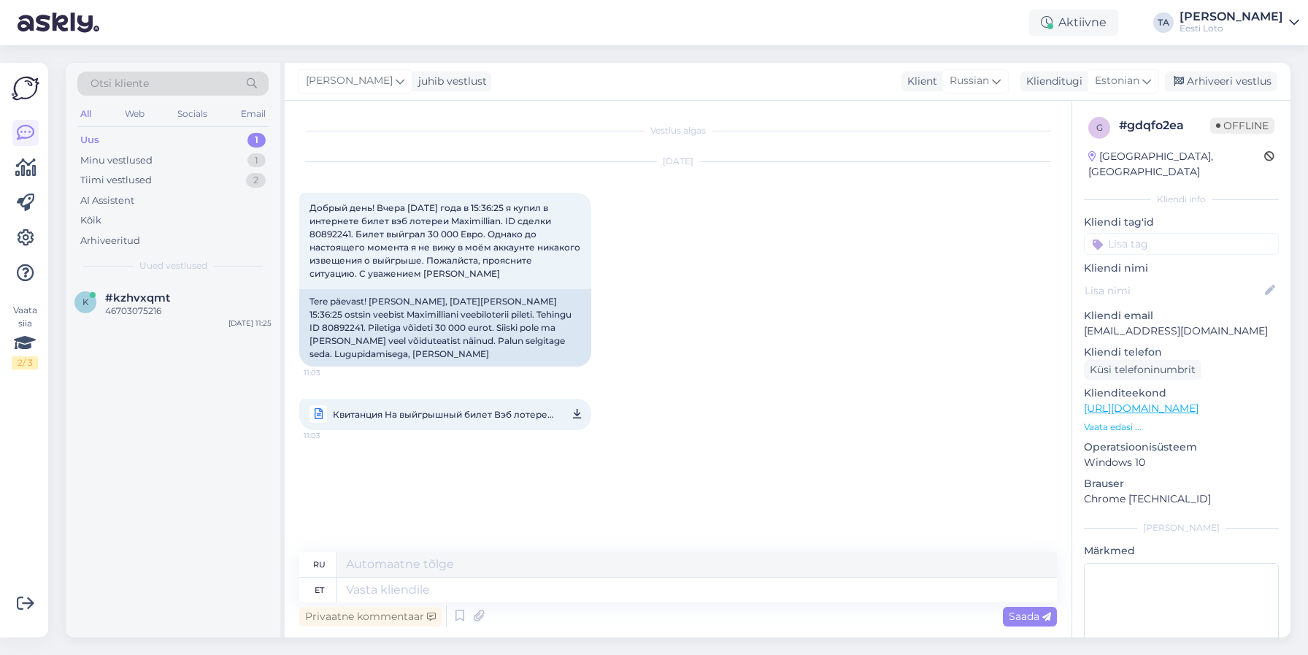
click at [1127, 233] on input at bounding box center [1181, 244] width 195 height 22
type input "võid"
click at [1185, 280] on span "võidu väljamaksmine" at bounding box center [1181, 284] width 93 height 9
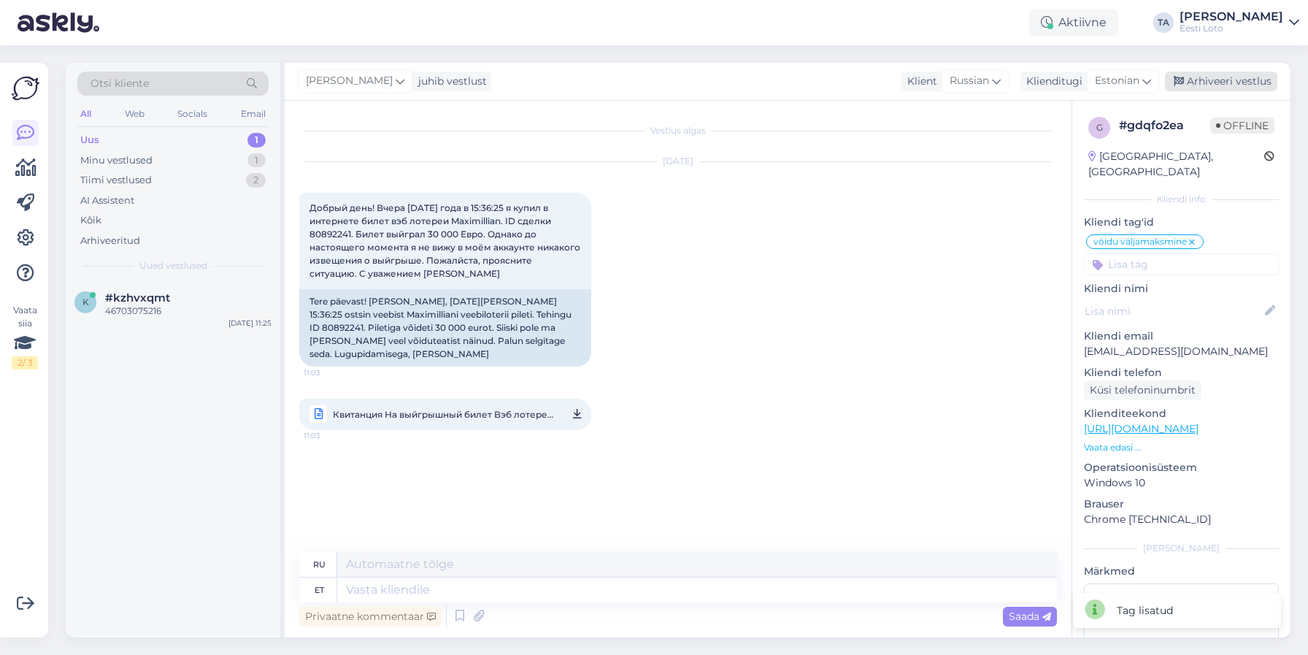
click at [1208, 83] on div "Arhiveeri vestlus" at bounding box center [1221, 82] width 112 height 20
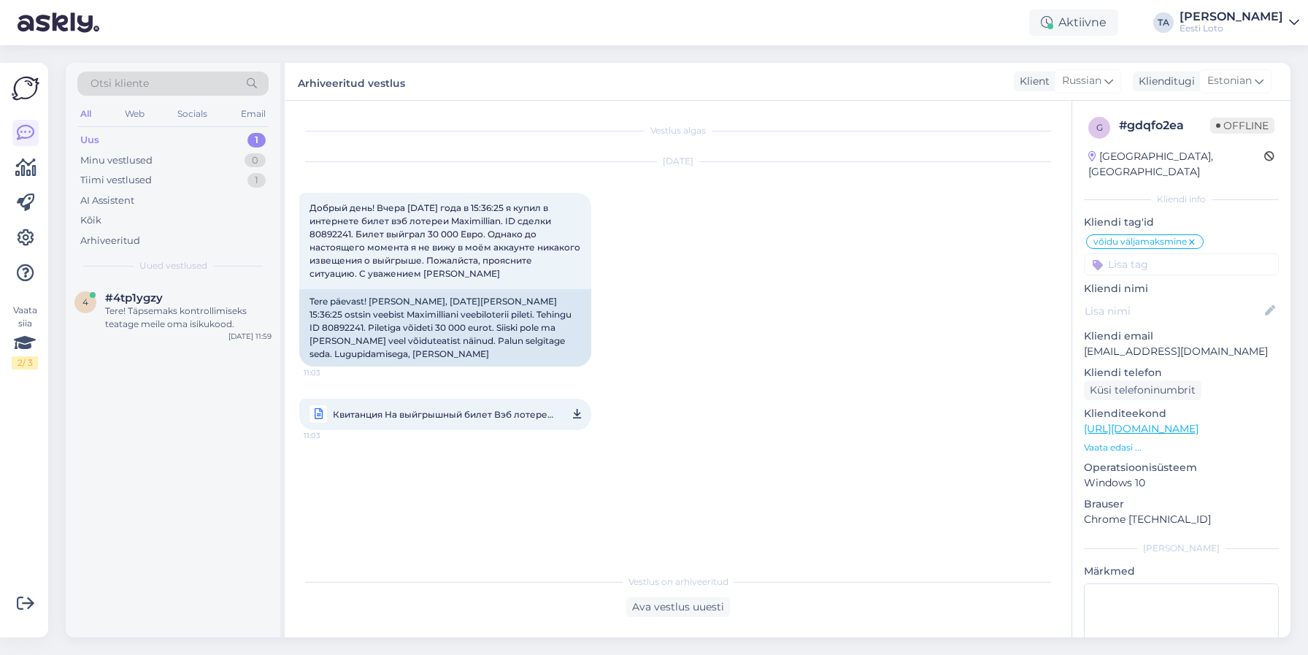
click at [97, 140] on div "Uus" at bounding box center [89, 140] width 19 height 15
click at [183, 310] on div "Tere! Täpsemaks kontrollimiseks teatage meile oma isikukood." at bounding box center [188, 317] width 166 height 26
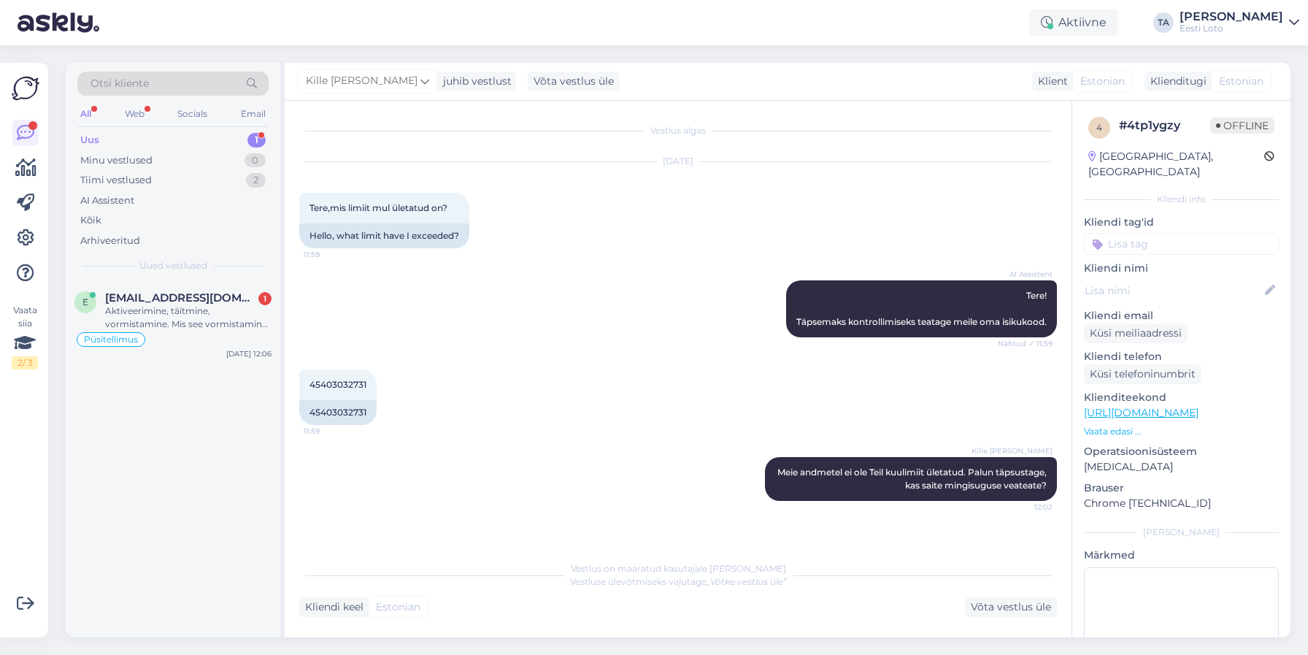
click at [100, 139] on div "Uus 1" at bounding box center [172, 140] width 191 height 20
click at [156, 293] on span "[EMAIL_ADDRESS][DOMAIN_NAME]" at bounding box center [181, 297] width 152 height 13
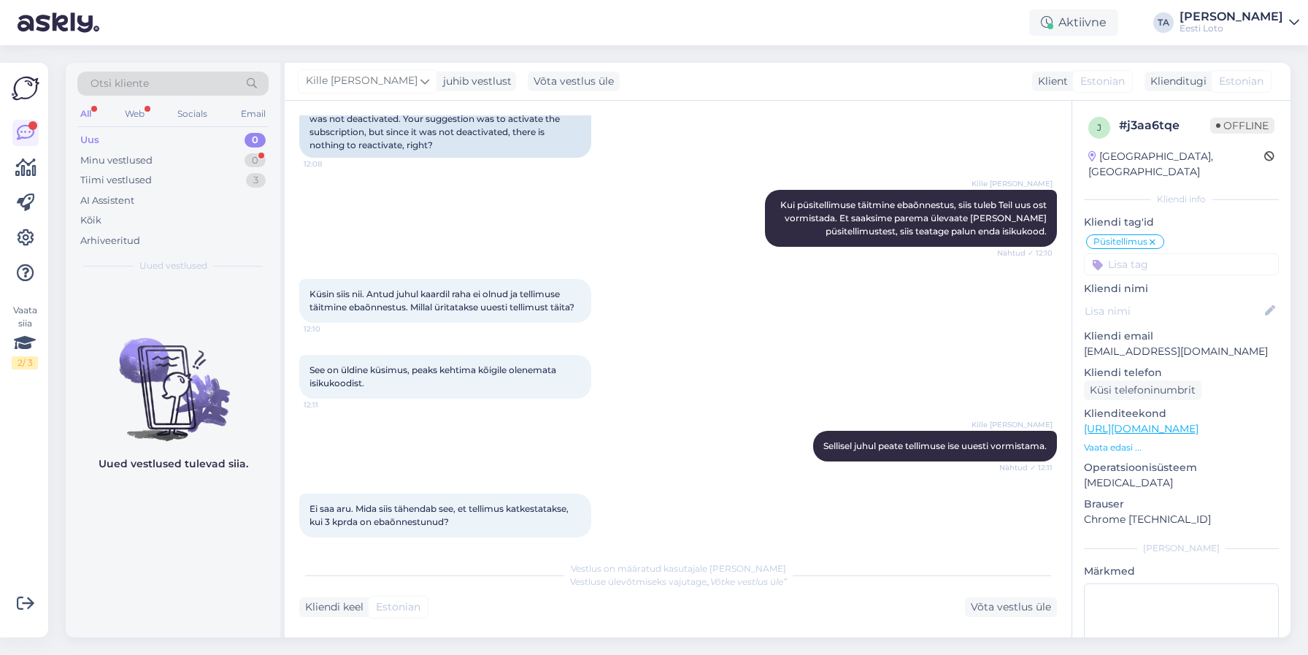
scroll to position [1725, 0]
